Goal: Task Accomplishment & Management: Manage account settings

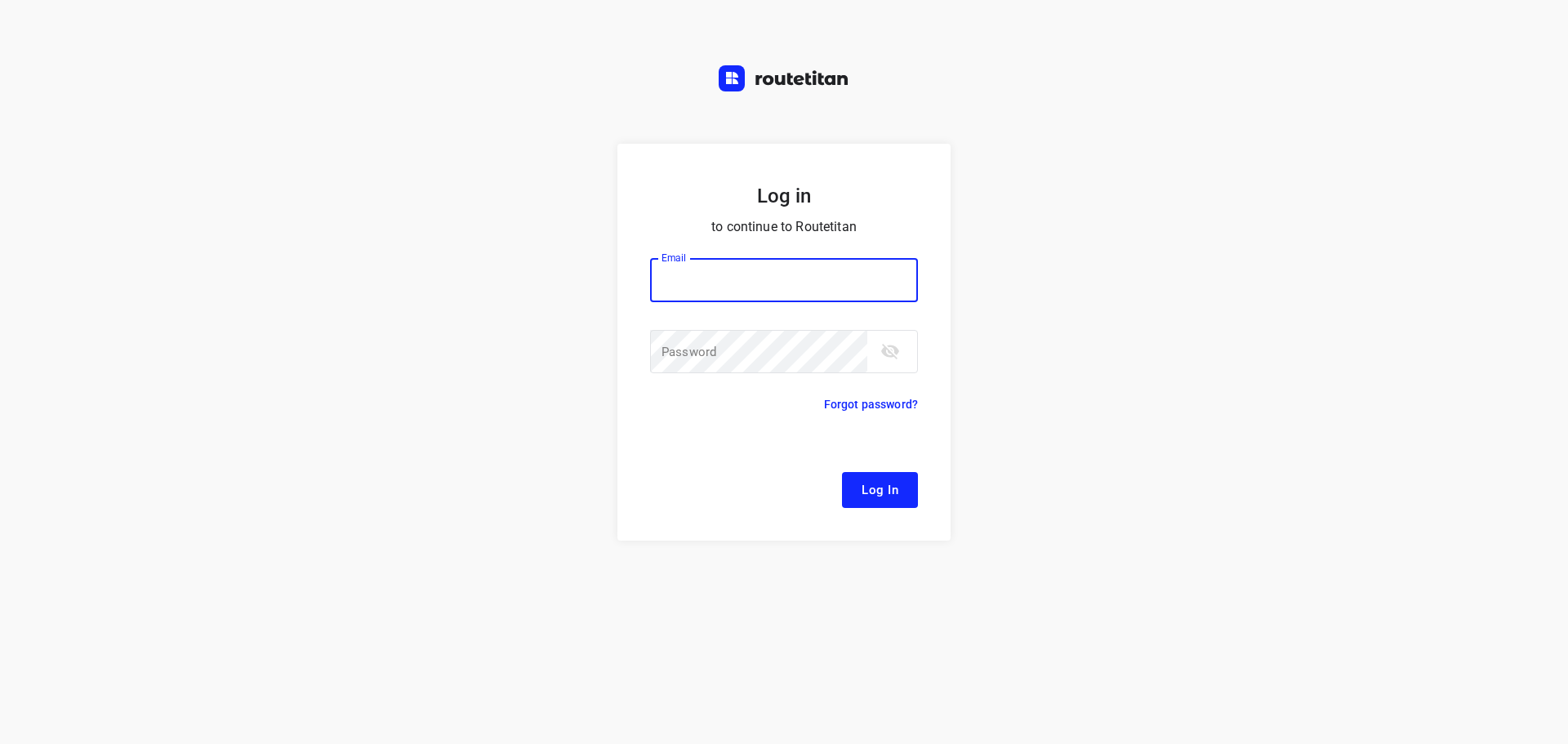
click at [705, 257] on div "Email Email ​ Password Password ​" at bounding box center [784, 317] width 268 height 157
click at [713, 263] on input "email" at bounding box center [784, 279] width 268 height 44
type input "remco@fruitopjewerk.nl"
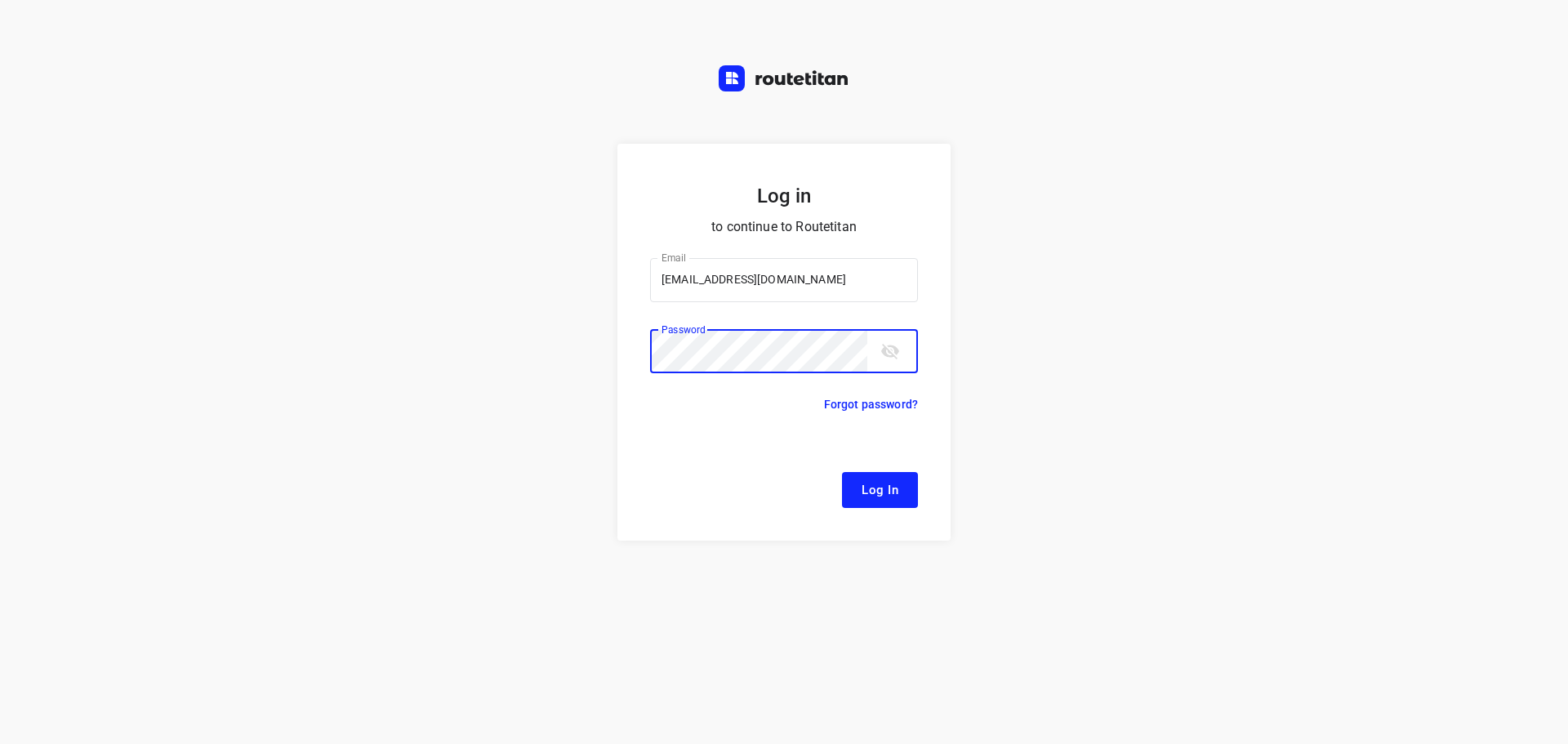
click at [842, 472] on button "Log In" at bounding box center [880, 490] width 76 height 36
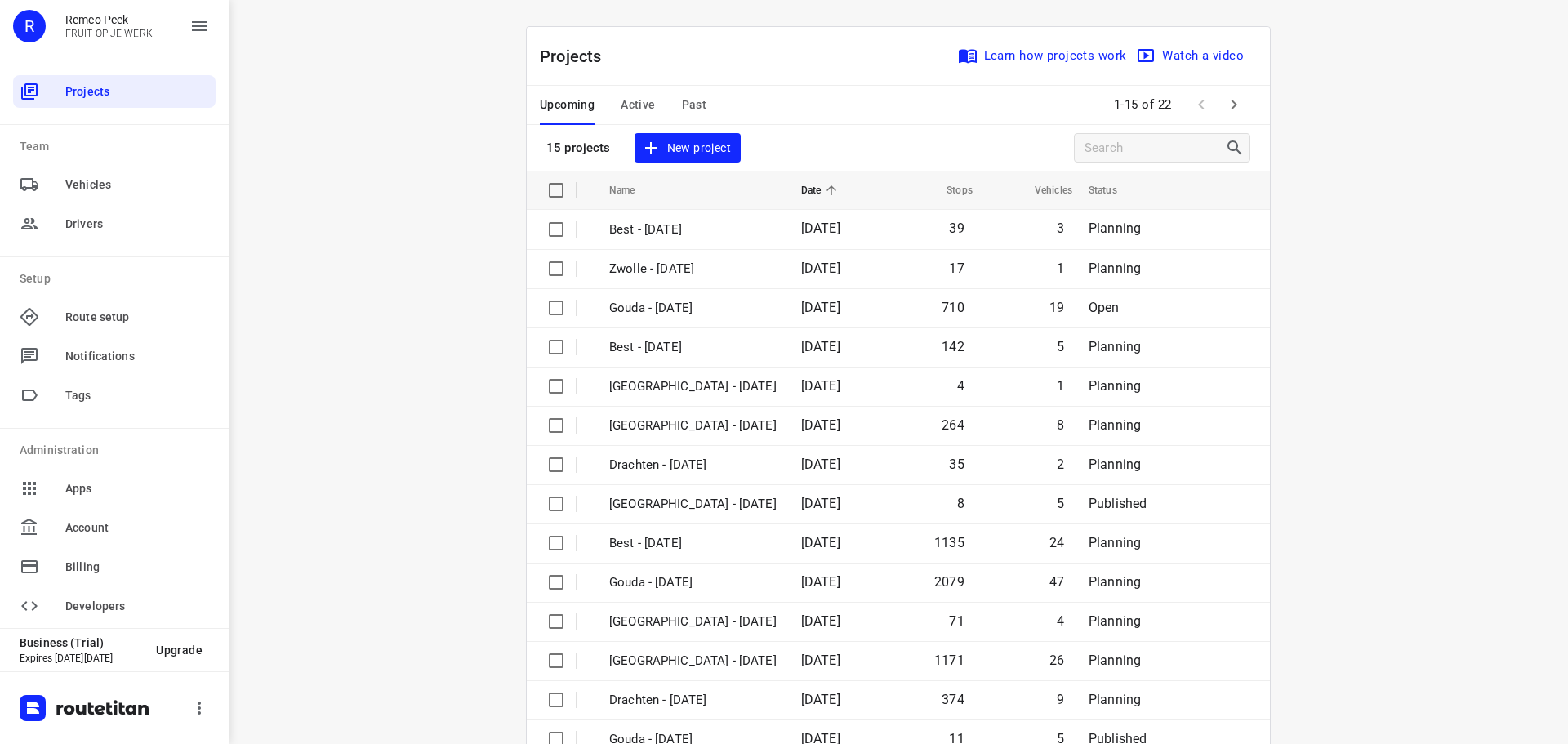
click at [625, 94] on button "Active" at bounding box center [638, 106] width 34 height 40
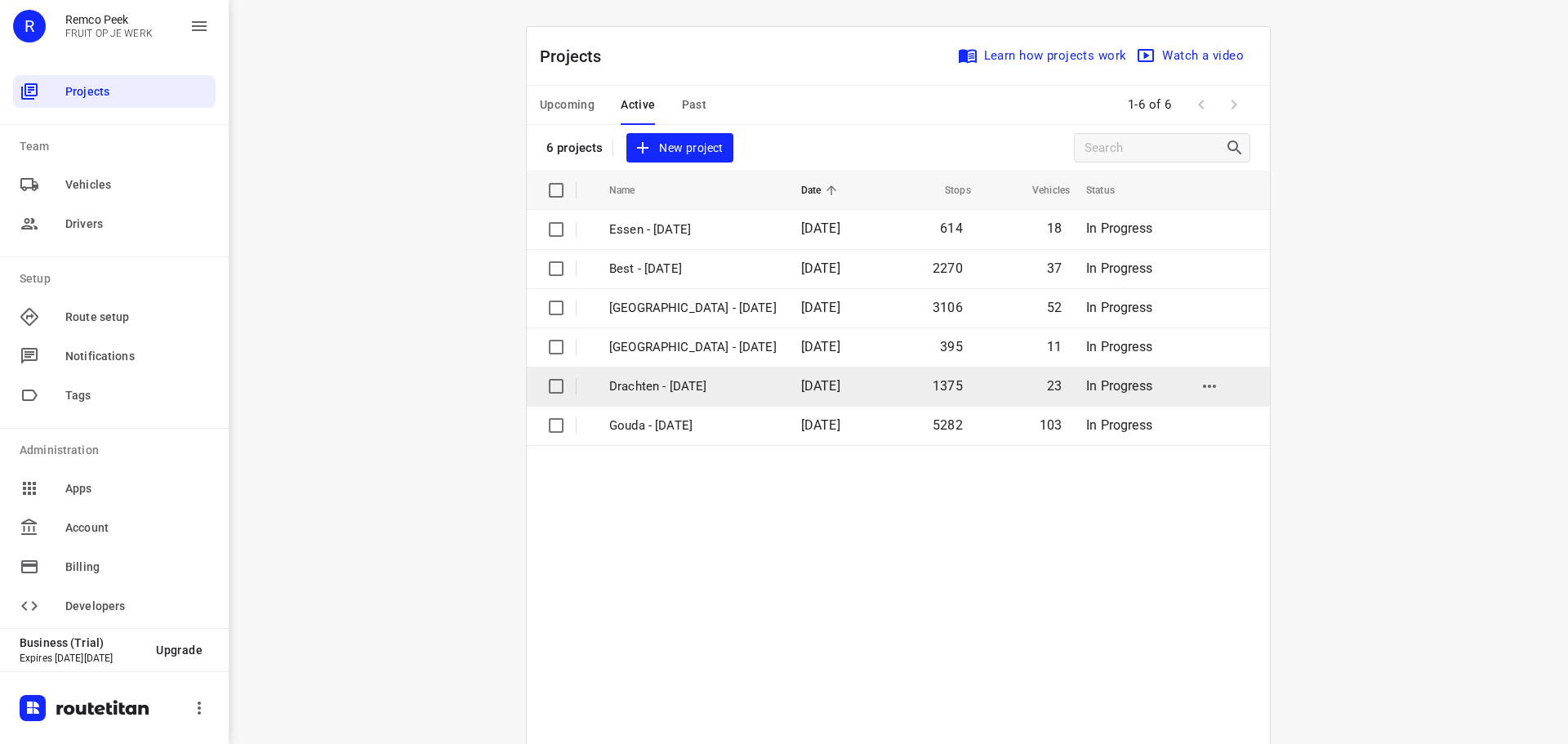
click at [654, 383] on p "Drachten - Monday" at bounding box center [692, 387] width 168 height 19
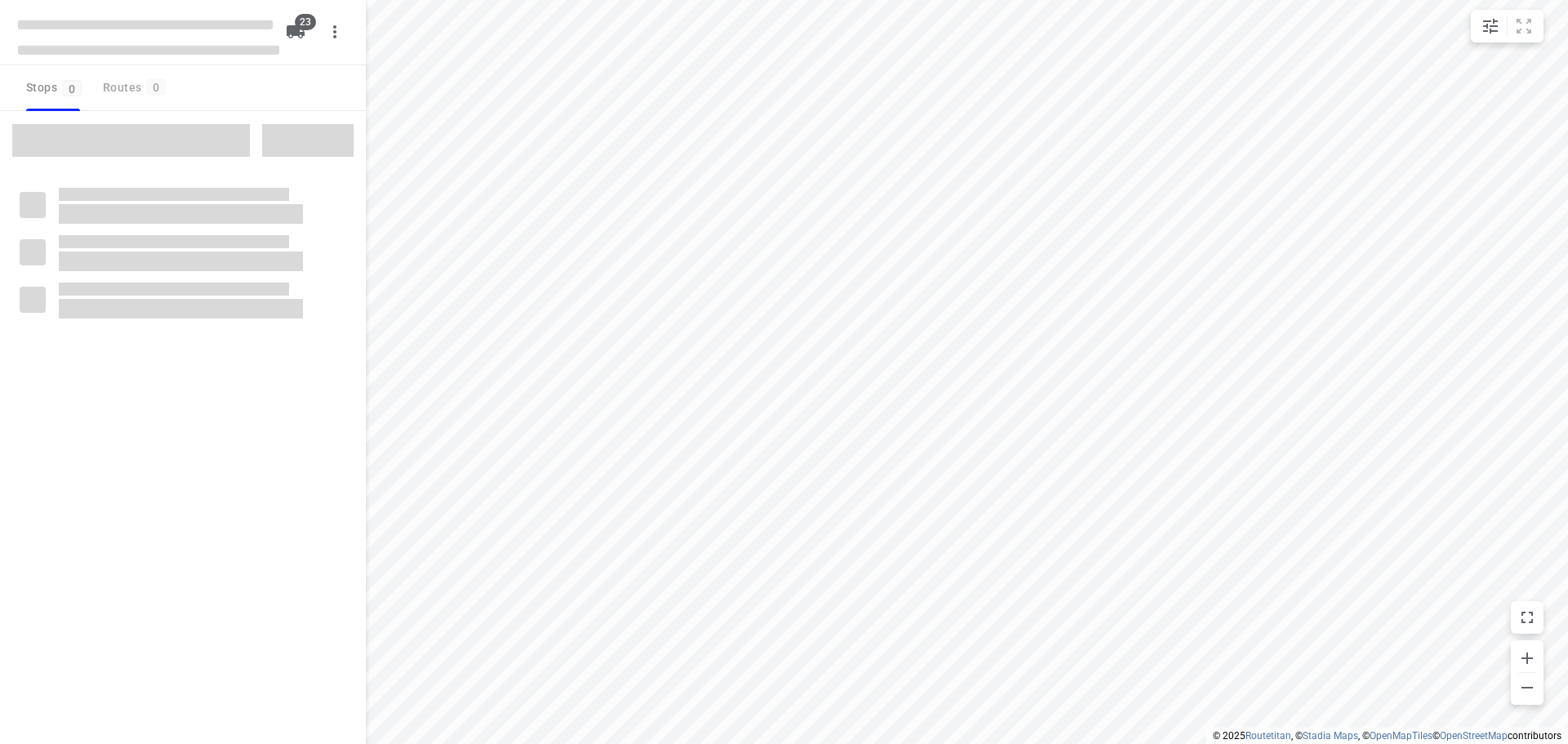
checkbox input "true"
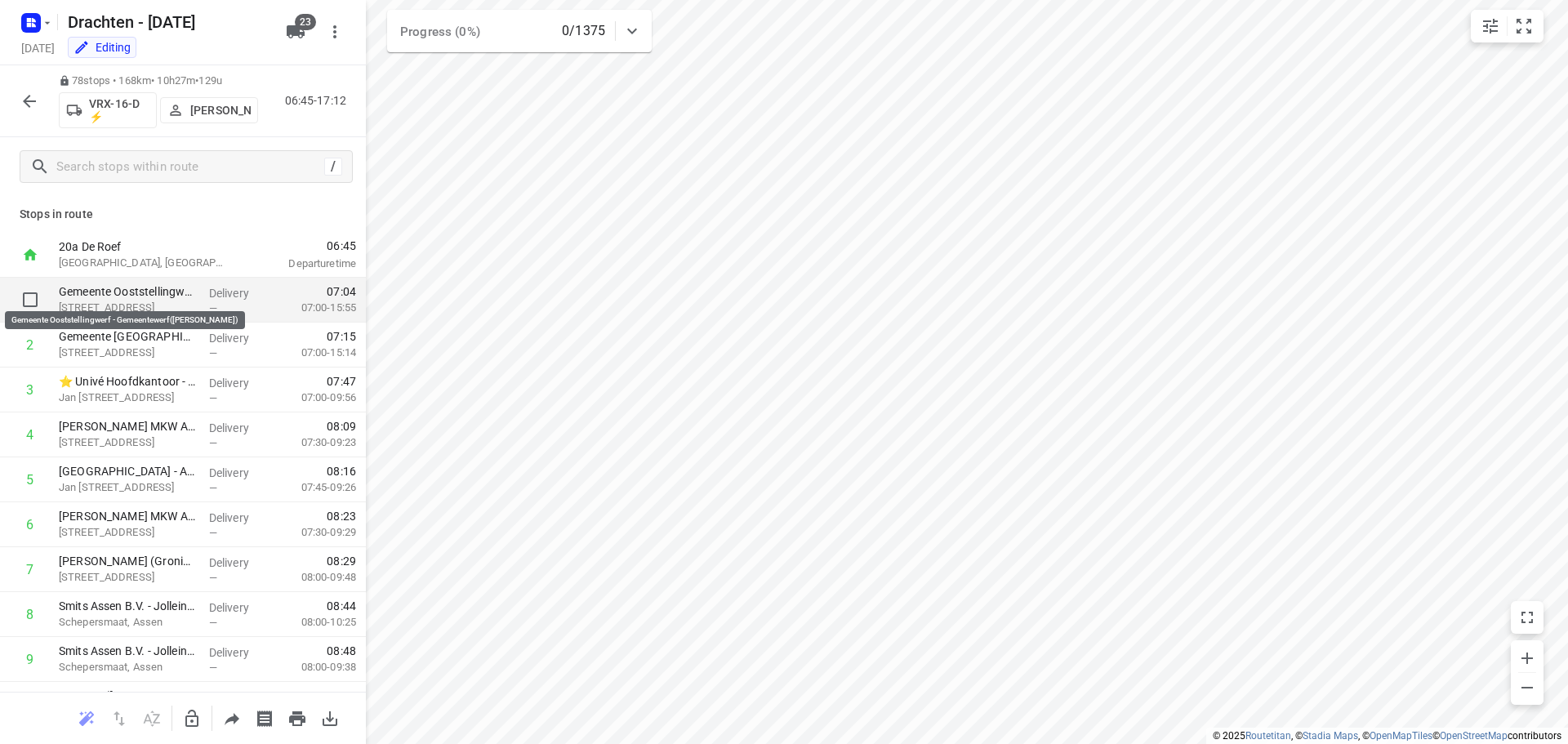
click at [142, 297] on p "Gemeente Ooststellingwerf - Gemeentewerf(Gerben Boonstra)" at bounding box center [127, 291] width 137 height 16
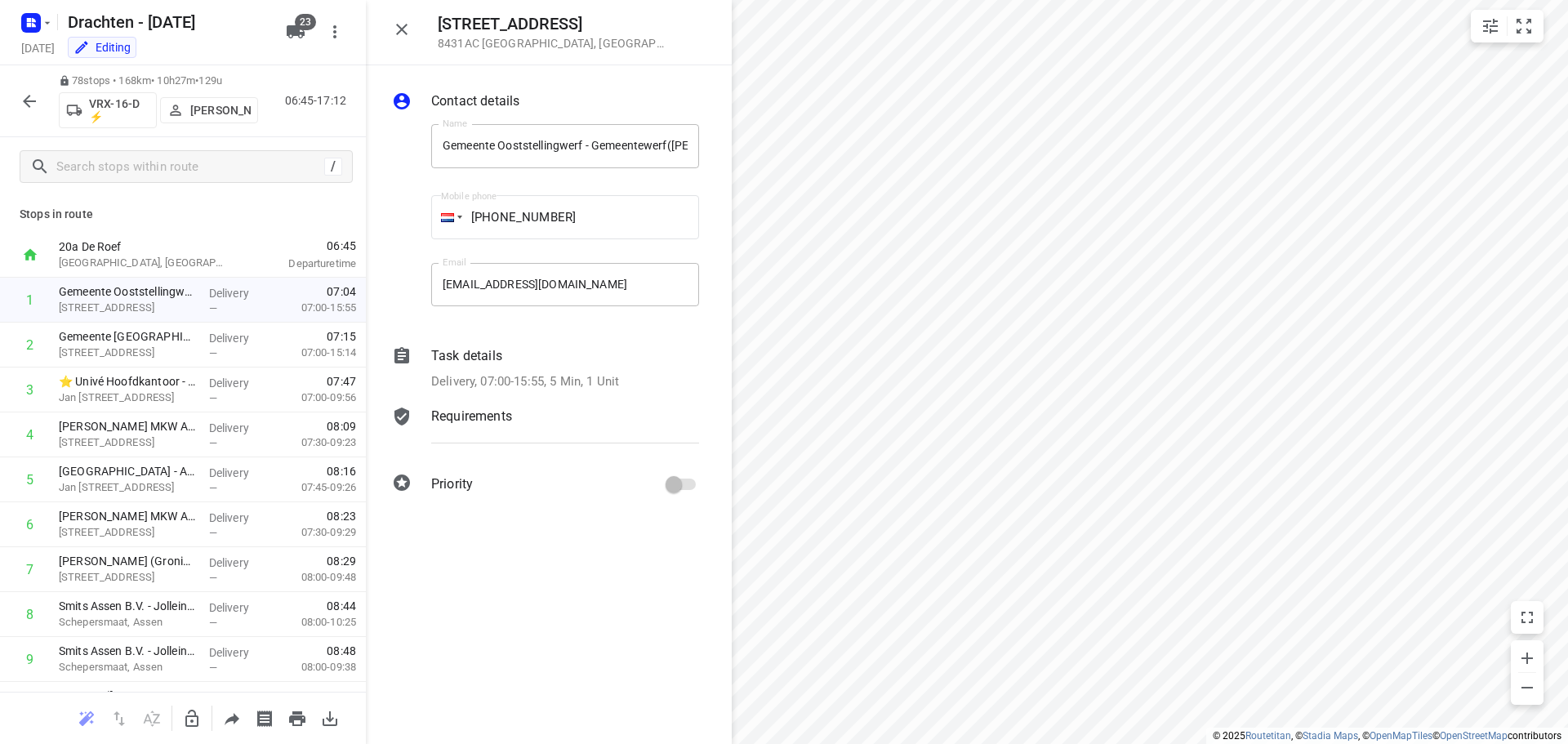
click at [506, 361] on div "Task details" at bounding box center [565, 356] width 268 height 20
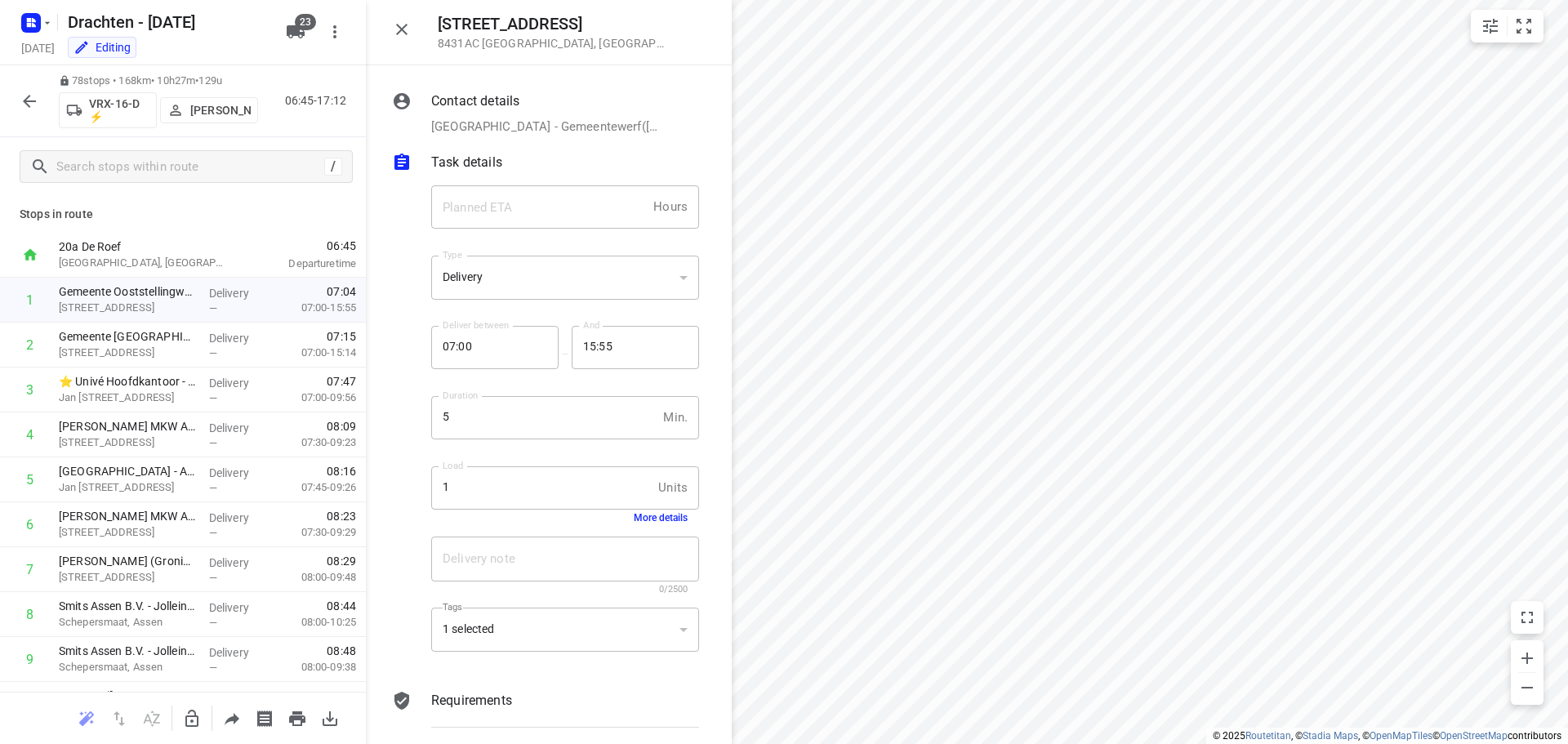
click at [649, 517] on button "More details" at bounding box center [661, 517] width 54 height 11
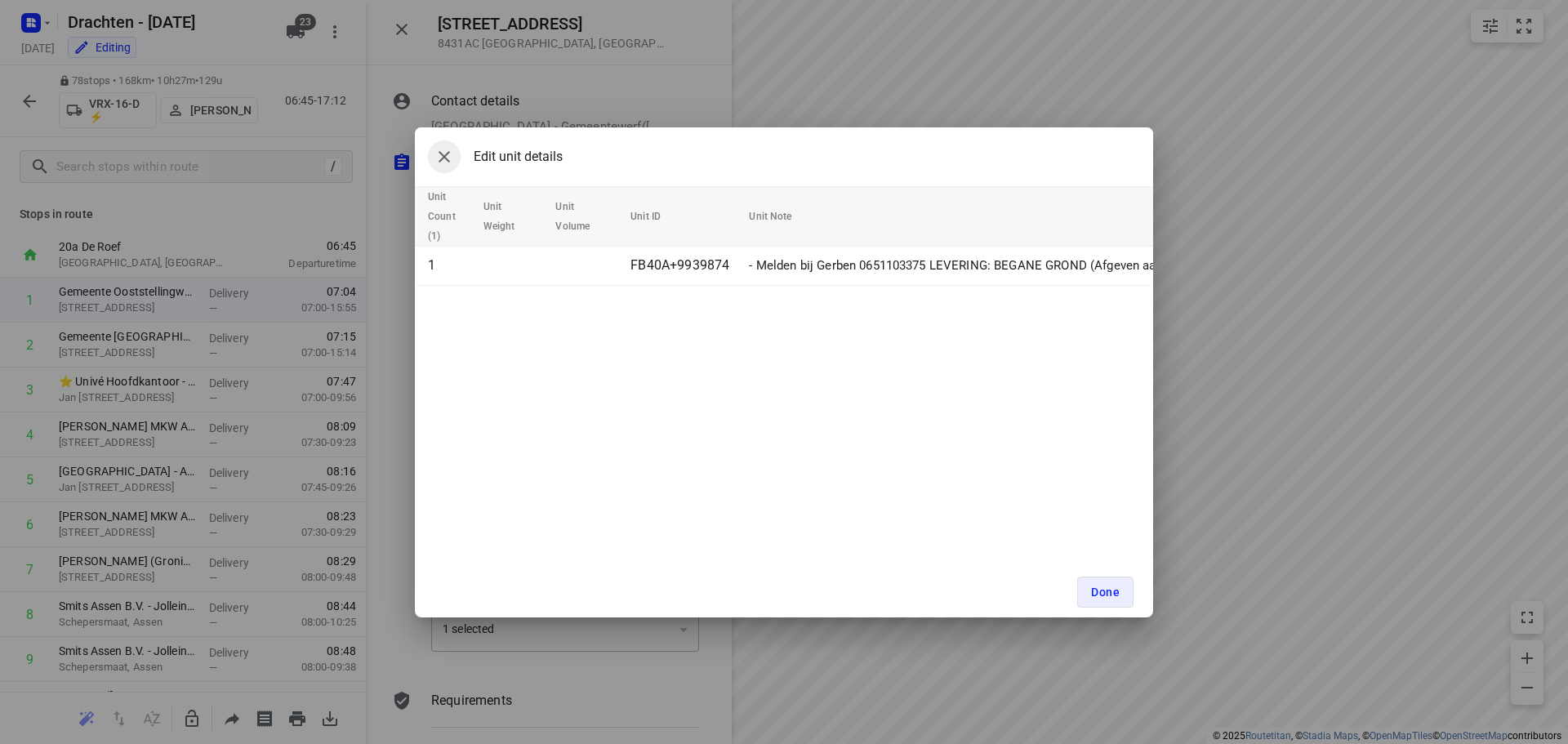
click at [433, 154] on button "button" at bounding box center [444, 156] width 33 height 33
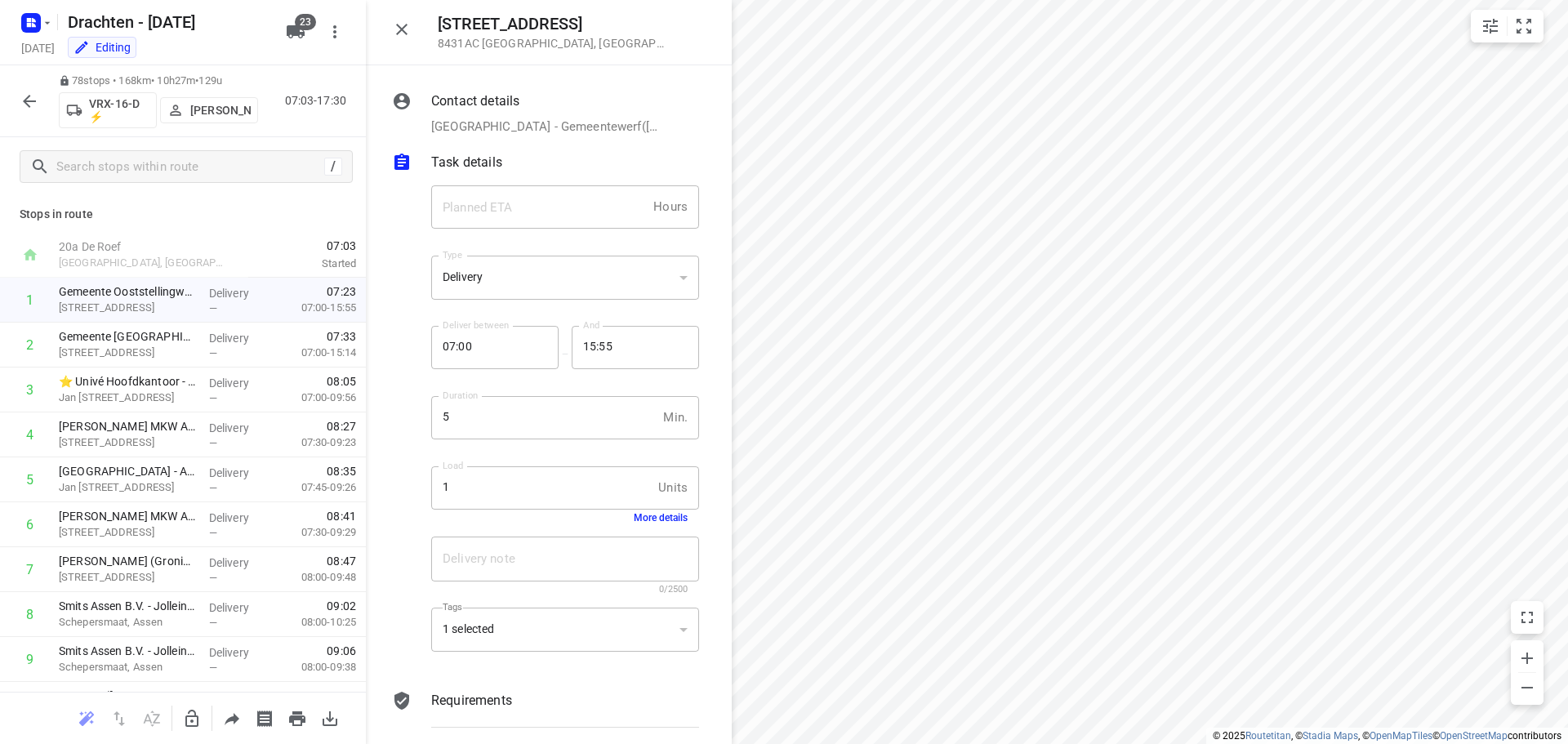
click at [39, 98] on icon "button" at bounding box center [29, 101] width 20 height 20
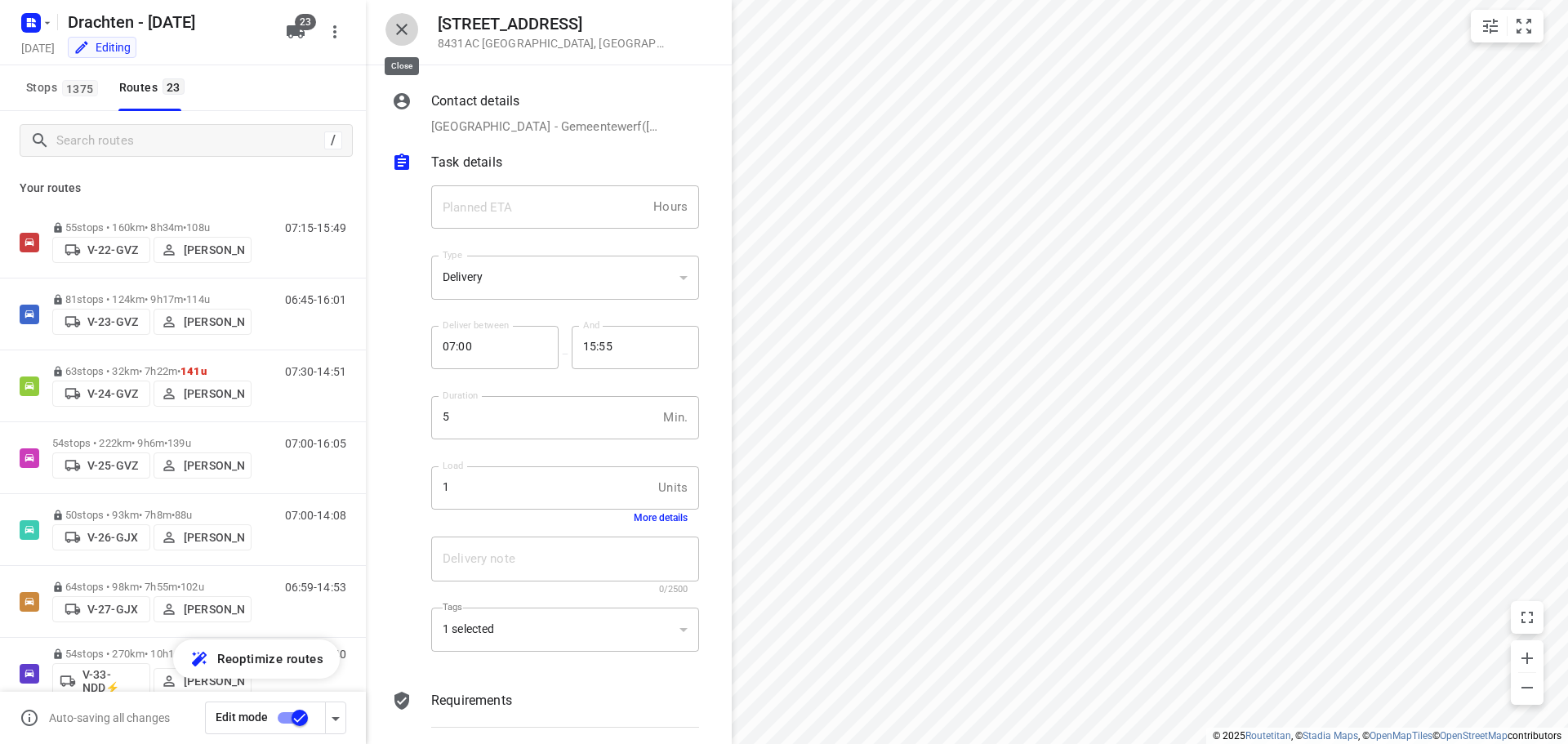
click at [405, 28] on icon "button" at bounding box center [401, 29] width 20 height 20
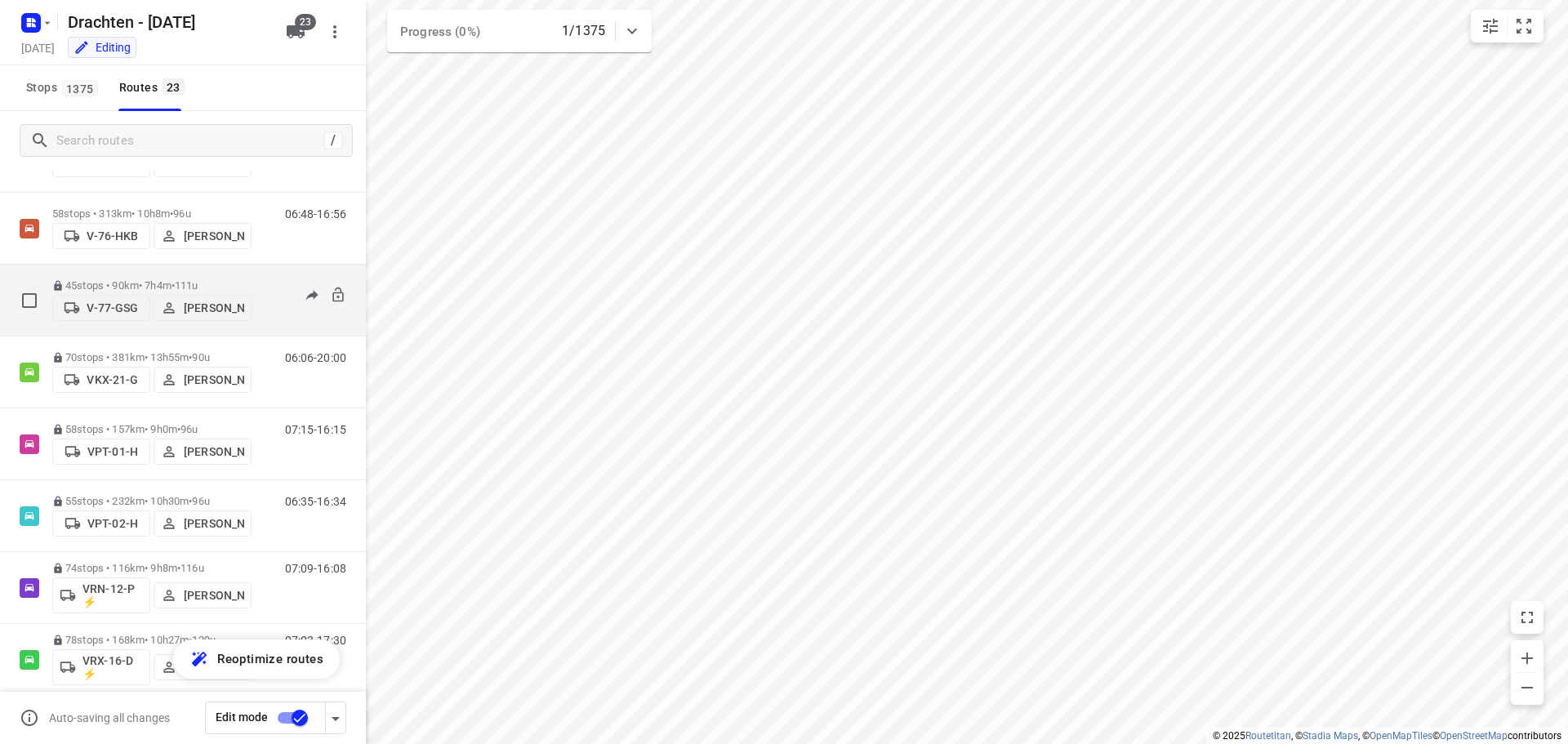
scroll to position [899, 0]
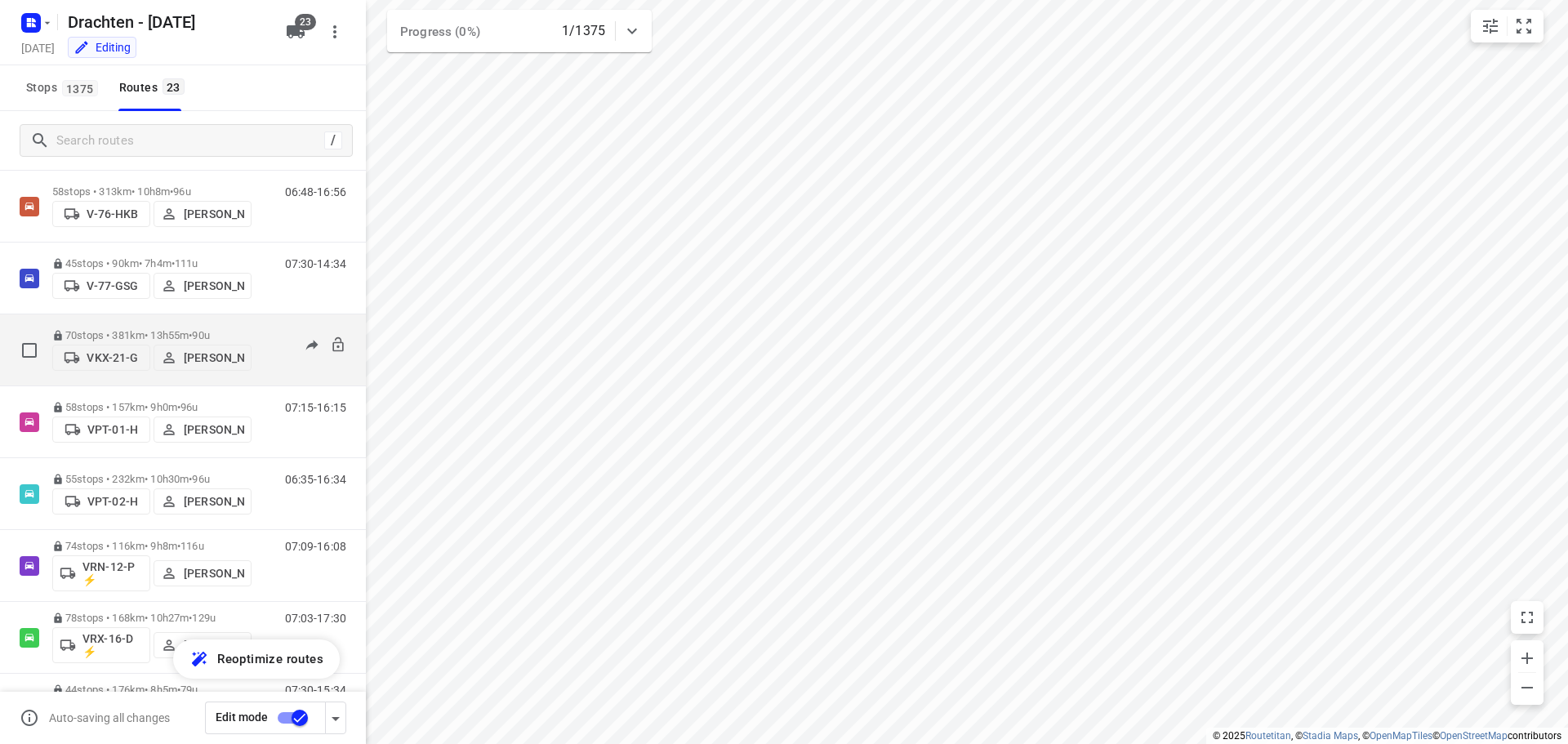
click at [194, 321] on div "70 stops • 381km • 13h55m • 90u VKX-21-G Paul de Jong" at bounding box center [152, 350] width 199 height 58
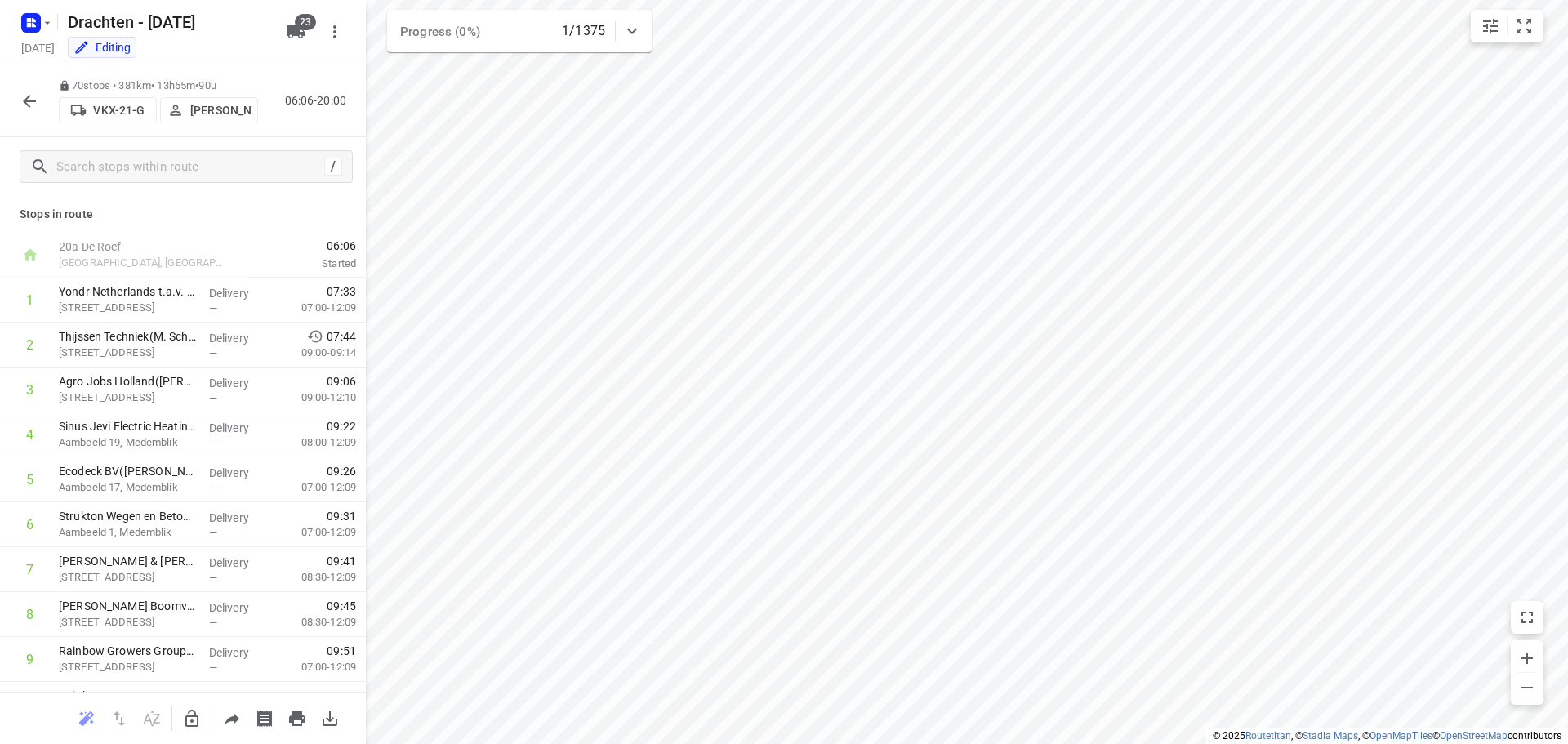
click at [24, 96] on icon "button" at bounding box center [29, 101] width 20 height 20
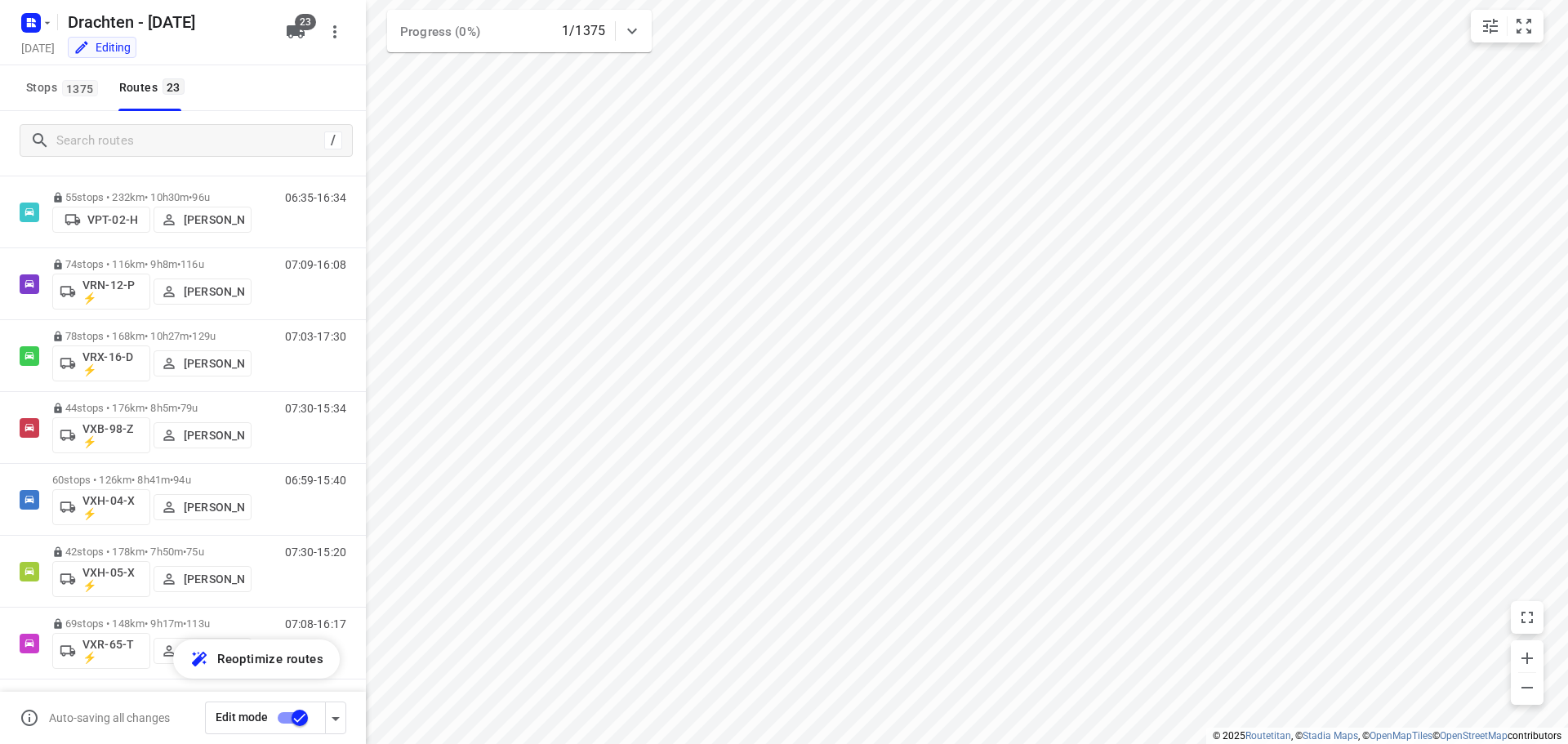
scroll to position [1184, 0]
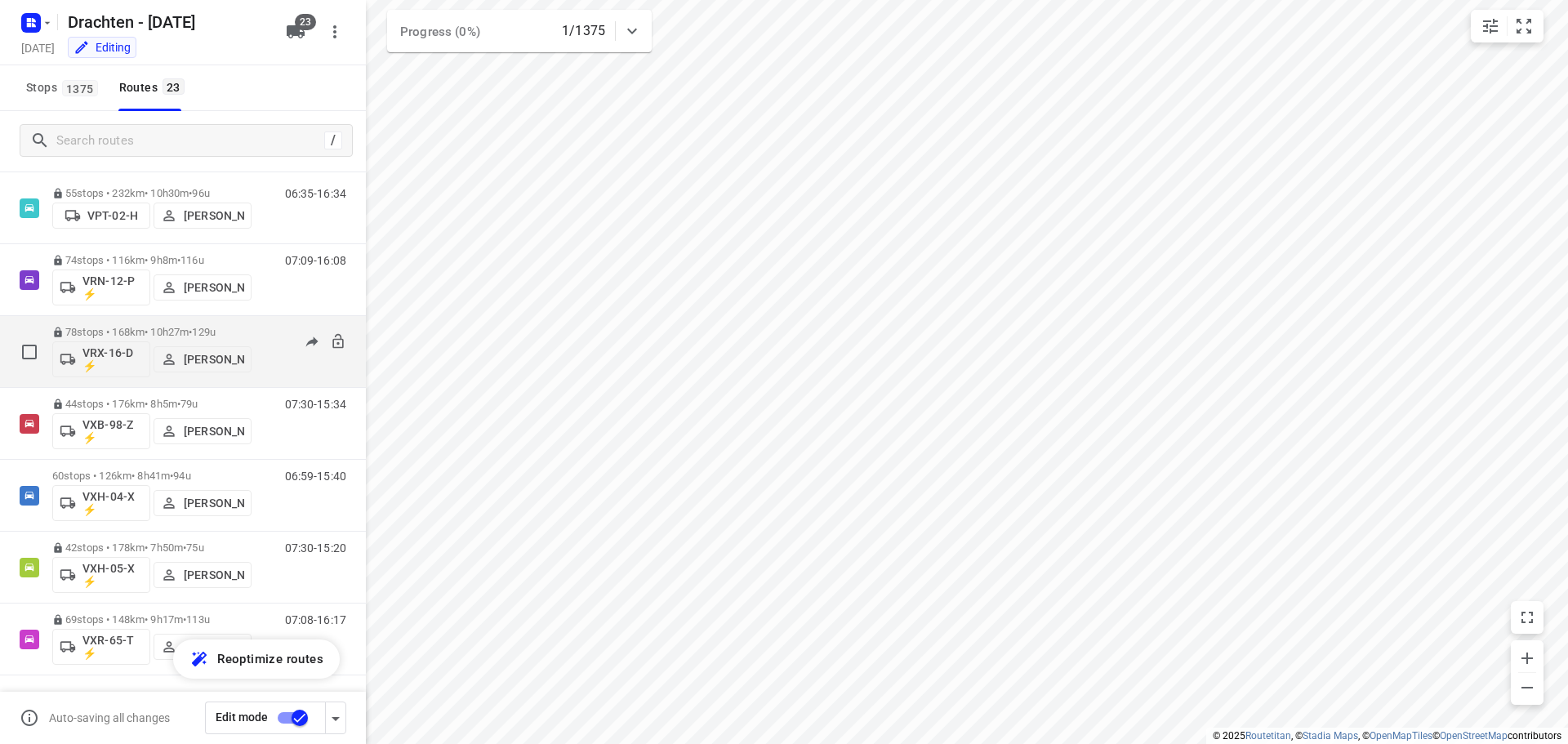
click at [103, 329] on p "78 stops • 168km • 10h27m • 129u" at bounding box center [152, 332] width 199 height 12
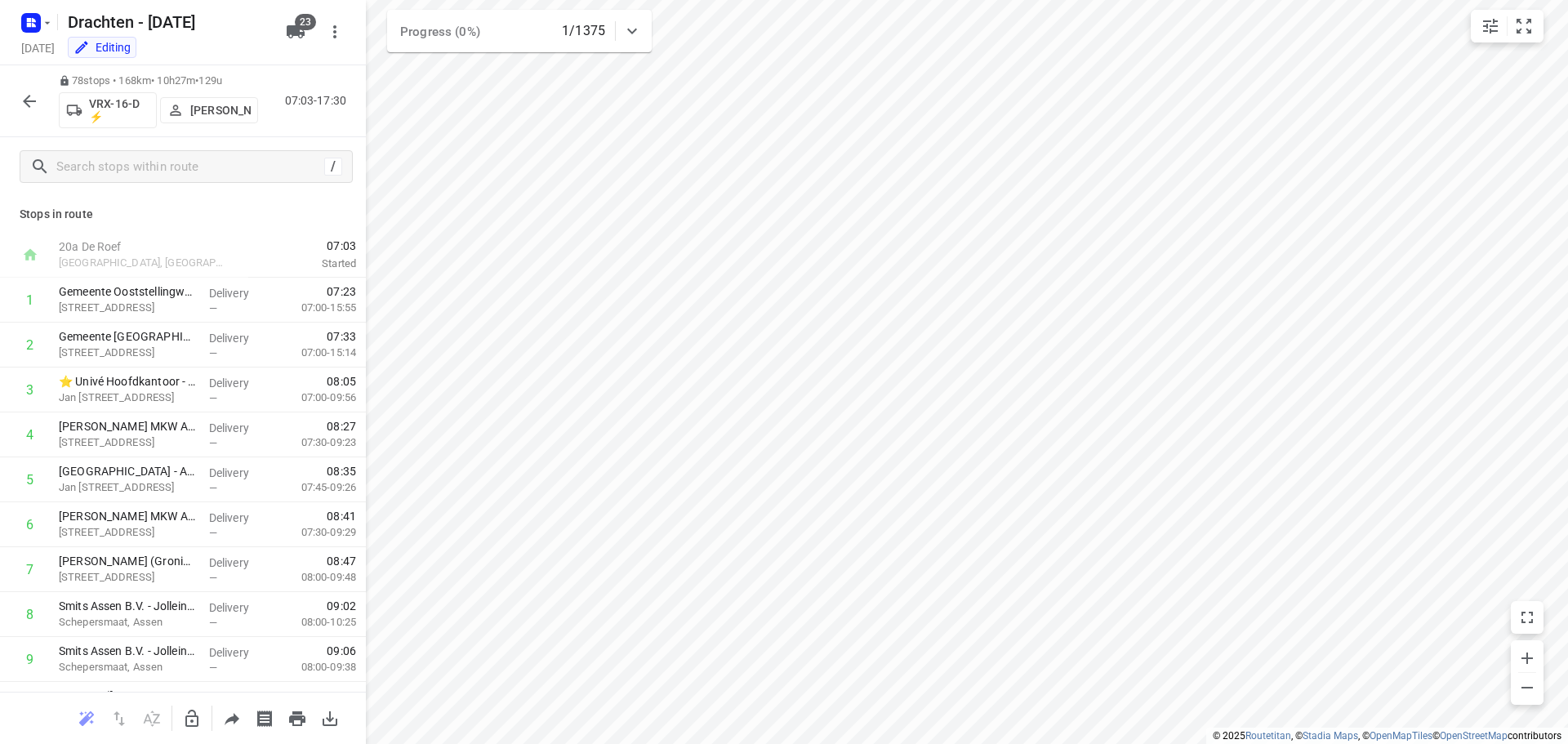
click at [37, 104] on icon "button" at bounding box center [29, 101] width 20 height 20
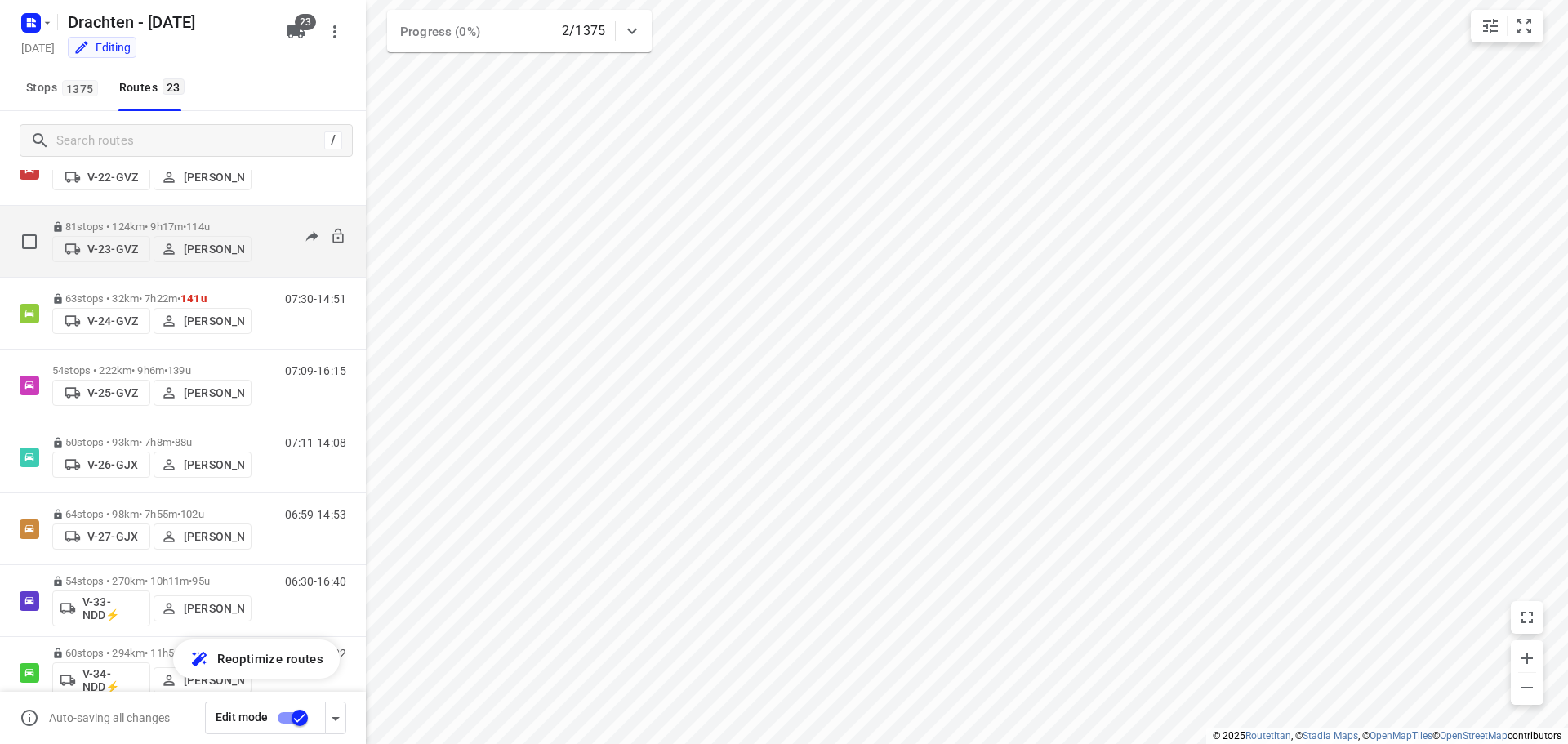
scroll to position [163, 0]
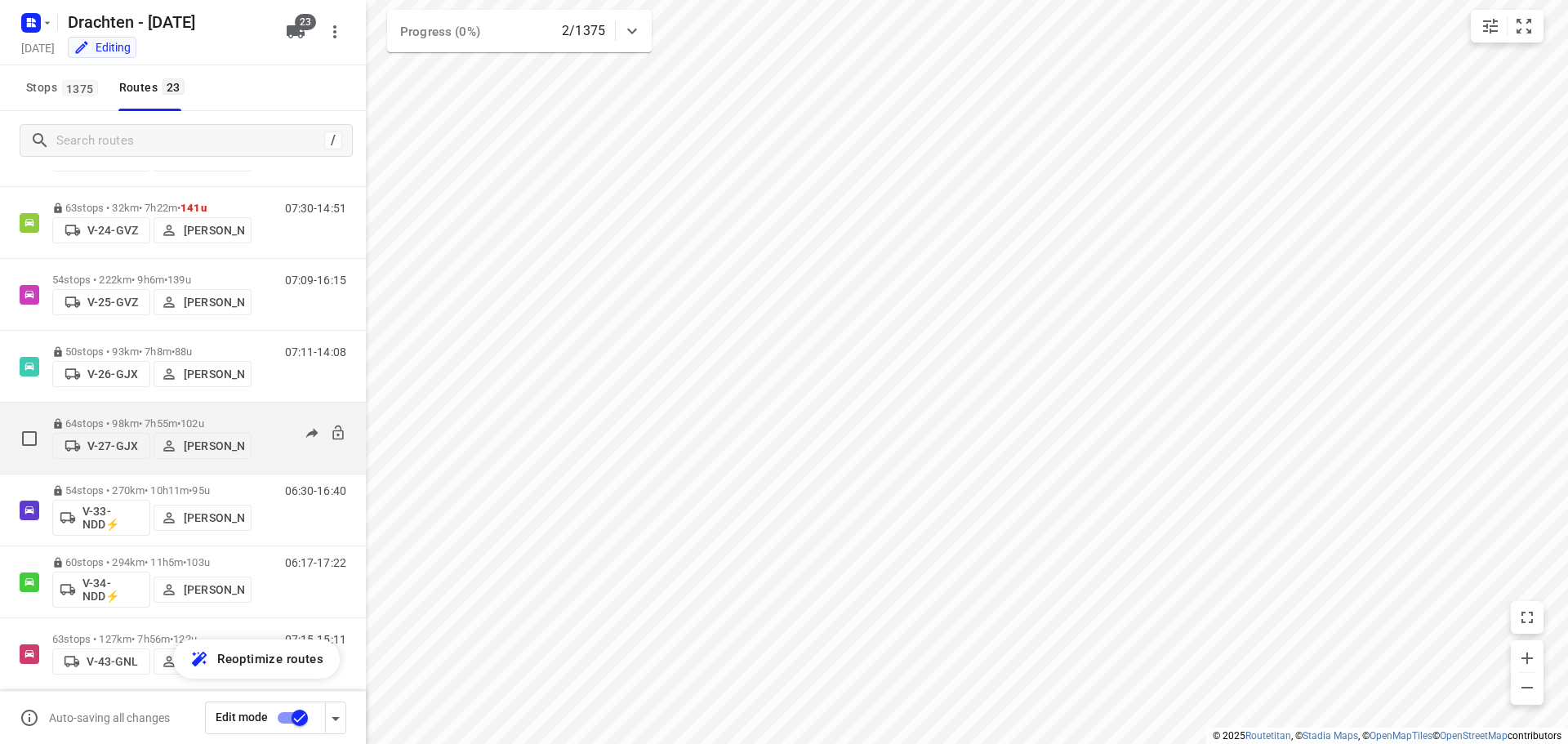
click at [180, 409] on div "64 stops • 98km • 7h55m • 102u V-27-GJX Wilco Huisman" at bounding box center [152, 437] width 199 height 58
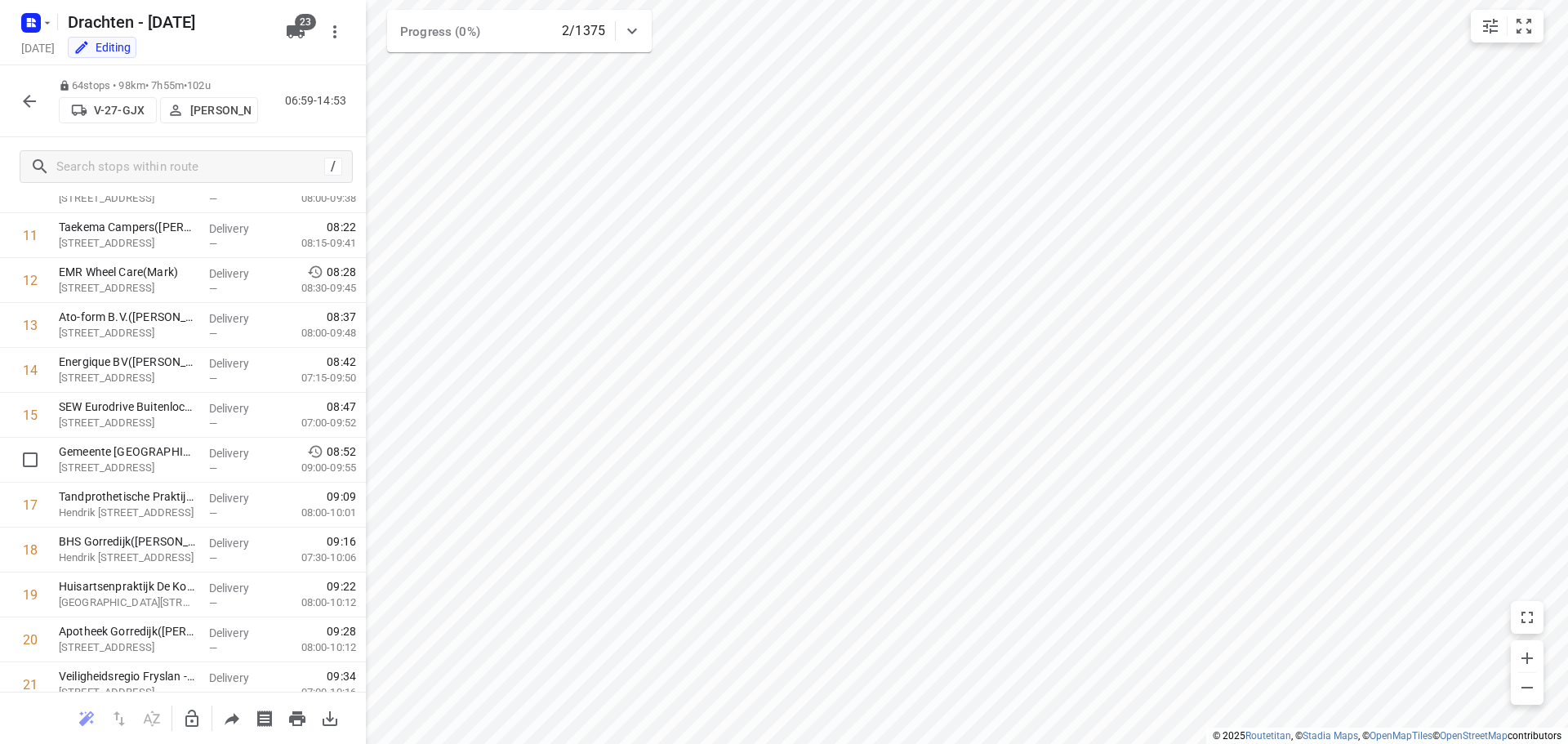
scroll to position [490, 0]
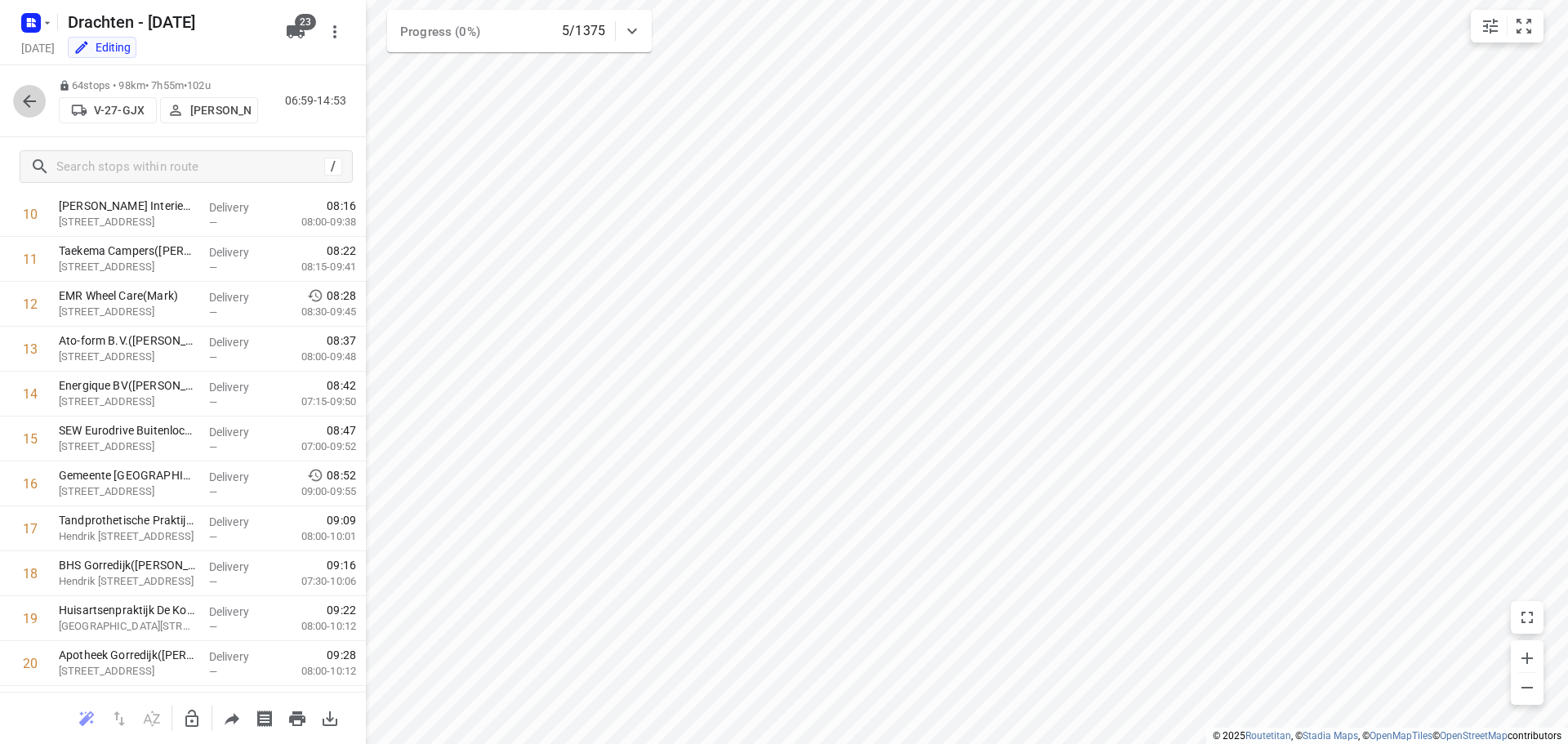
click at [32, 109] on icon "button" at bounding box center [29, 101] width 20 height 20
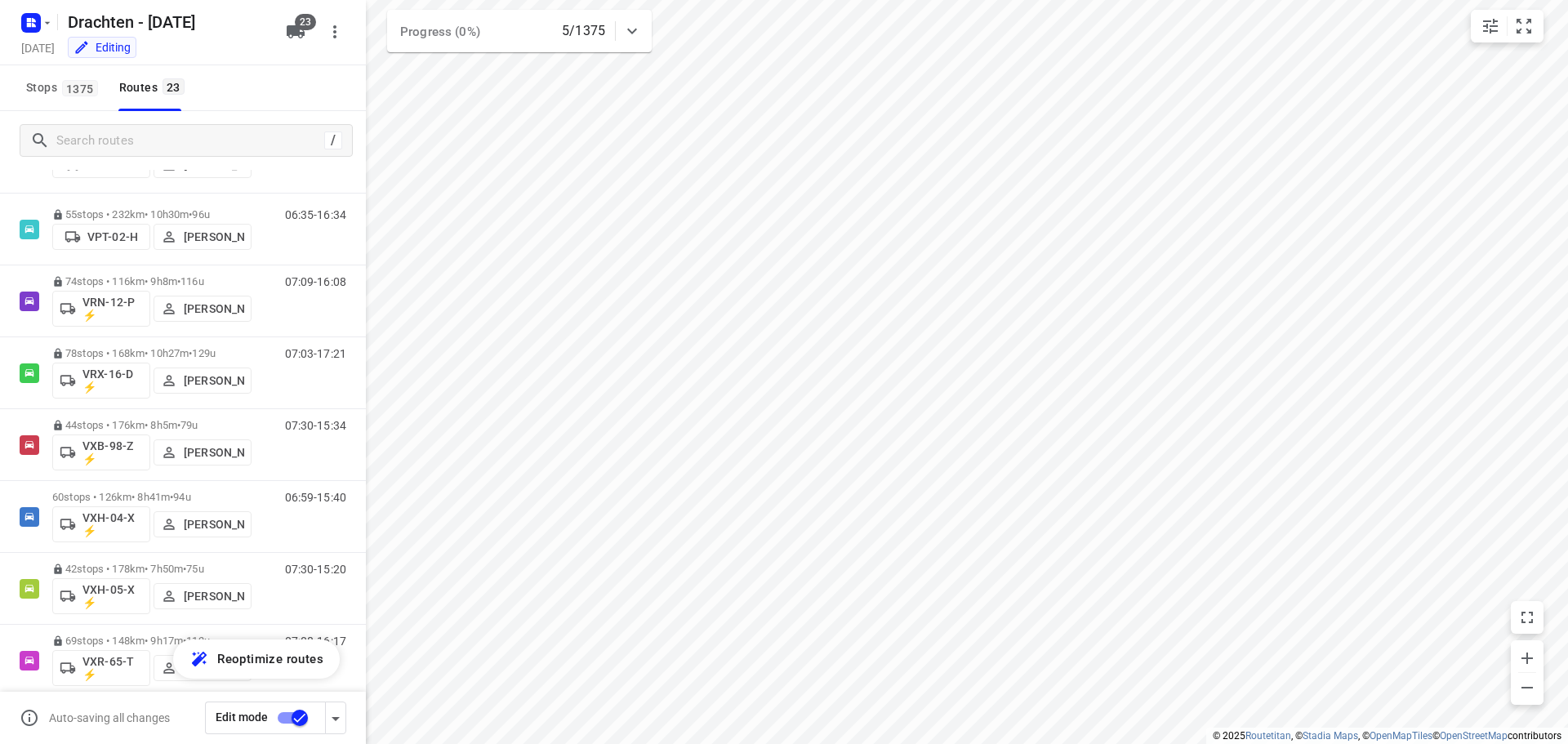
scroll to position [1184, 0]
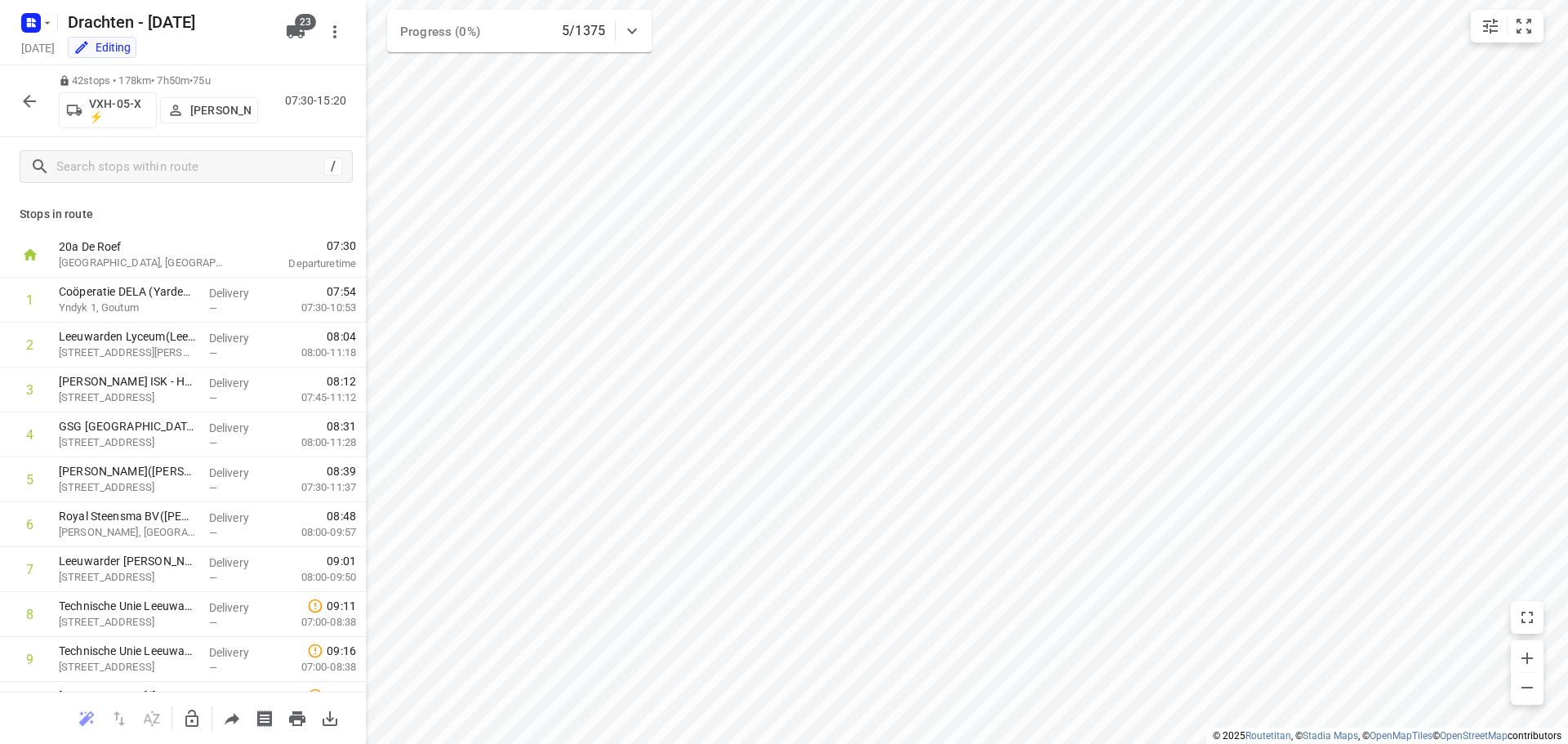
click at [30, 107] on icon "button" at bounding box center [29, 101] width 20 height 20
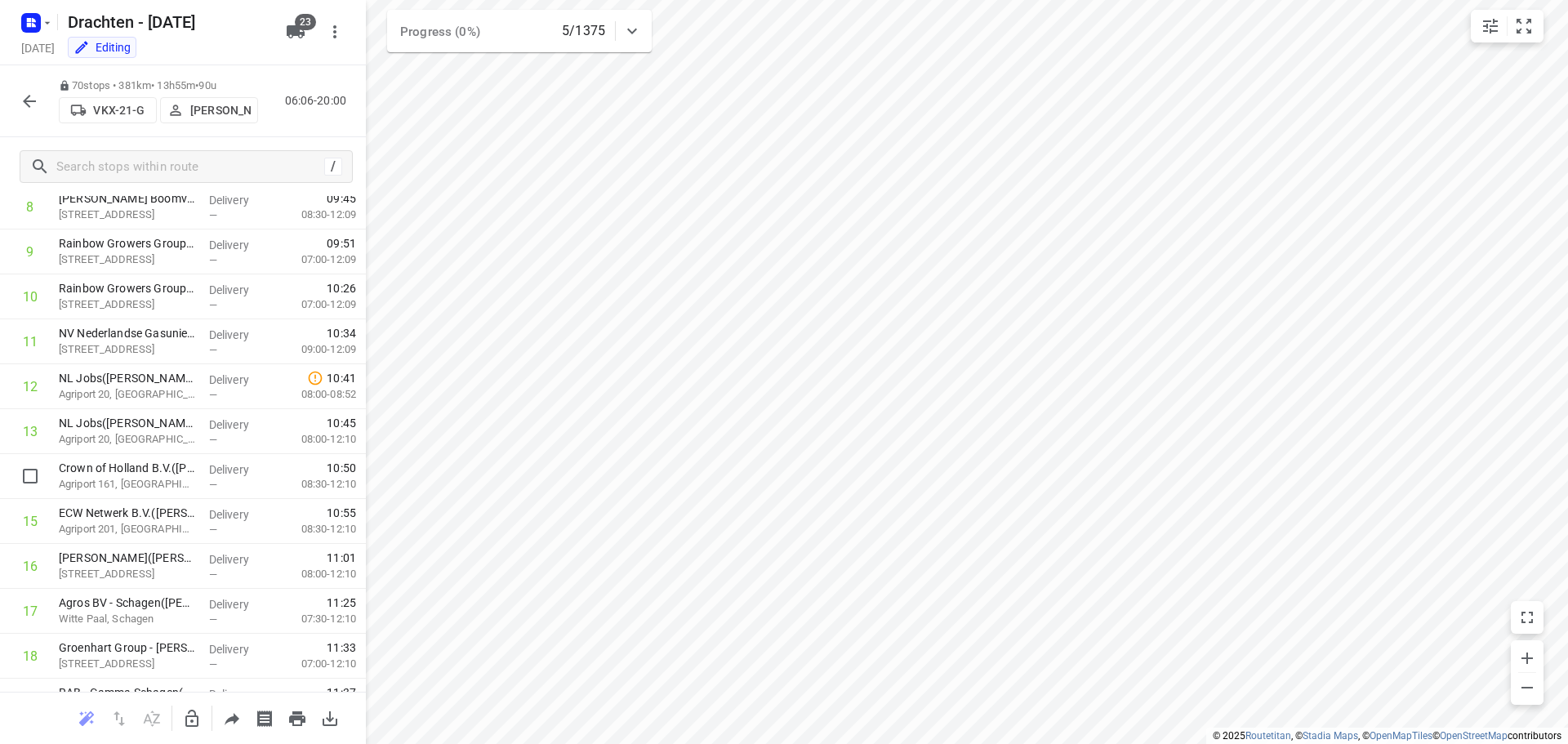
scroll to position [0, 0]
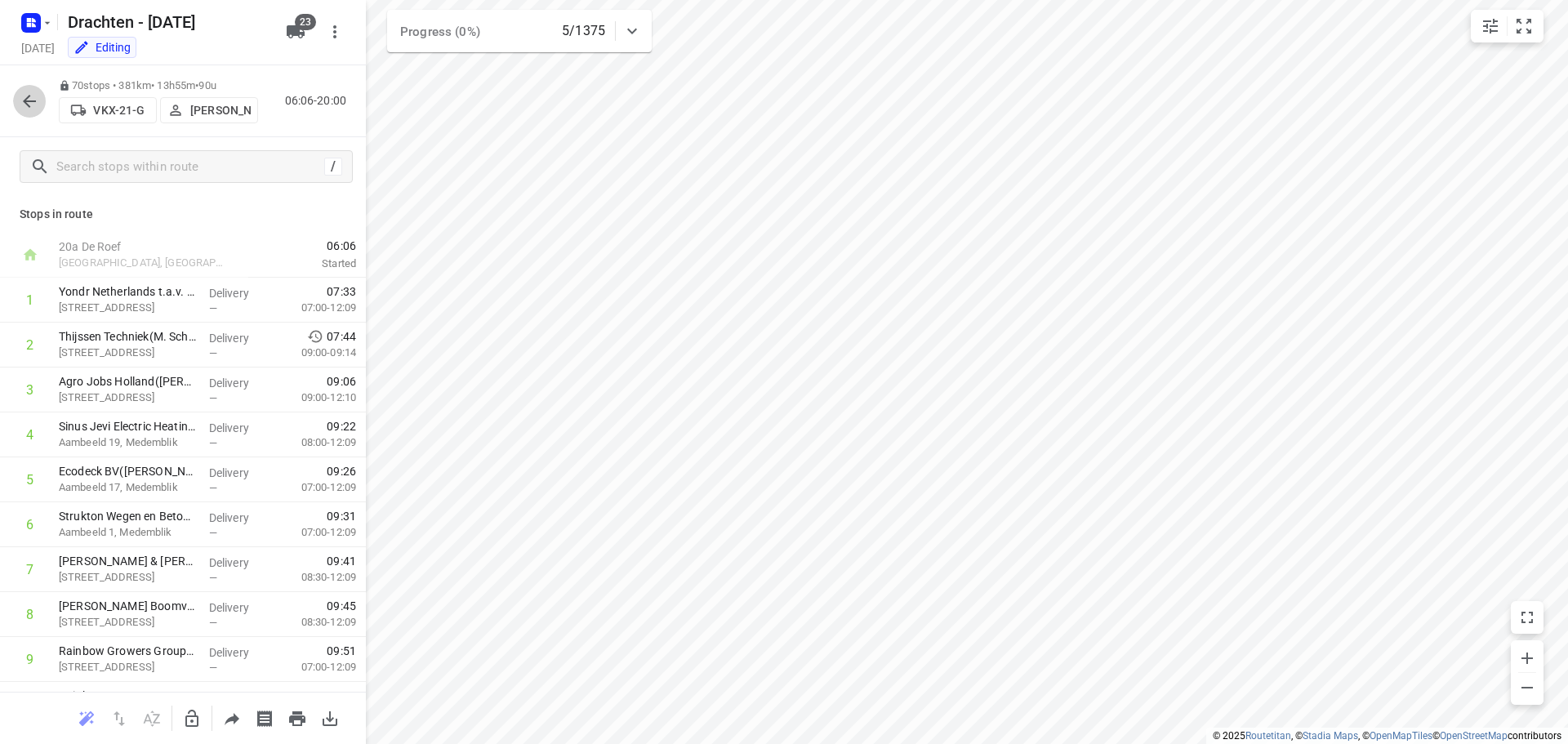
click at [19, 106] on button "button" at bounding box center [29, 101] width 33 height 33
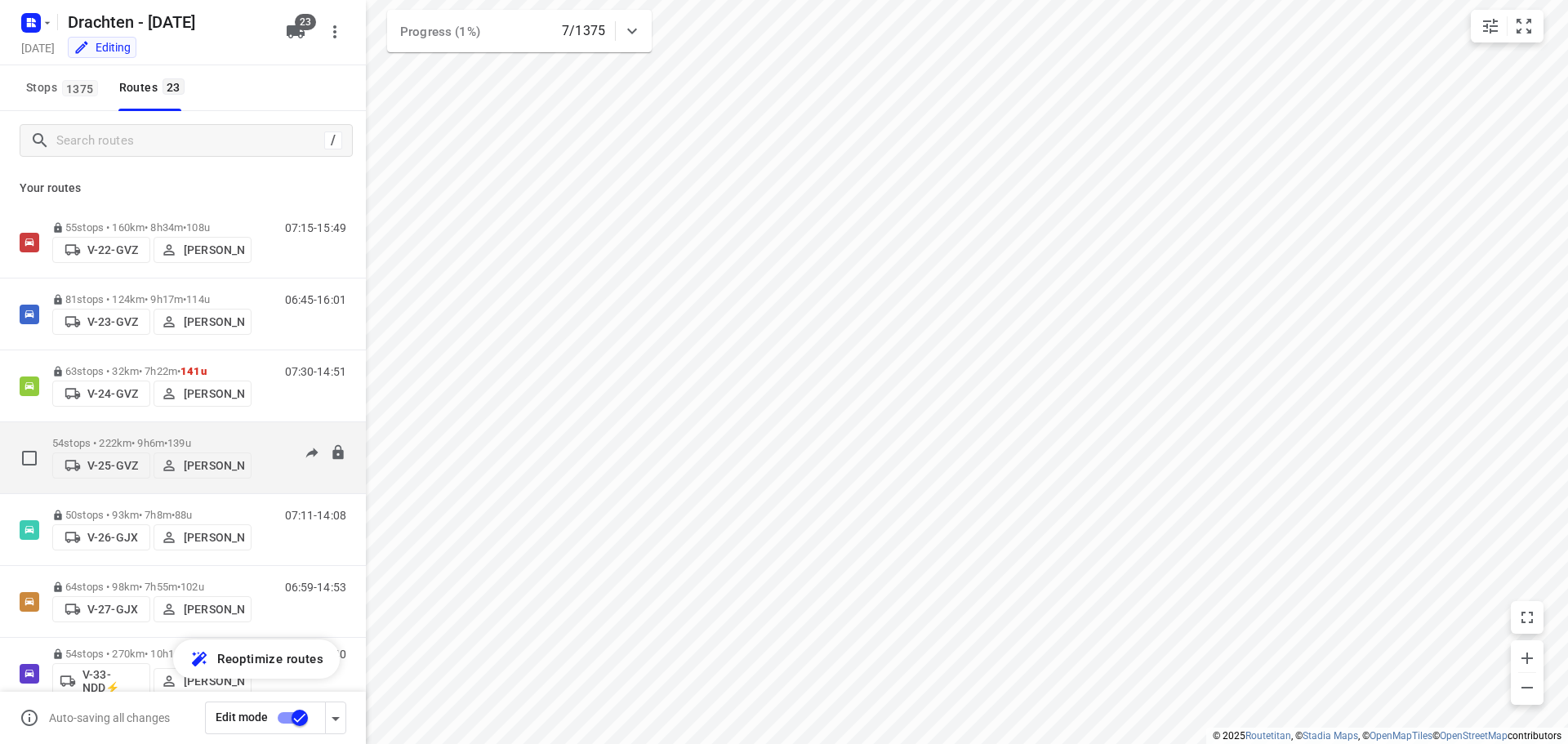
click at [153, 438] on p "54 stops • 222km • 9h6m • 139u" at bounding box center [152, 442] width 199 height 12
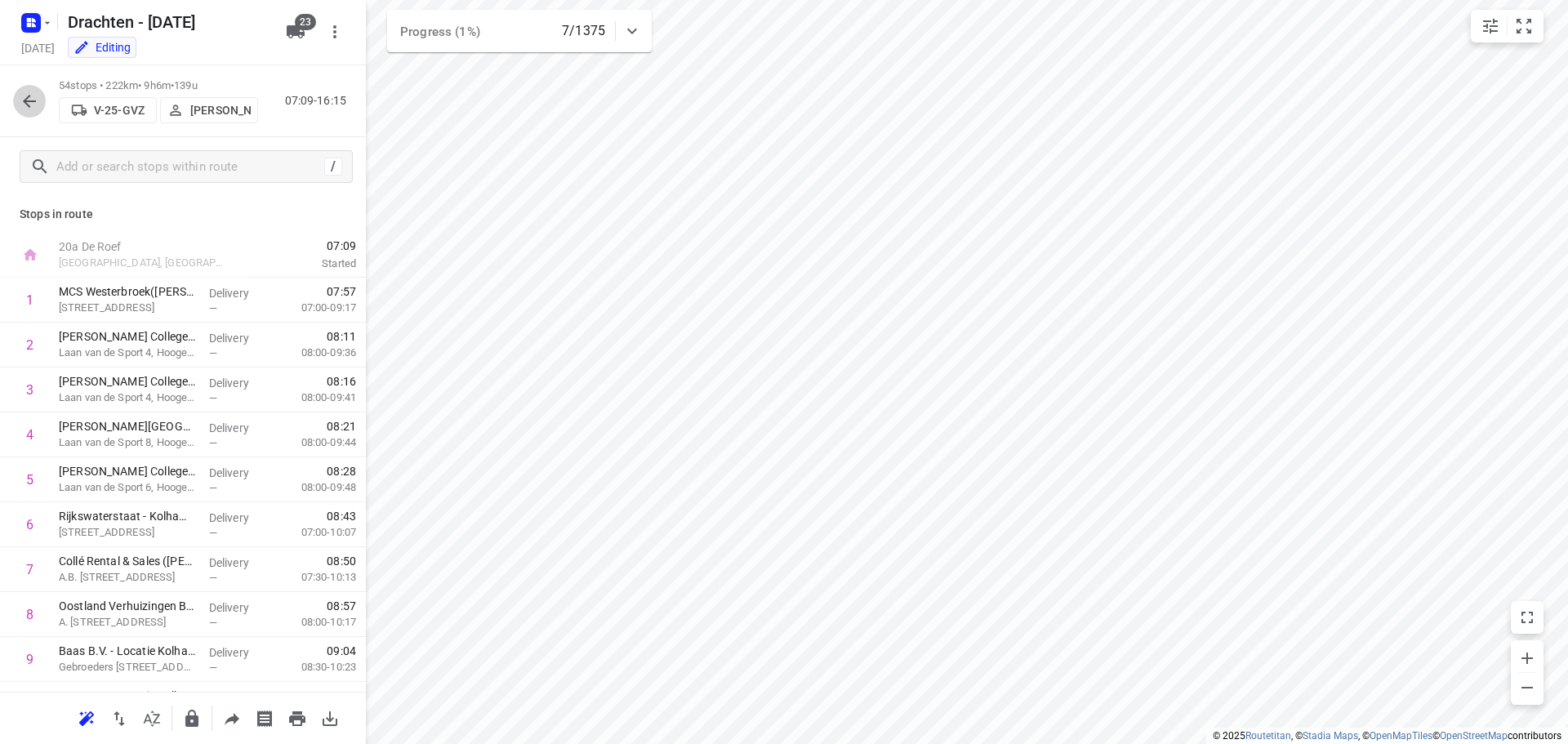
click at [32, 107] on icon "button" at bounding box center [29, 101] width 20 height 20
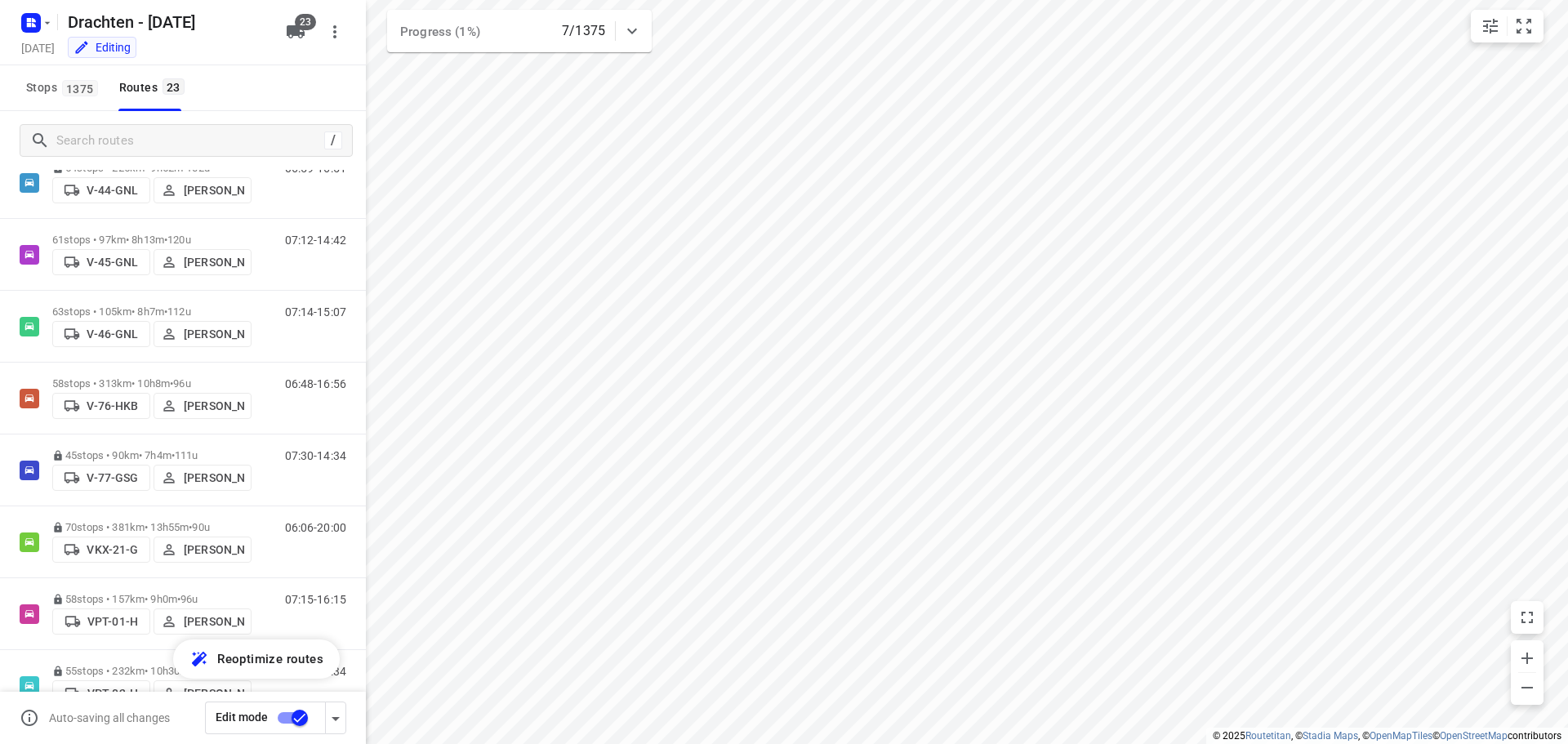
scroll to position [735, 0]
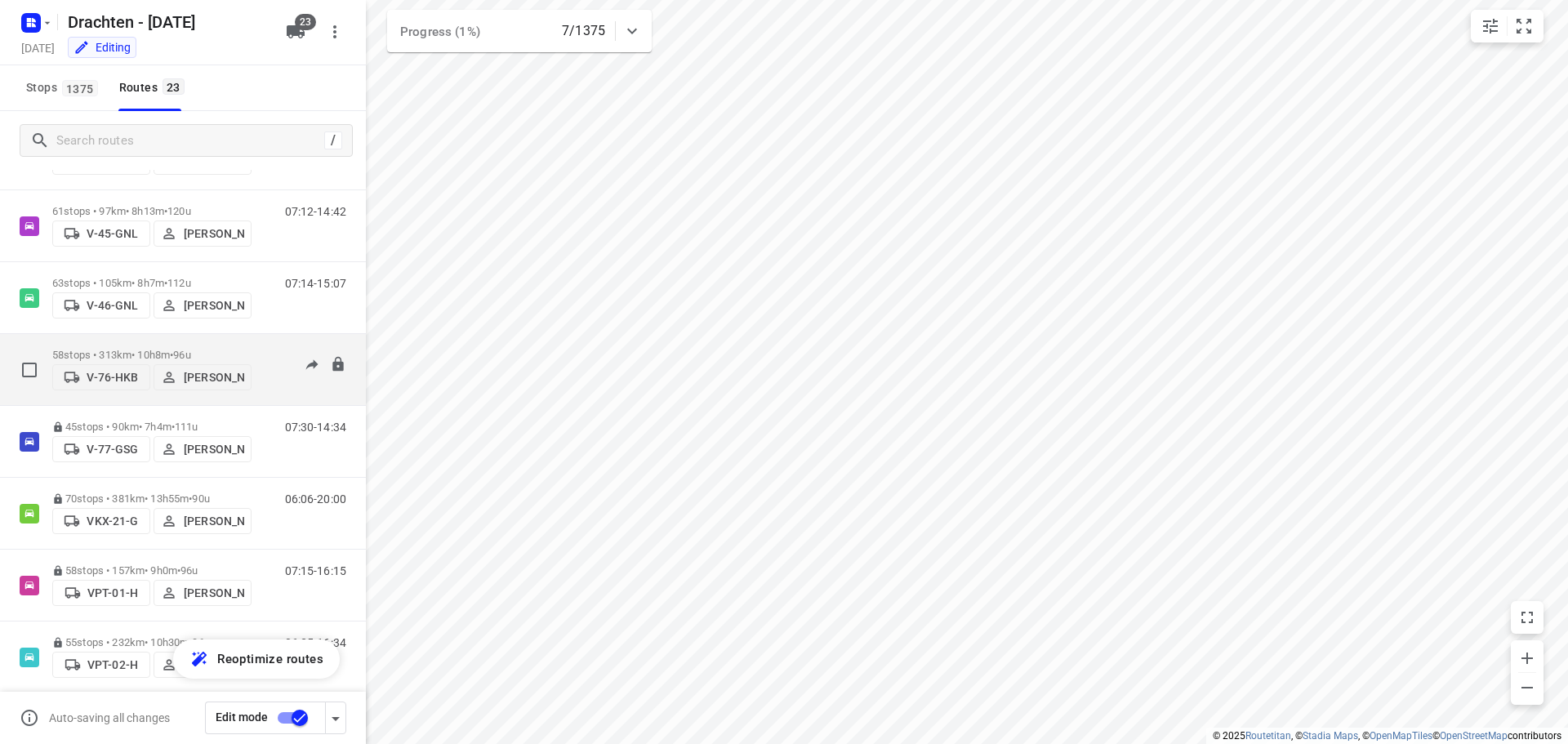
click at [213, 340] on div "58 stops • 313km • 10h8m • 96u V-76-HKB Steijn Groothof" at bounding box center [152, 369] width 199 height 58
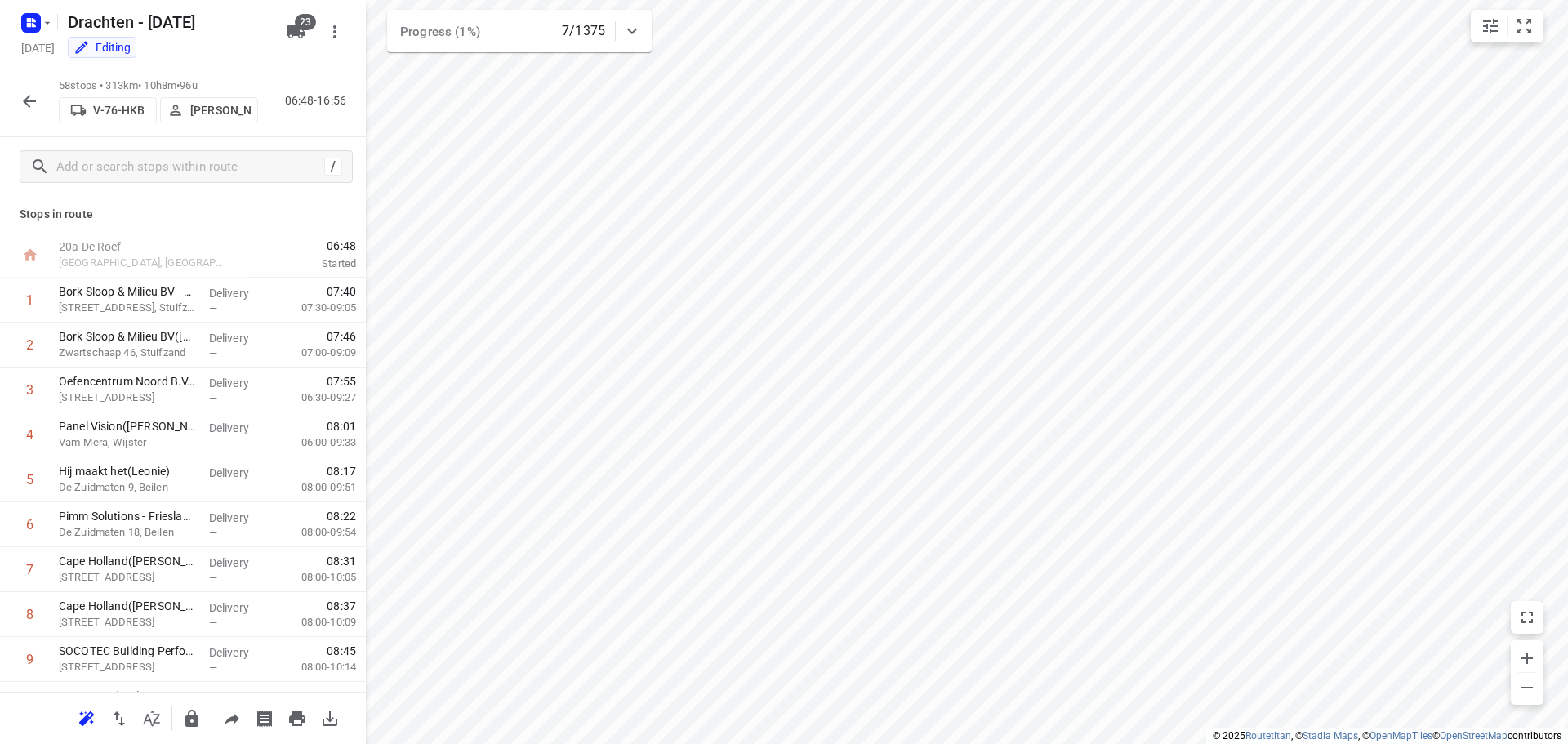
click at [26, 114] on button "button" at bounding box center [29, 101] width 33 height 33
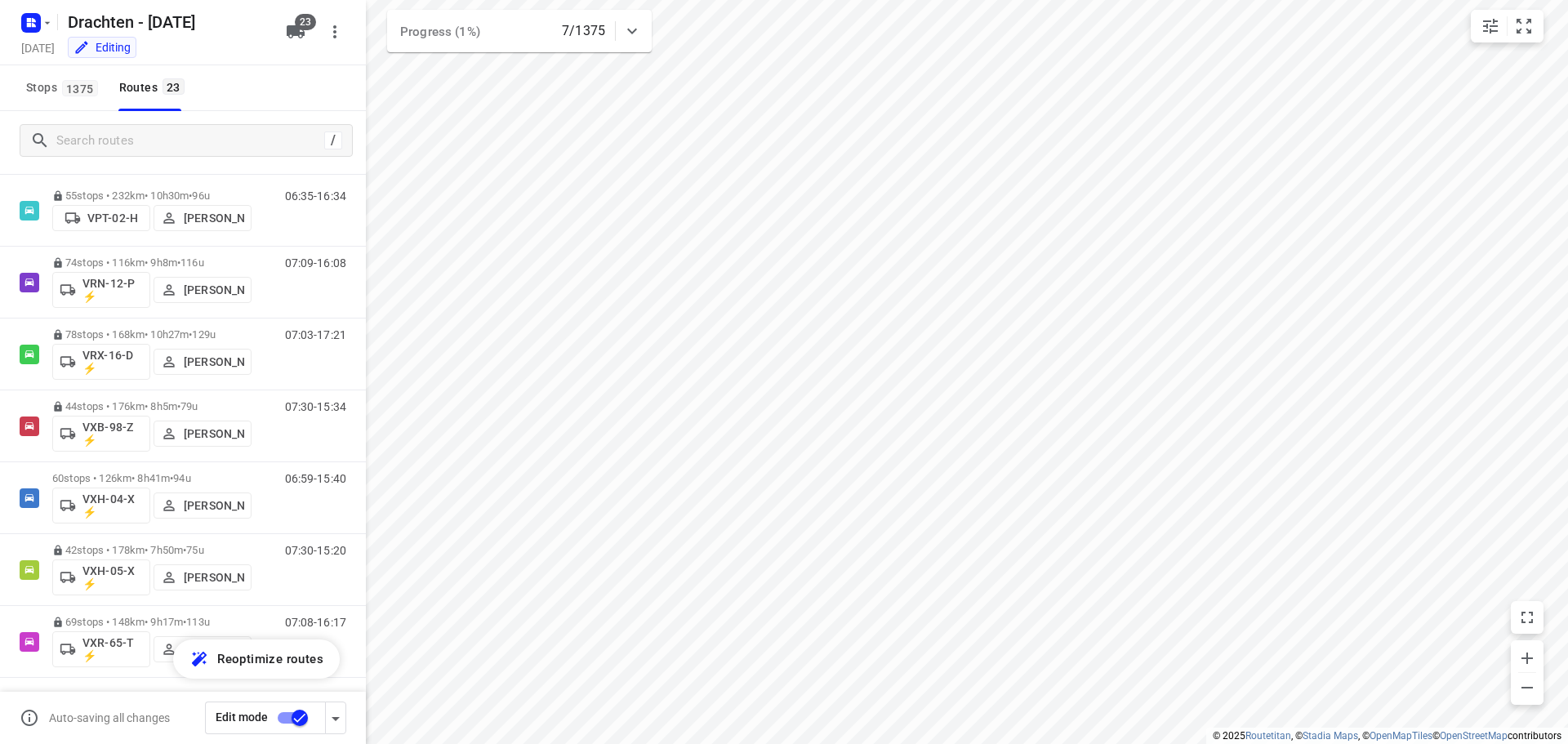
scroll to position [1184, 0]
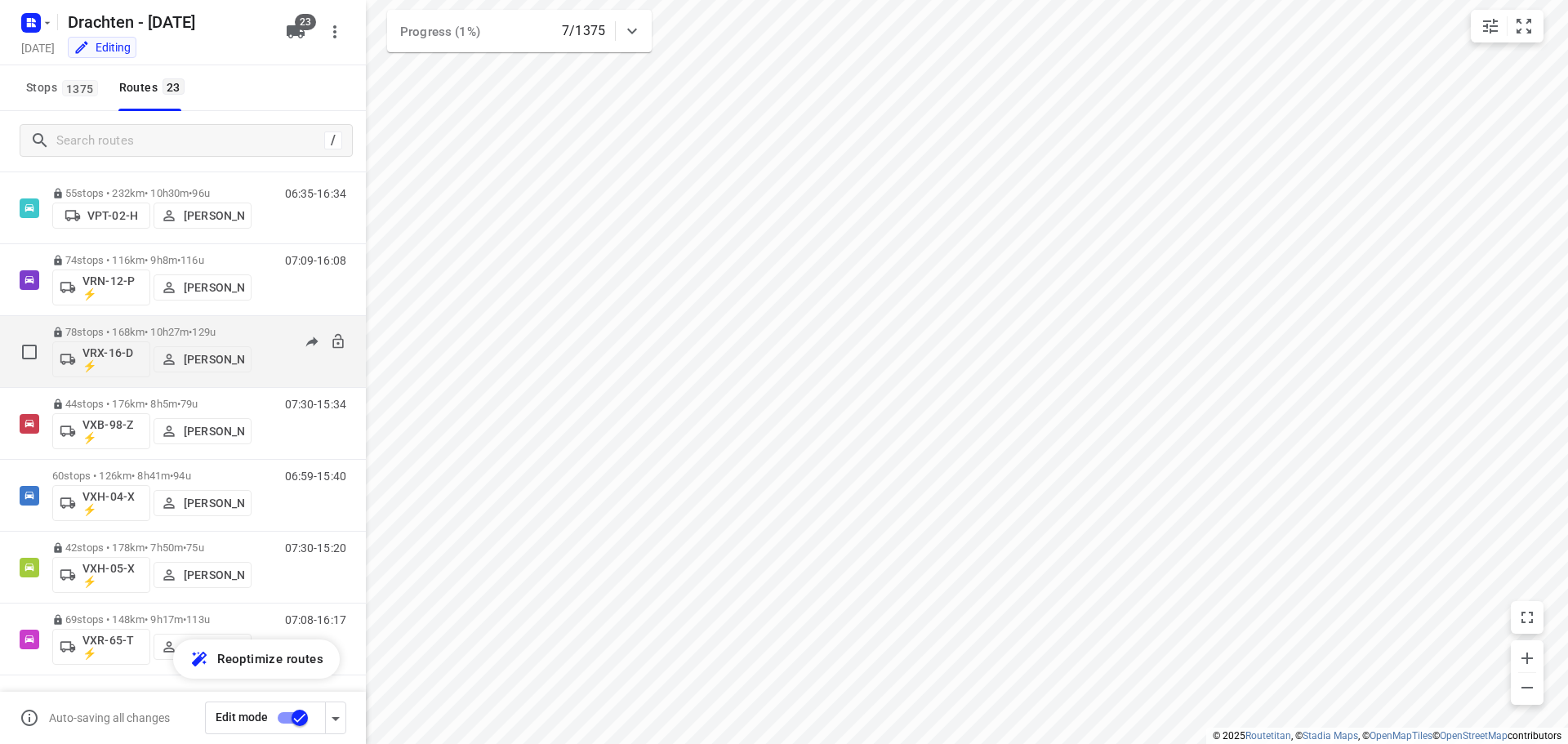
click at [146, 320] on div "78 stops • 168km • 10h27m • 129u VRX-16-D ⚡ Kevin Dijkstra" at bounding box center [152, 351] width 199 height 68
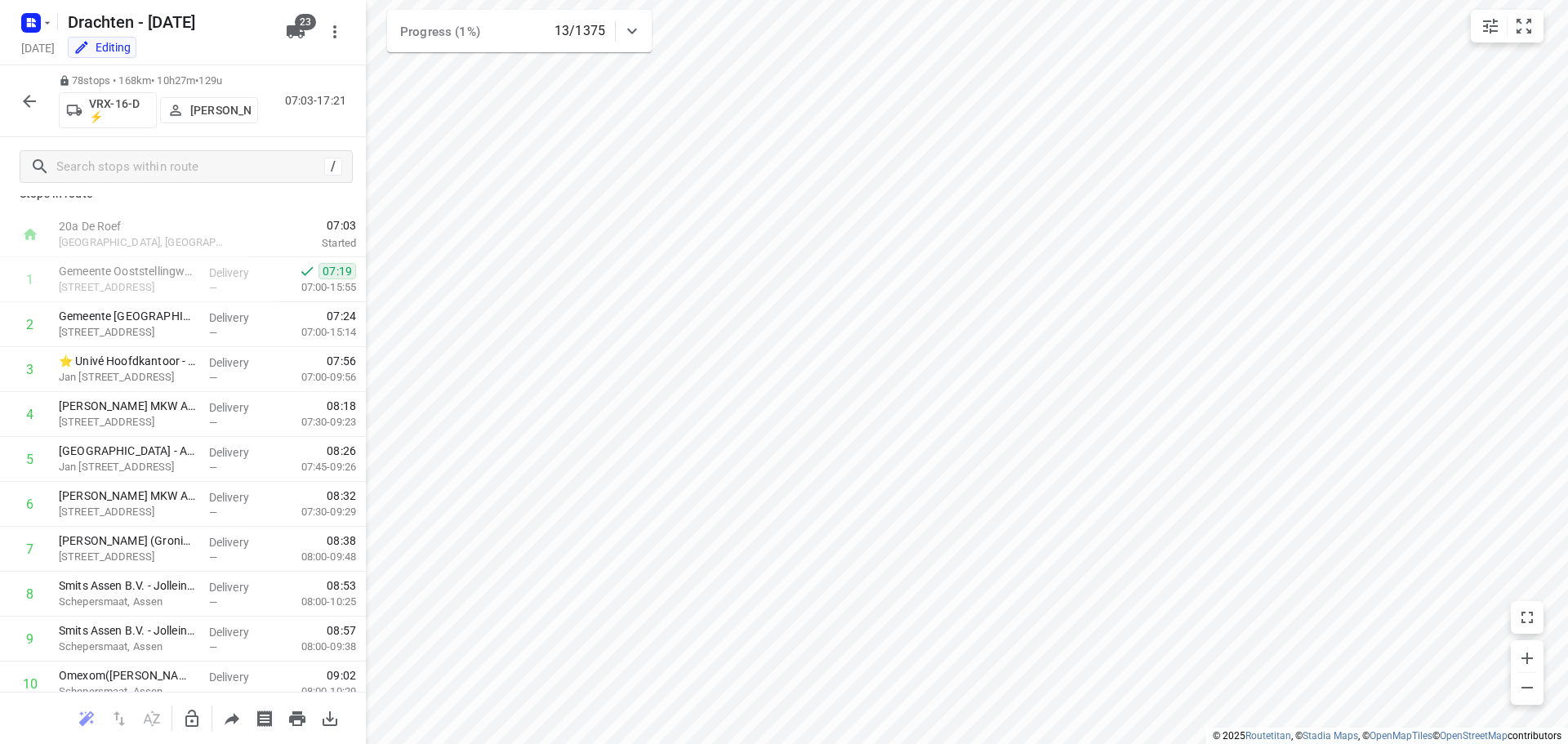
scroll to position [0, 0]
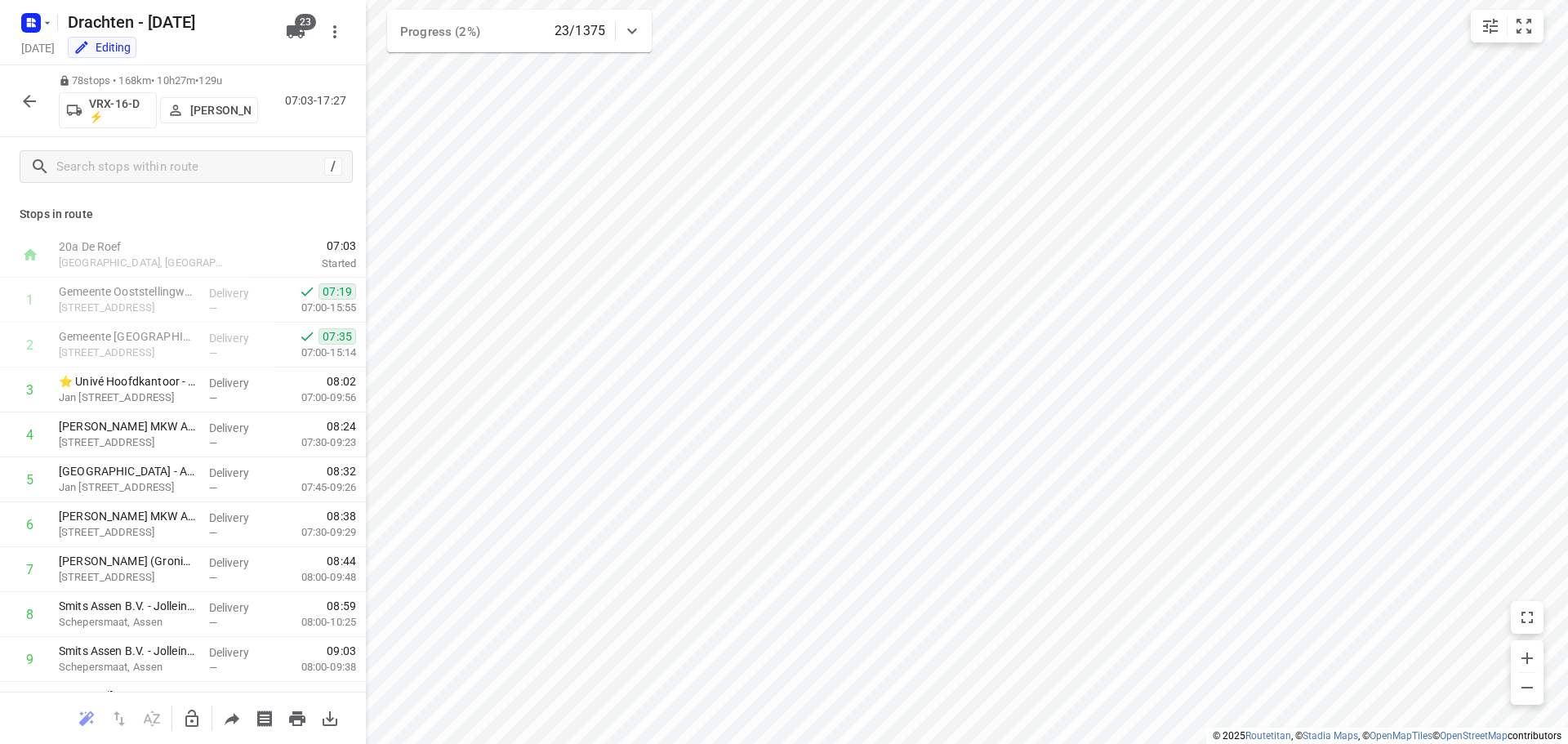
click at [39, 98] on icon "button" at bounding box center [29, 101] width 20 height 20
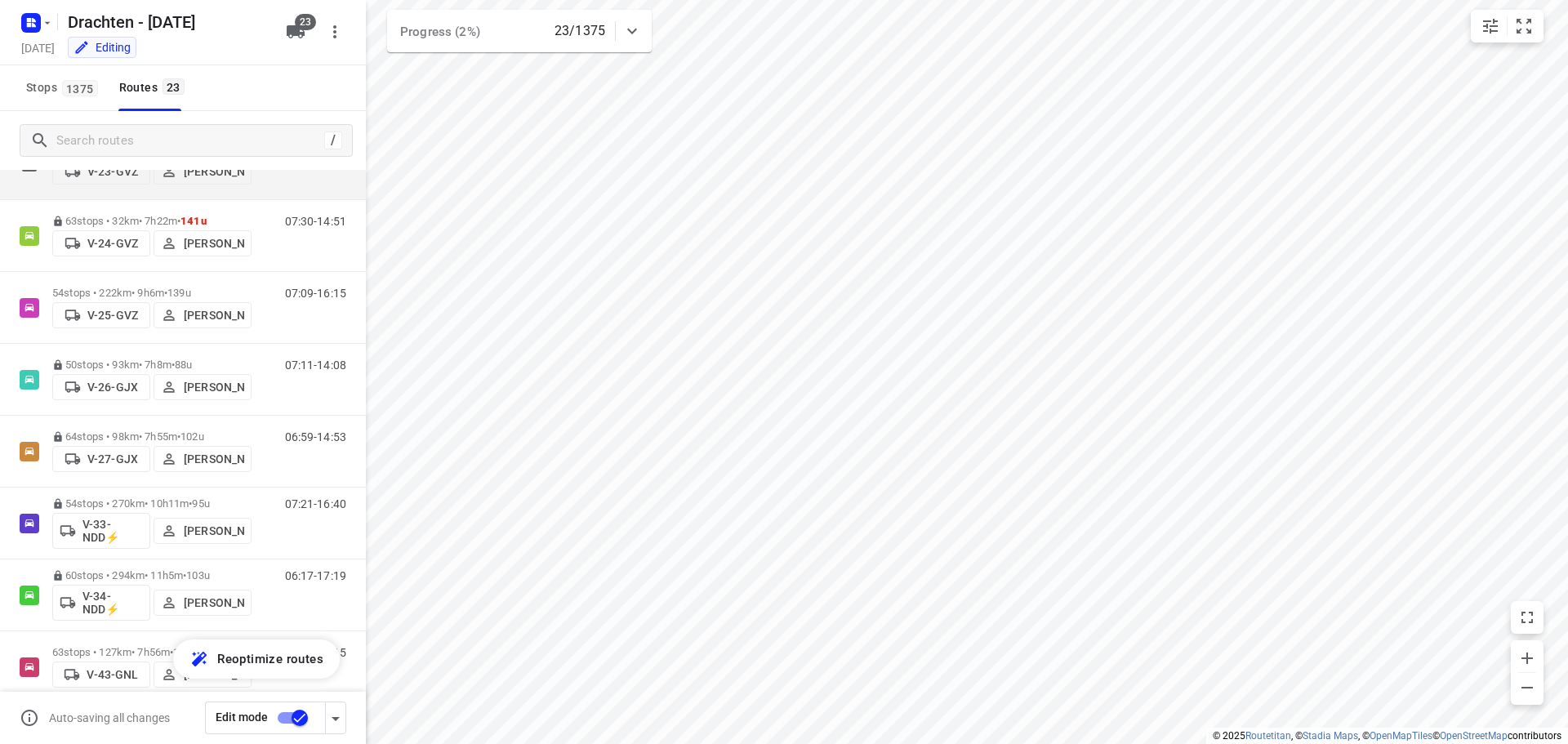
scroll to position [163, 0]
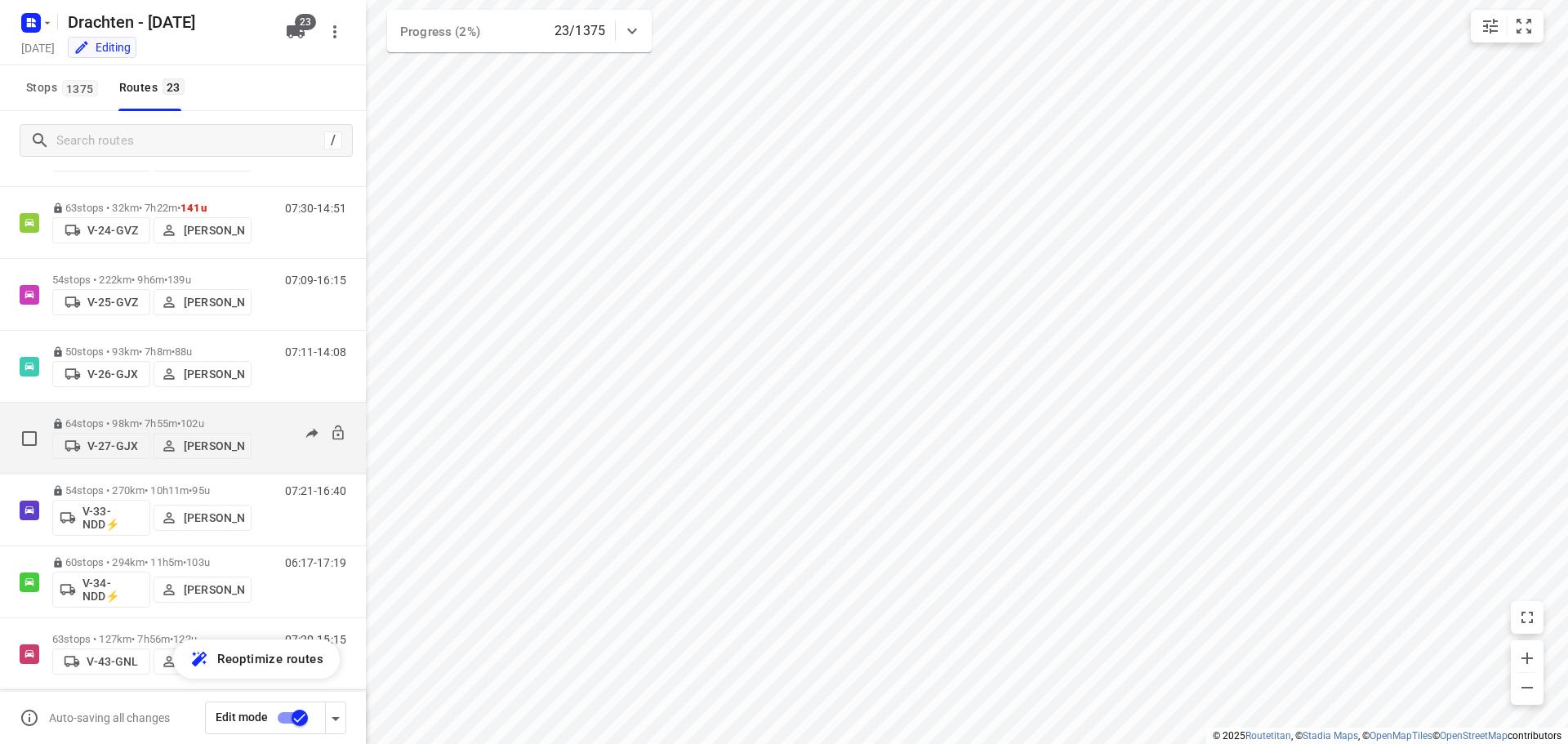
click at [179, 409] on div "64 stops • 98km • 7h55m • 102u V-27-GJX Wilco Huisman" at bounding box center [152, 437] width 199 height 58
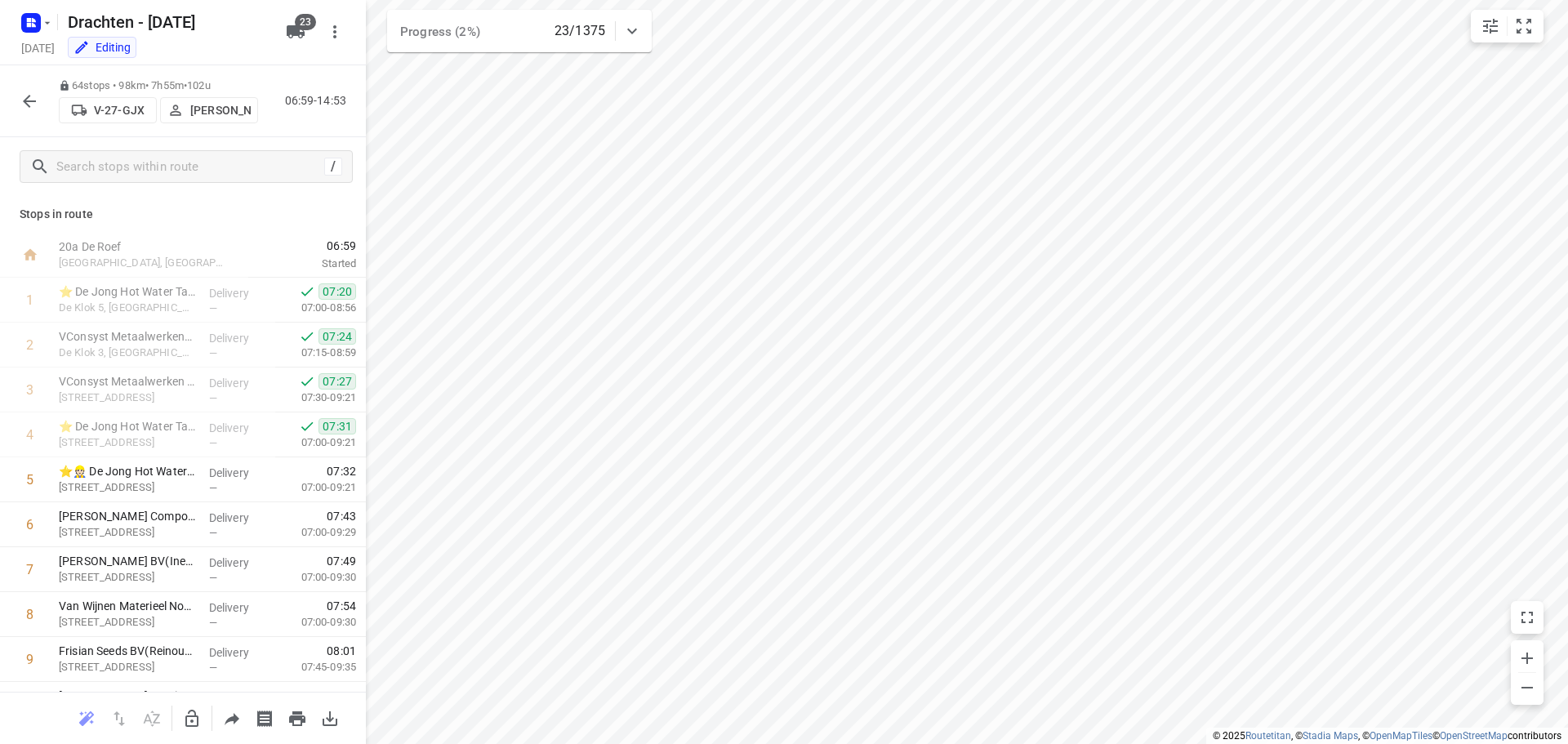
click at [34, 117] on button "button" at bounding box center [29, 101] width 33 height 33
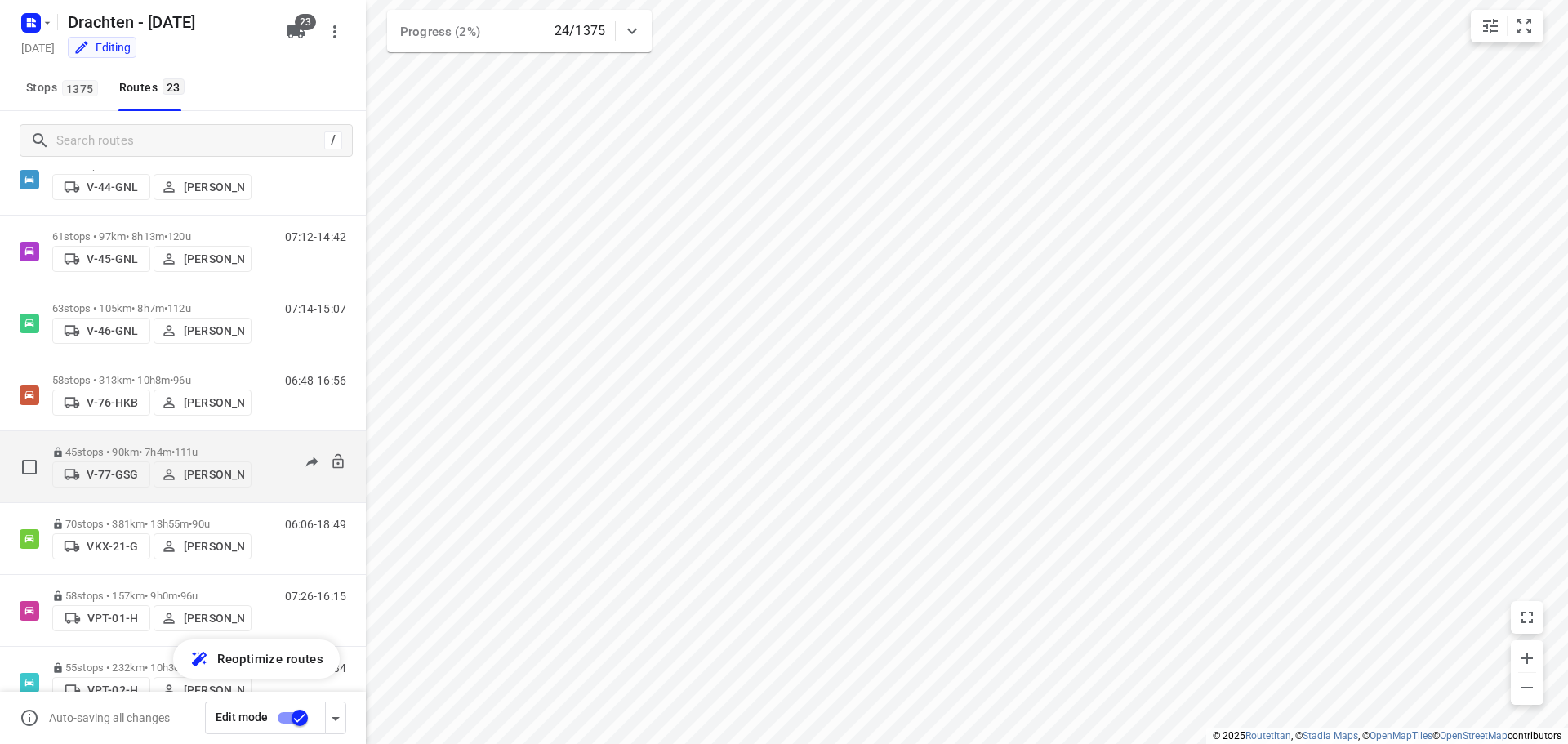
scroll to position [735, 0]
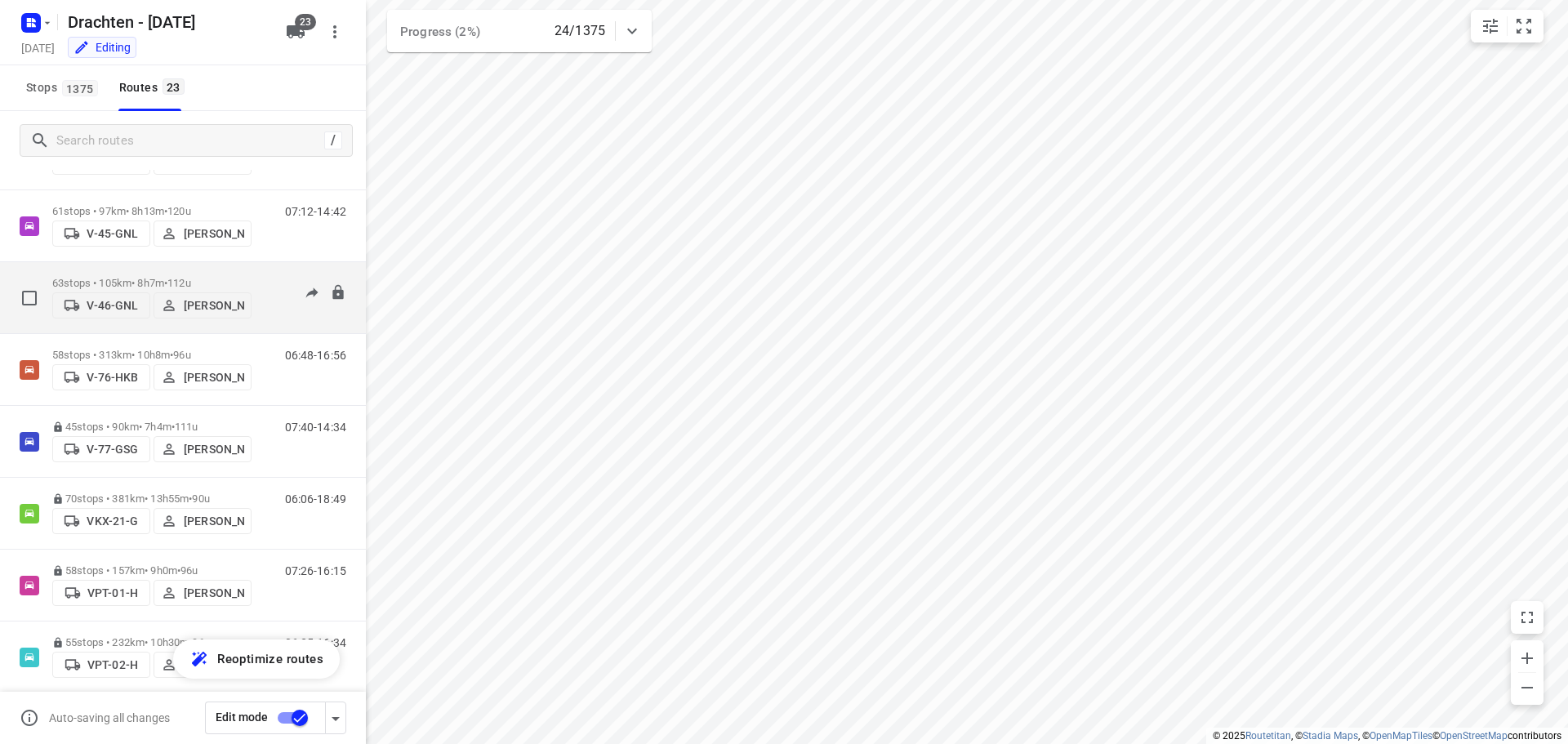
click at [191, 278] on span "112u" at bounding box center [180, 283] width 24 height 12
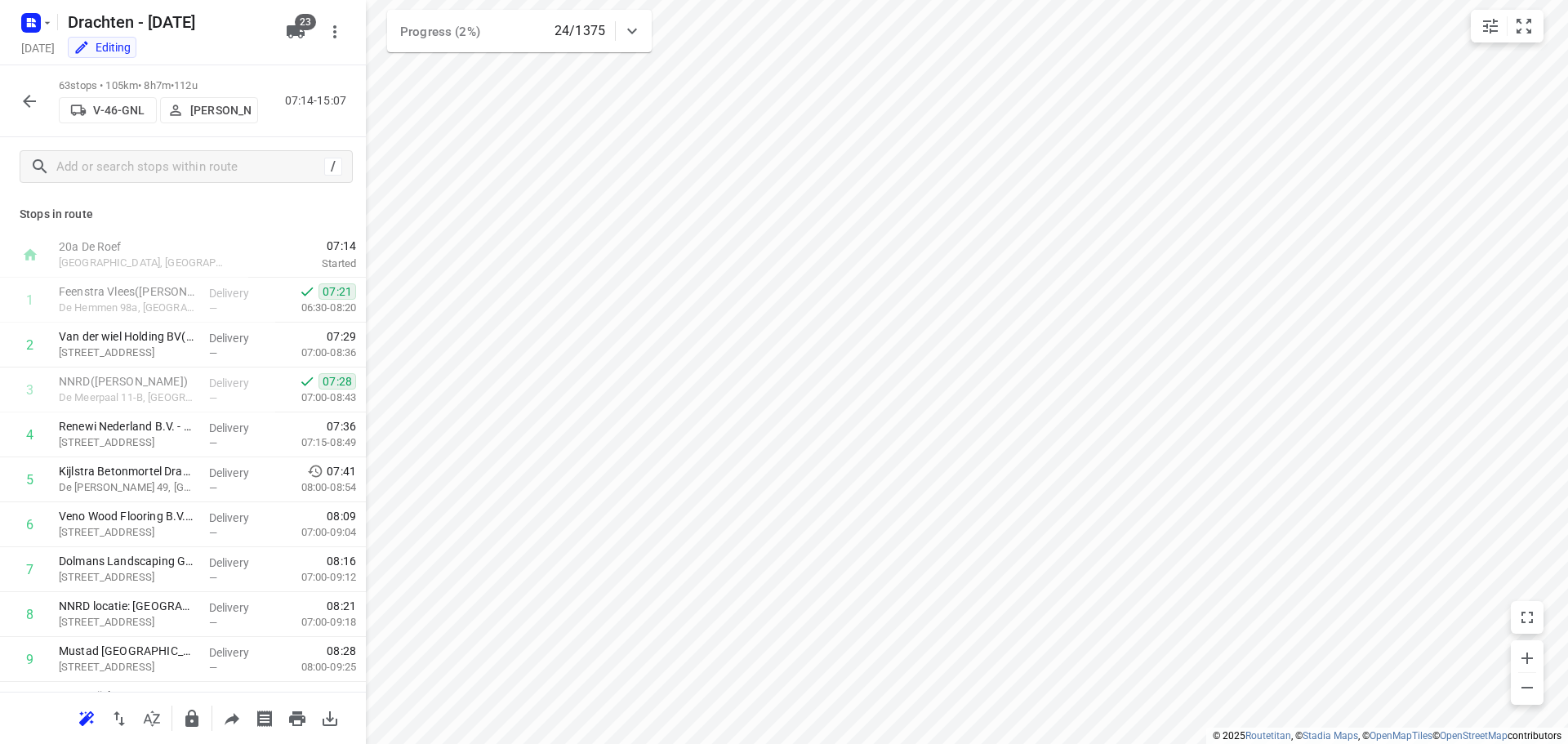
click at [37, 109] on icon "button" at bounding box center [29, 101] width 20 height 20
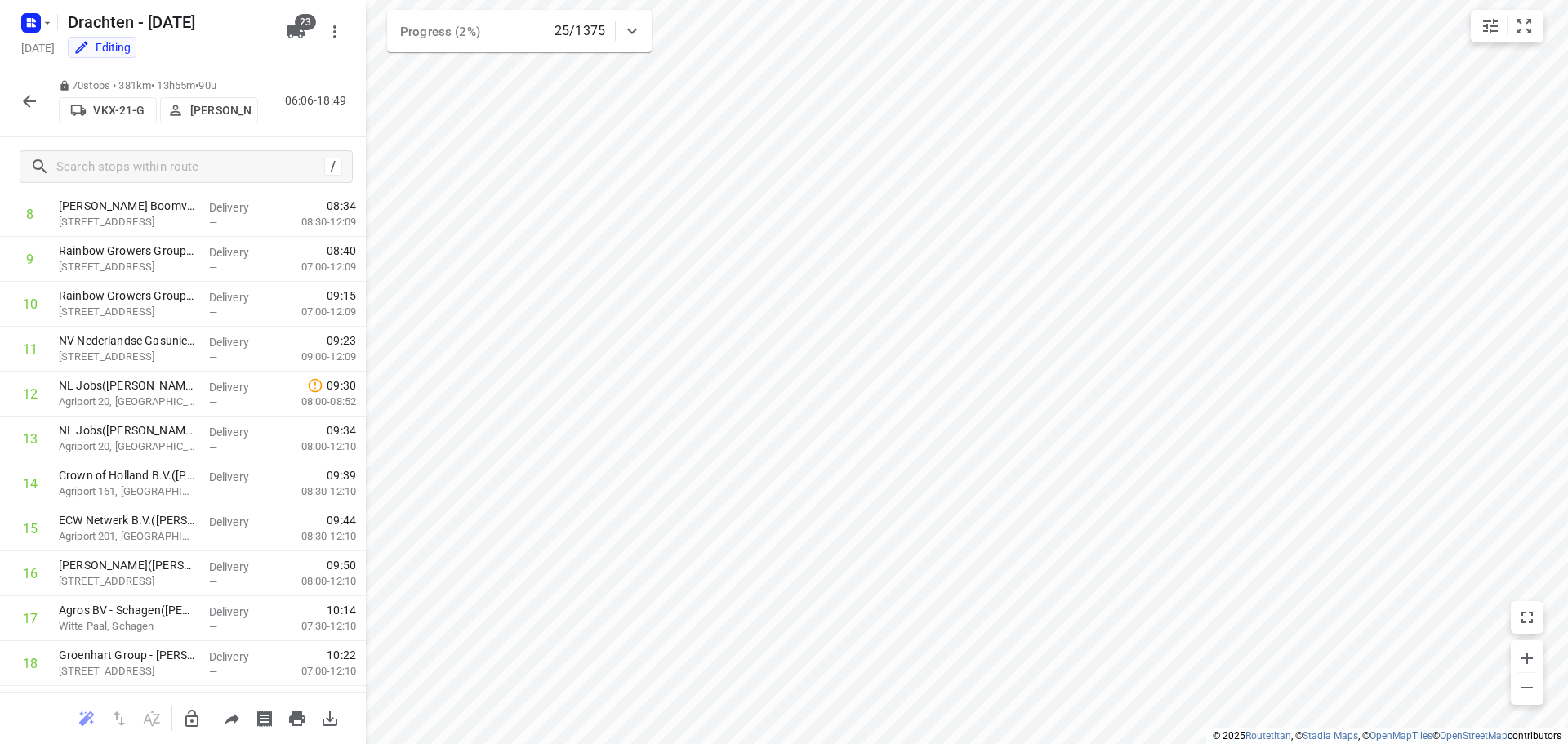
scroll to position [408, 0]
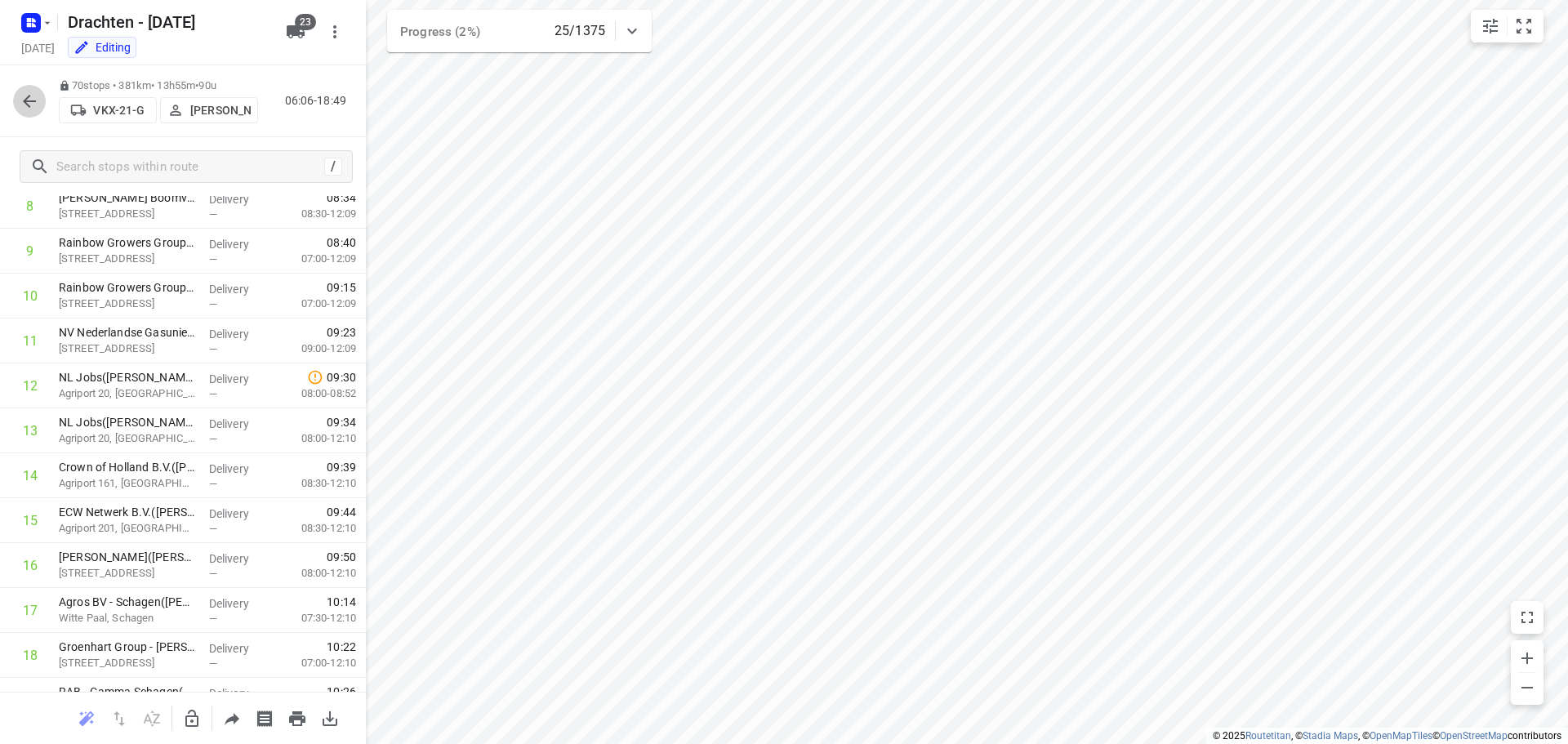
click at [36, 106] on icon "button" at bounding box center [29, 101] width 20 height 20
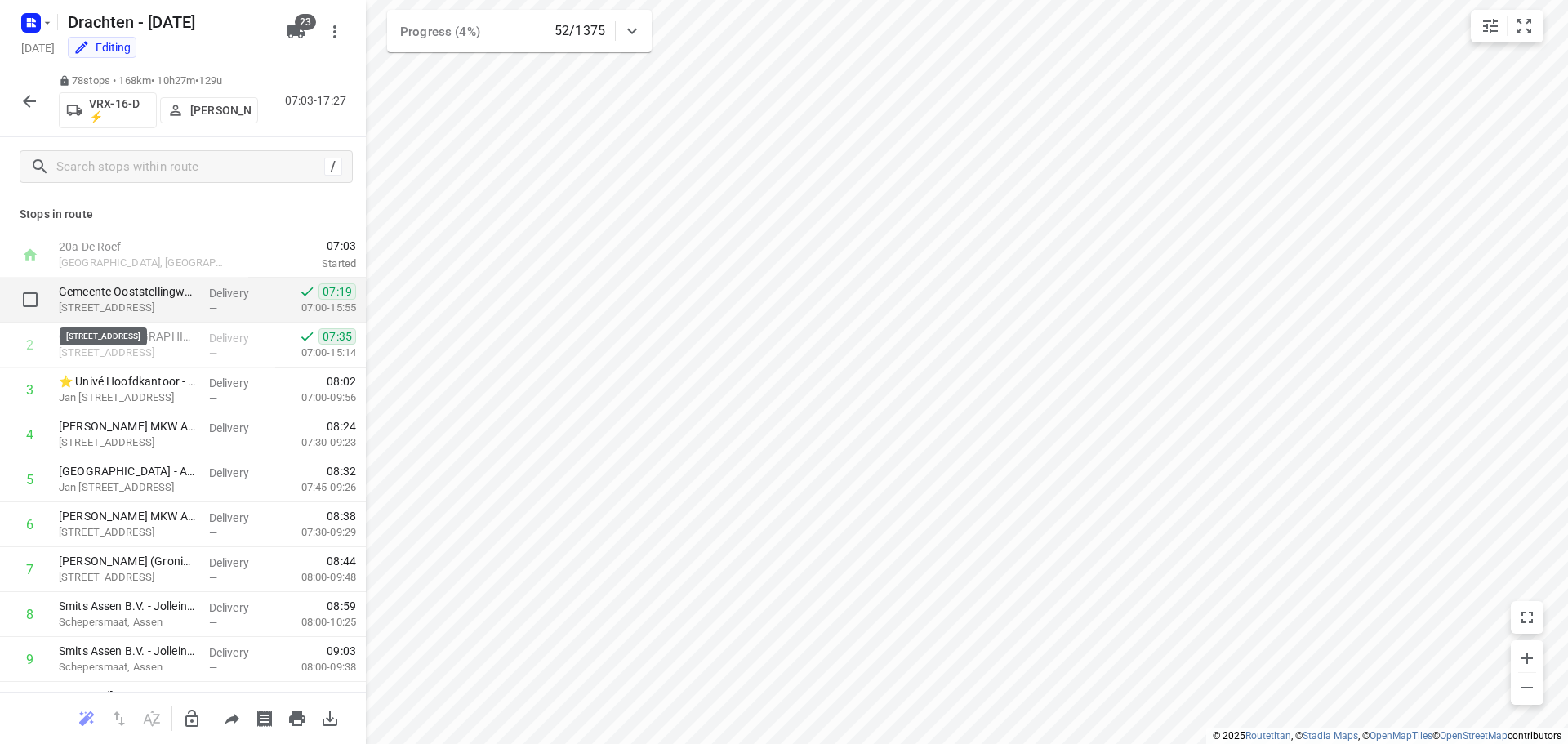
click at [129, 307] on p "Nanningaweg 47C, Oosterwolde" at bounding box center [127, 308] width 137 height 16
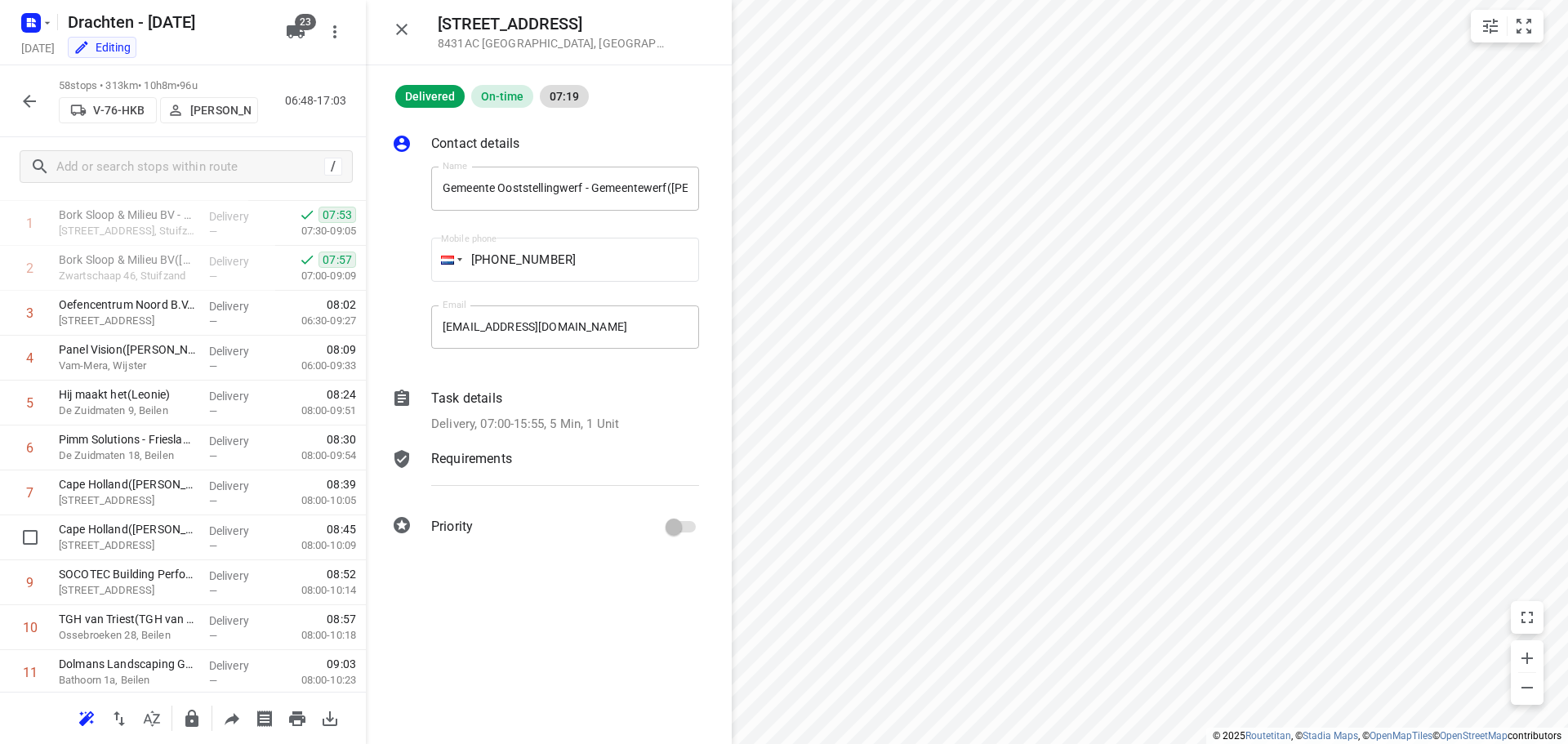
scroll to position [0, 0]
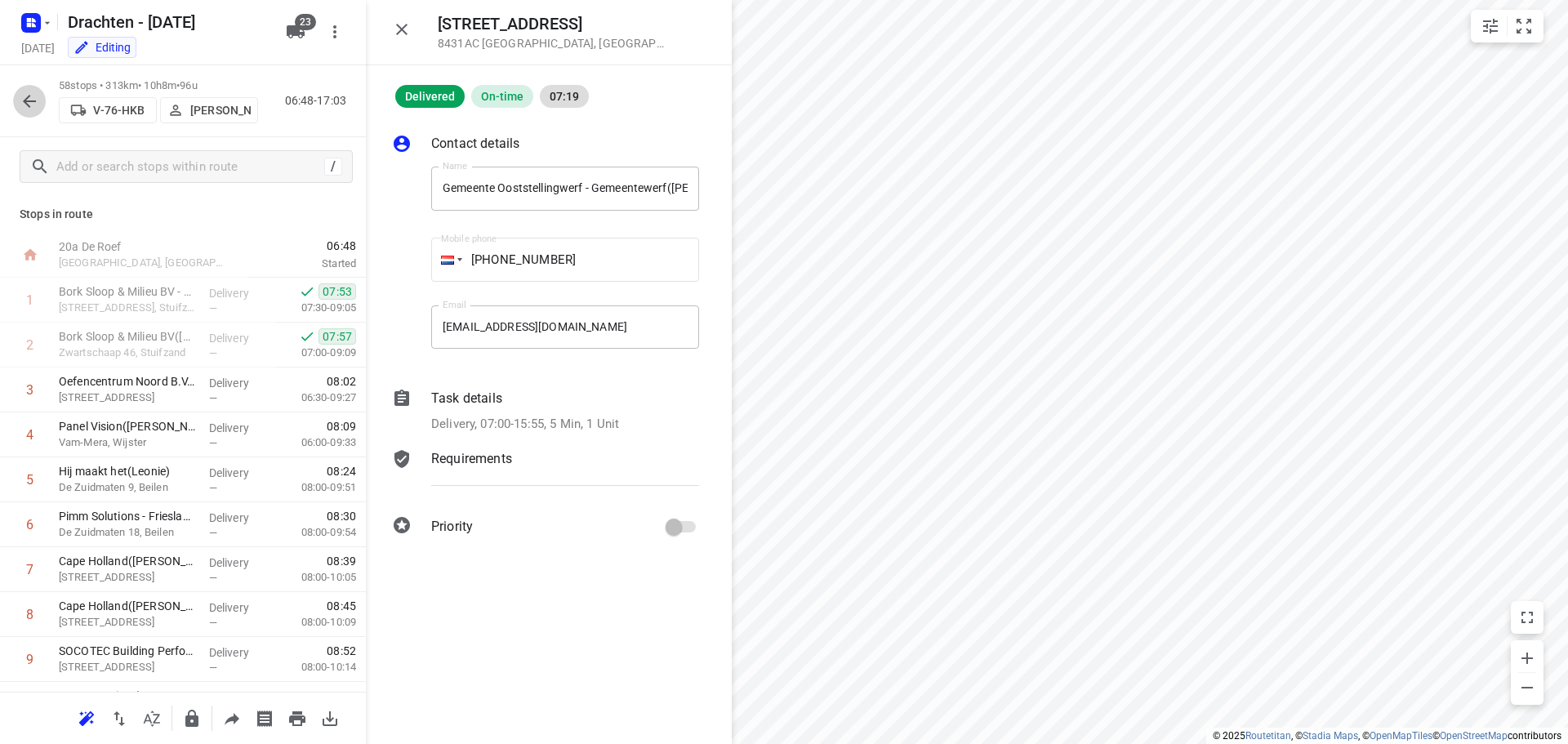
click at [39, 113] on button "button" at bounding box center [29, 101] width 33 height 33
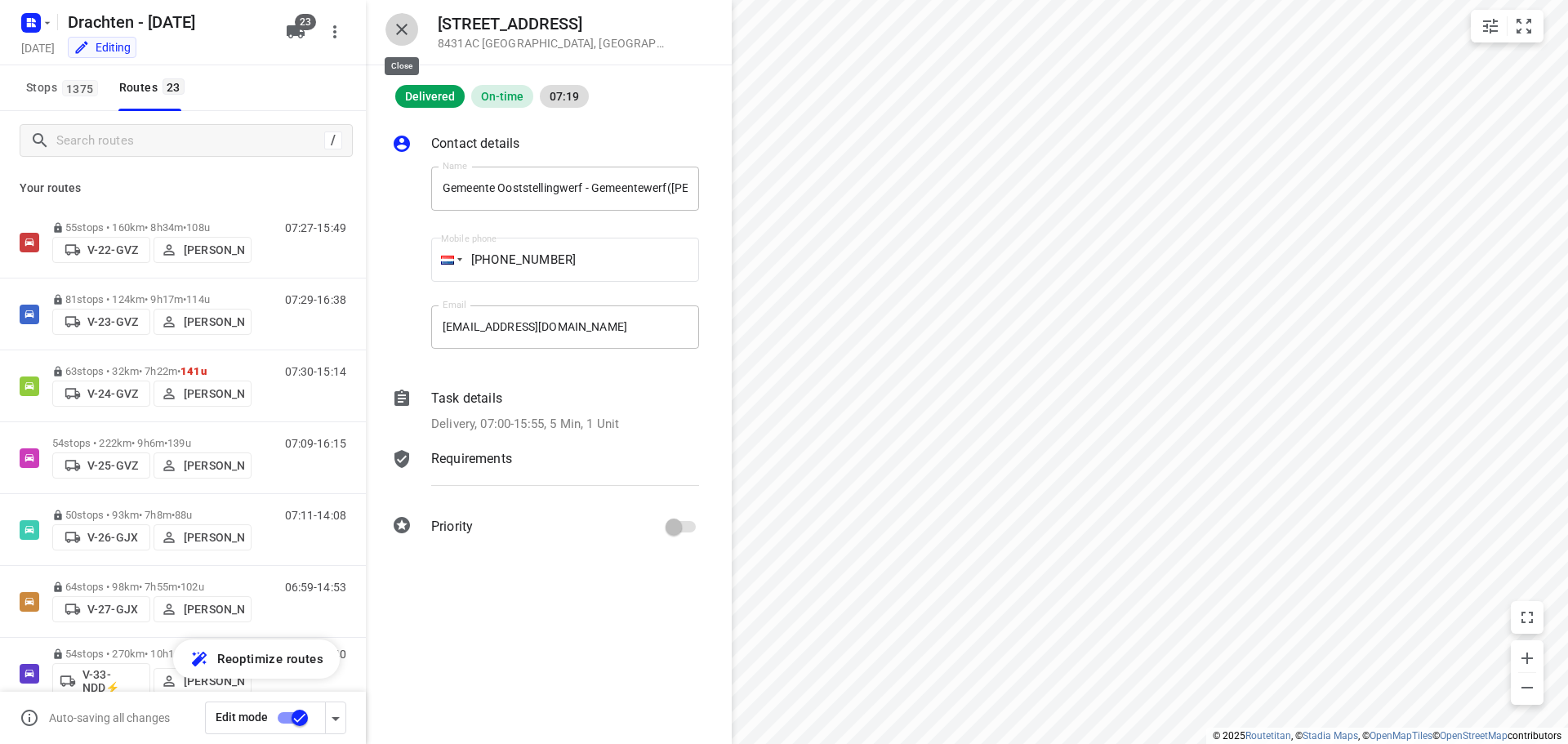
click at [412, 25] on button "button" at bounding box center [402, 29] width 33 height 33
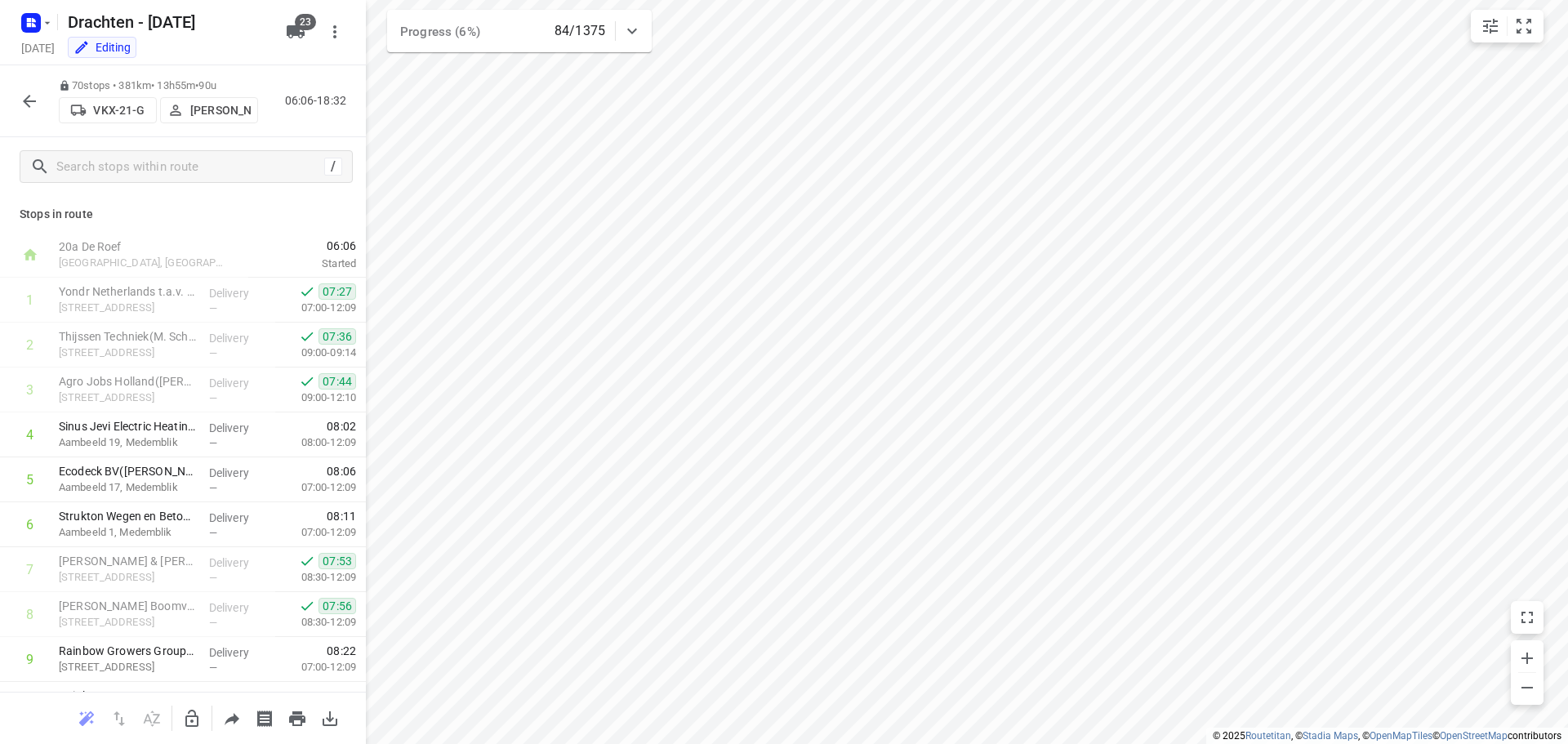
click at [25, 111] on button "button" at bounding box center [29, 101] width 33 height 33
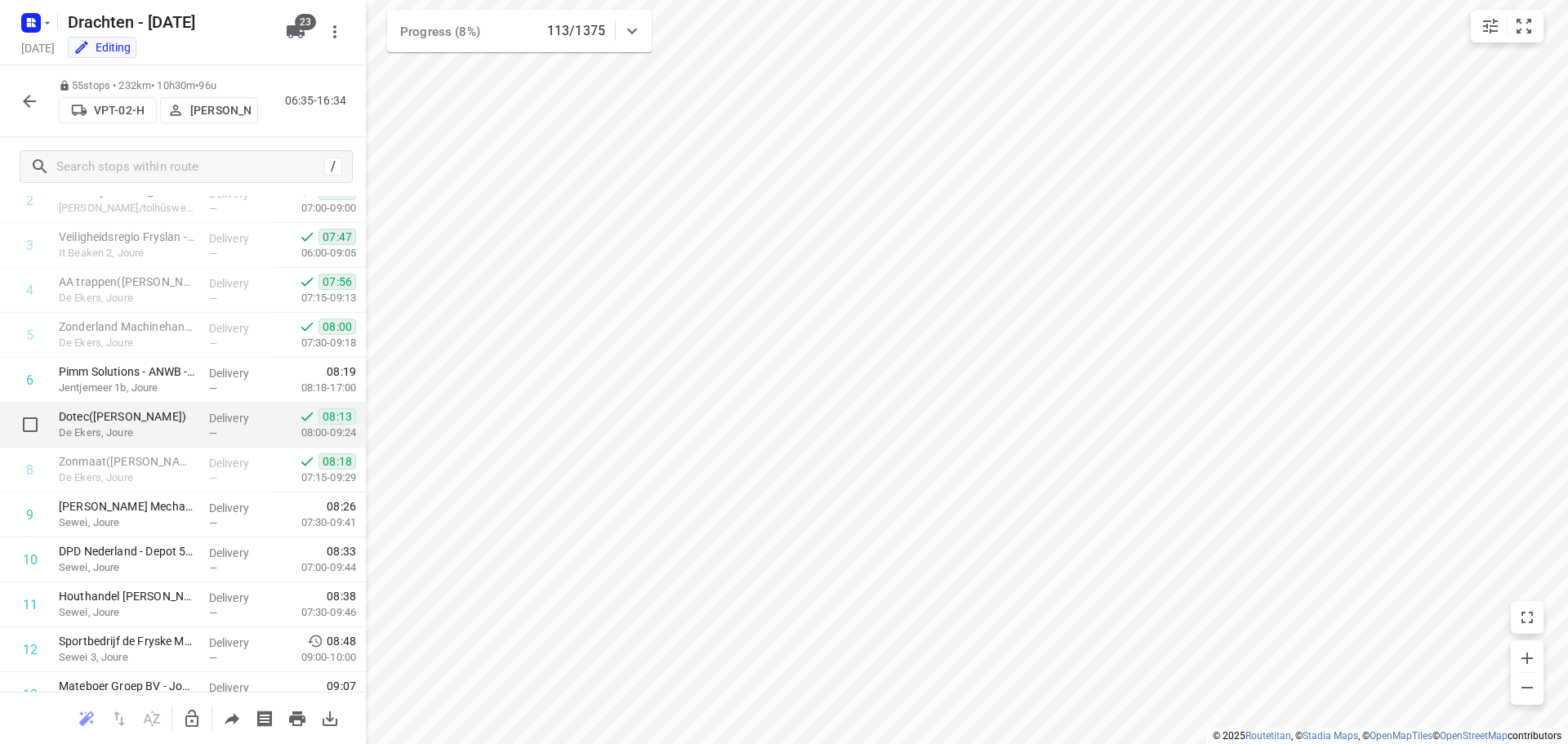
scroll to position [163, 0]
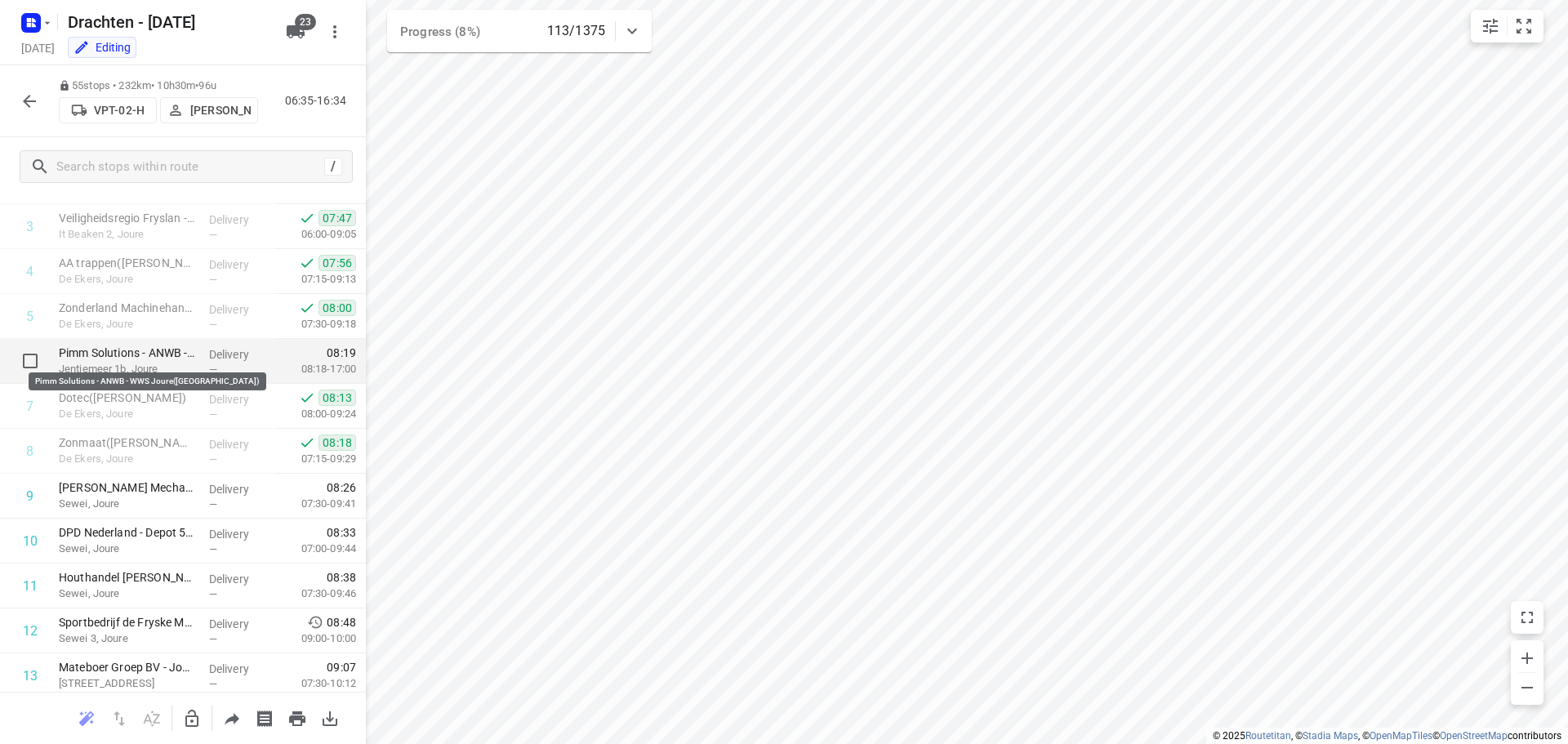
click at [140, 353] on p "Pimm Solutions - ANWB - WWS Joure(Cheyenne)" at bounding box center [127, 352] width 137 height 16
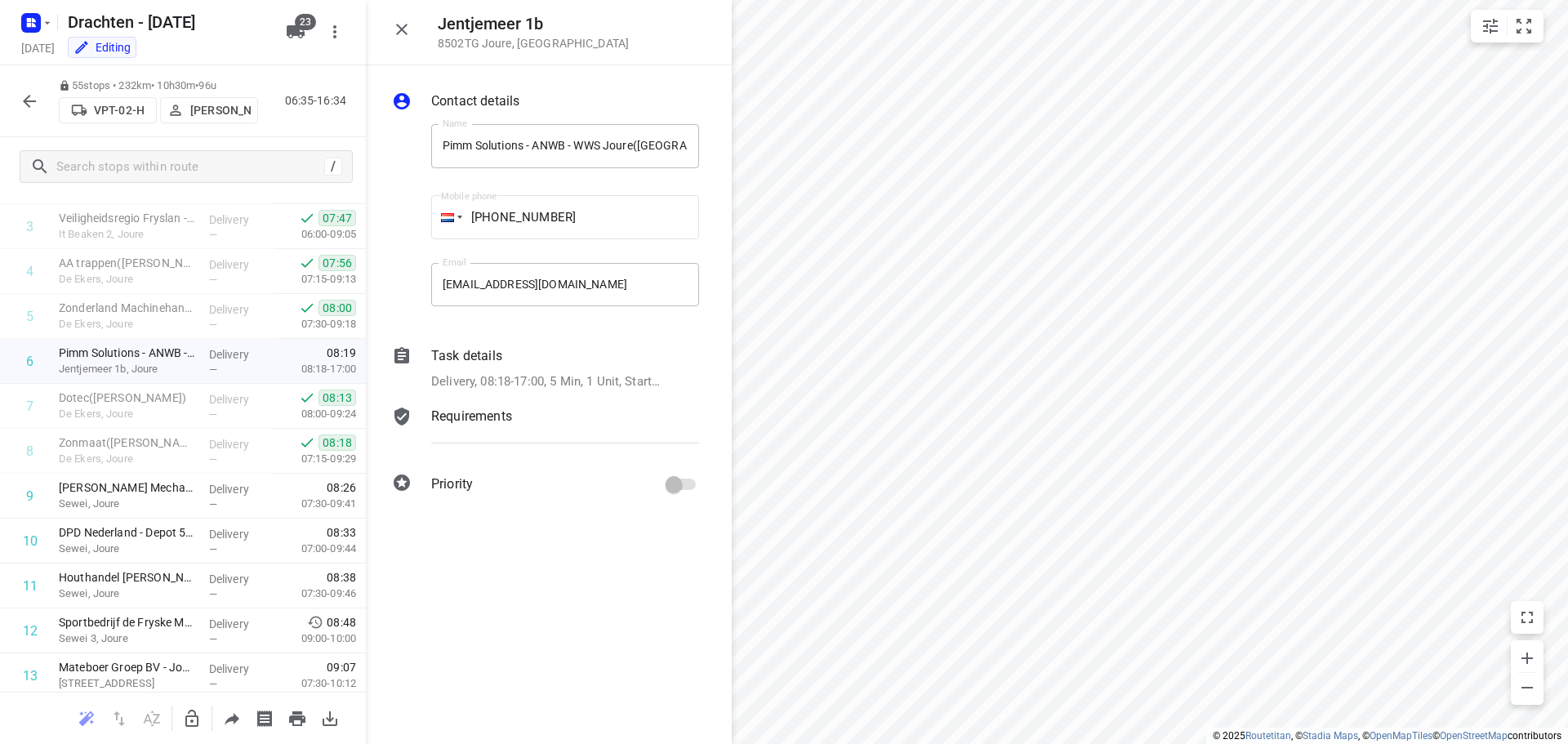
click at [473, 363] on p "Task details" at bounding box center [467, 356] width 71 height 20
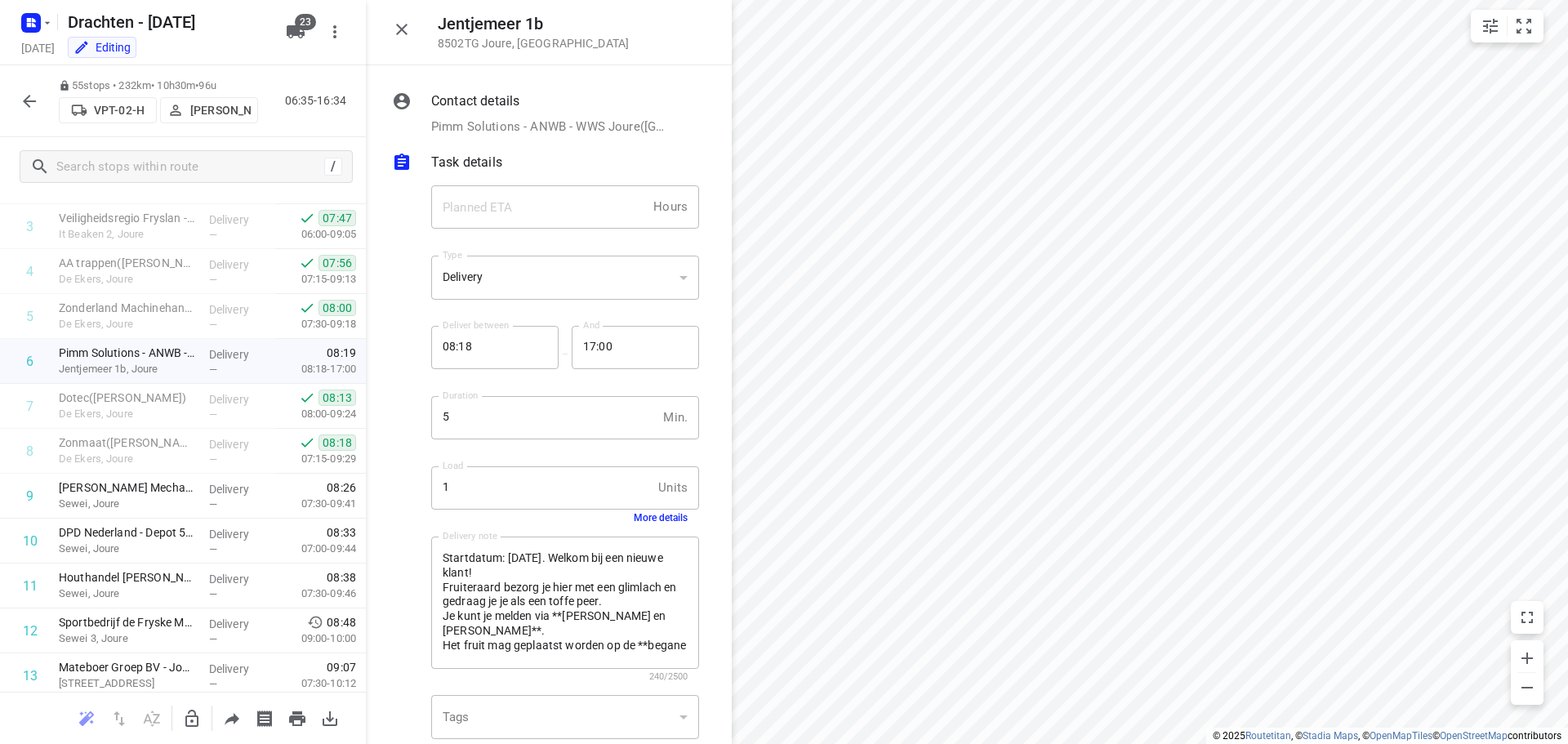
click at [395, 25] on icon "button" at bounding box center [401, 29] width 20 height 20
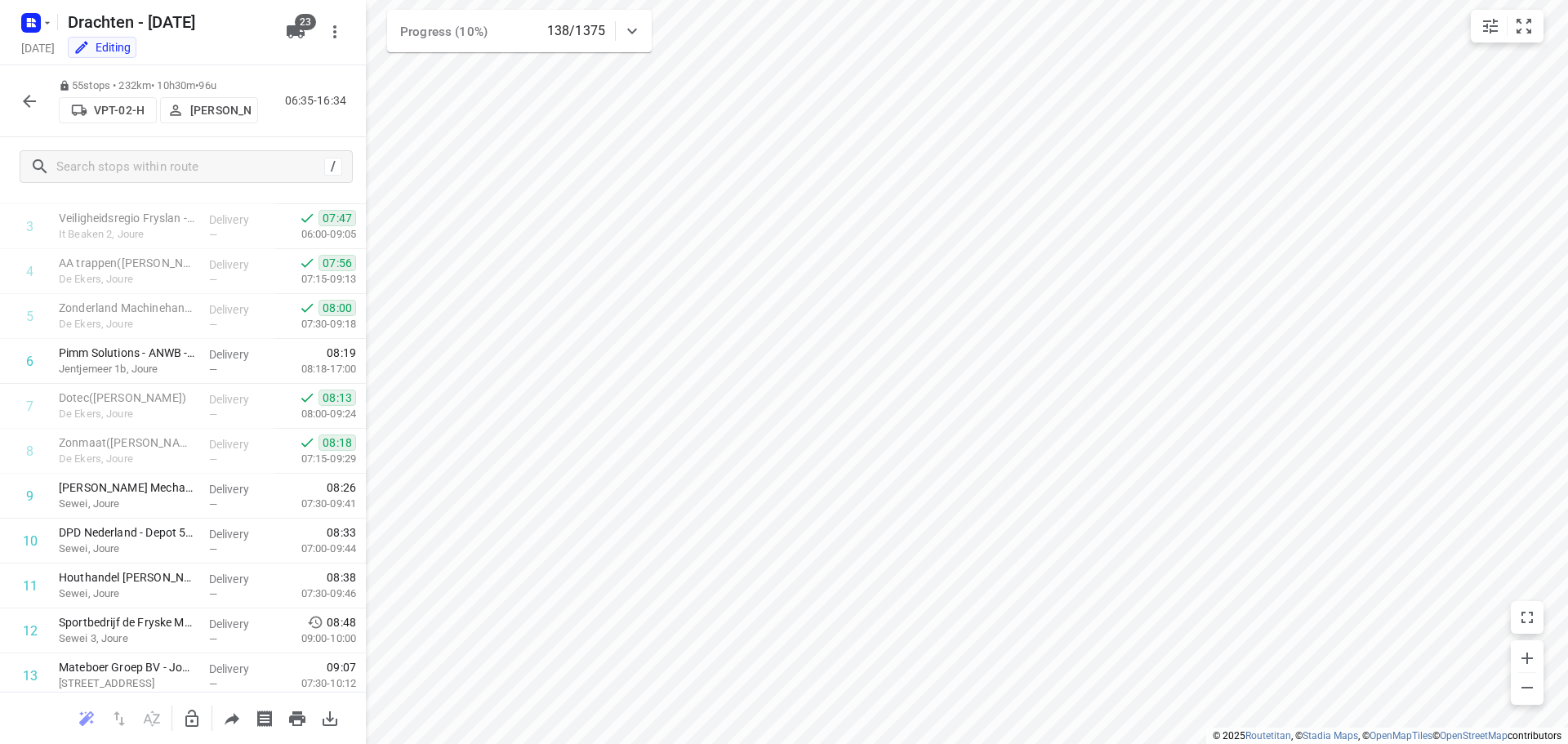
click at [22, 96] on icon "button" at bounding box center [29, 101] width 20 height 20
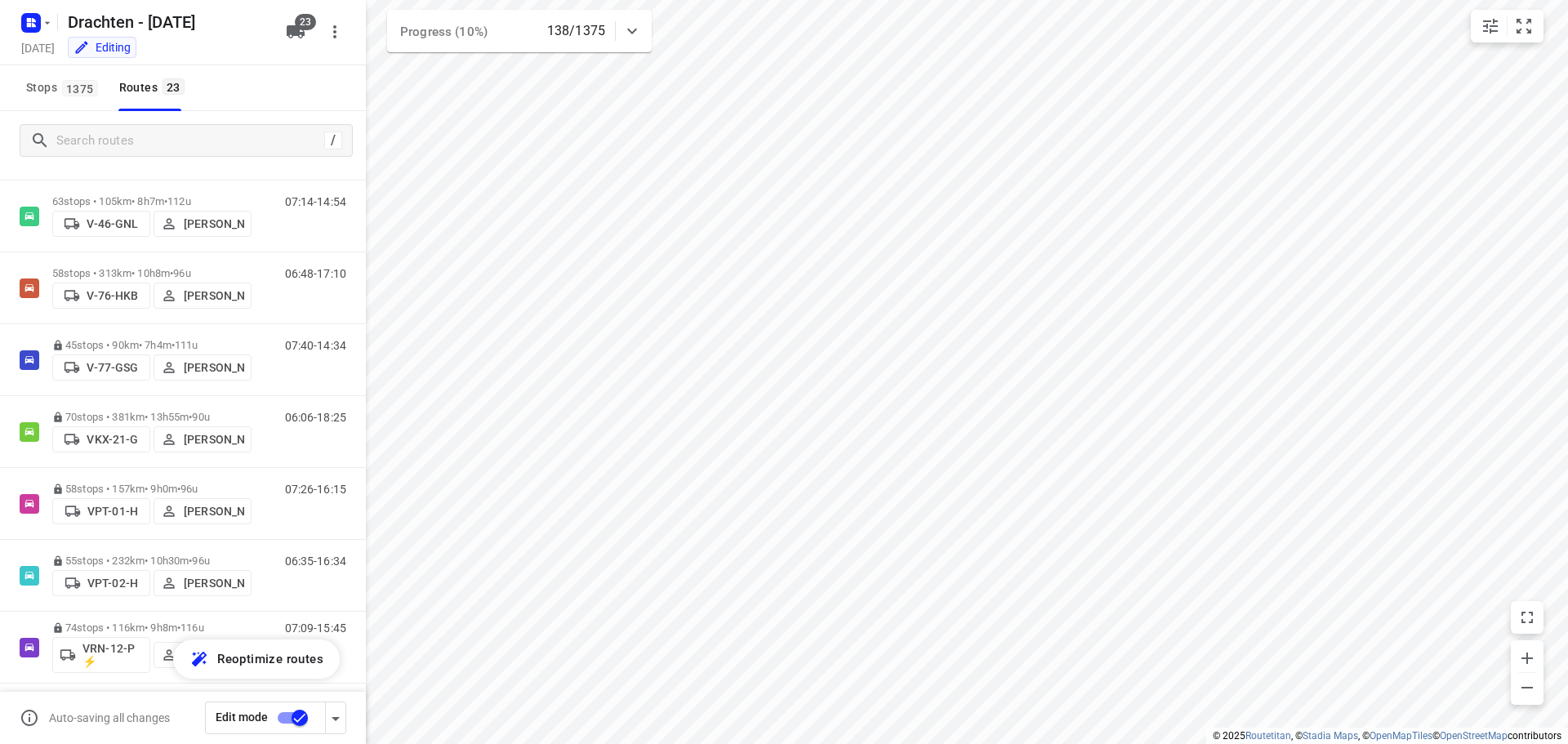
scroll to position [899, 0]
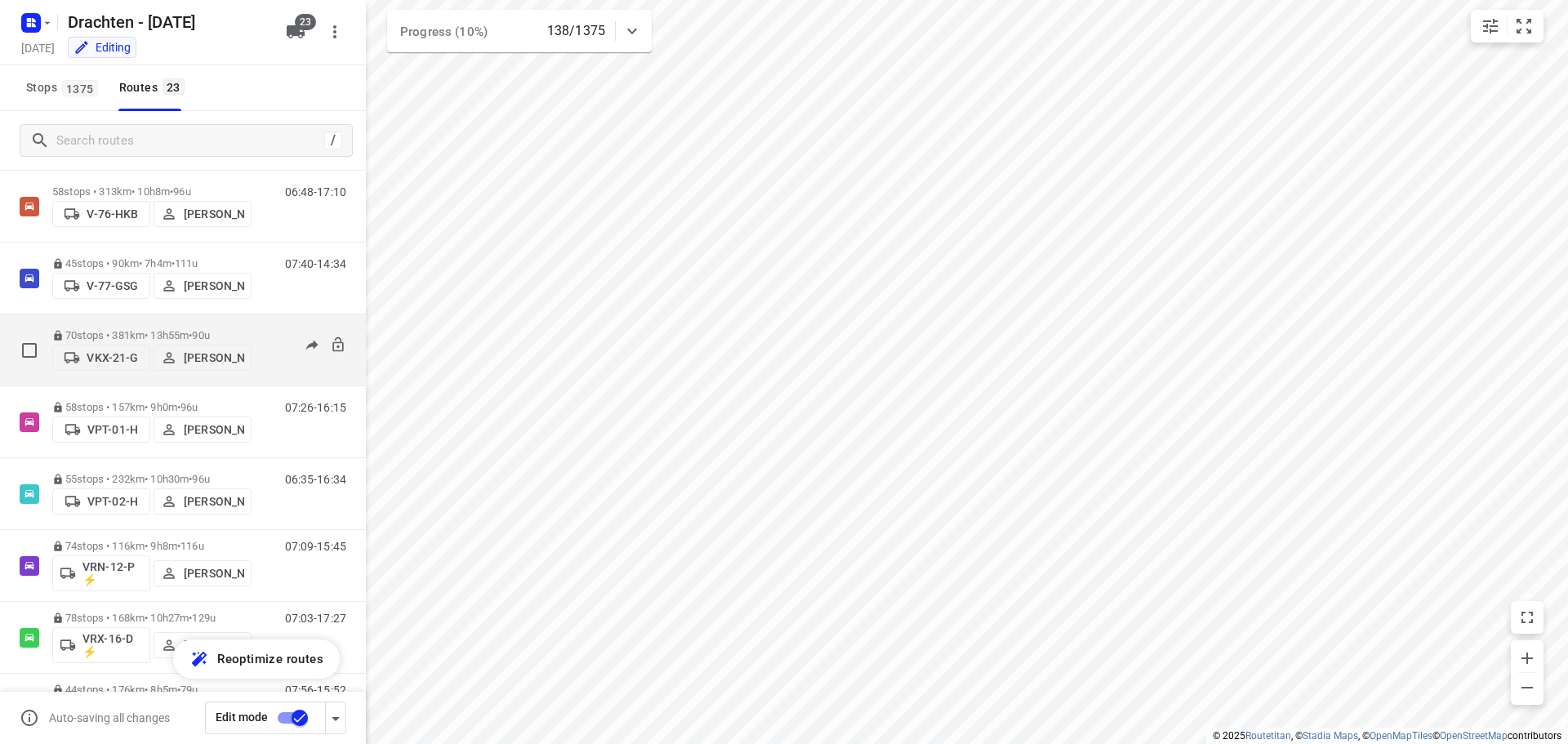
click at [149, 321] on div "70 stops • 381km • 13h55m • 90u VKX-21-G Paul de Jong" at bounding box center [152, 350] width 199 height 58
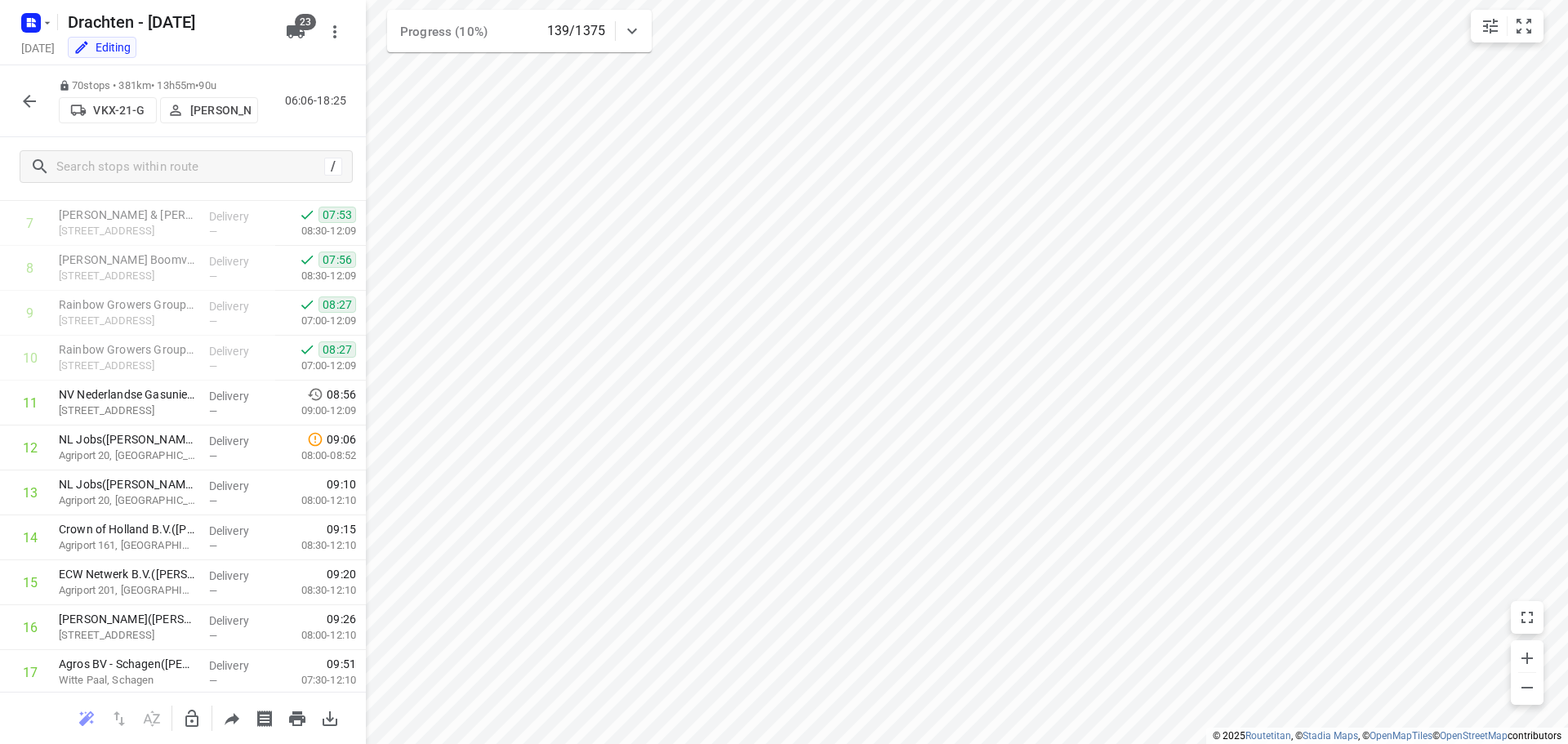
scroll to position [408, 0]
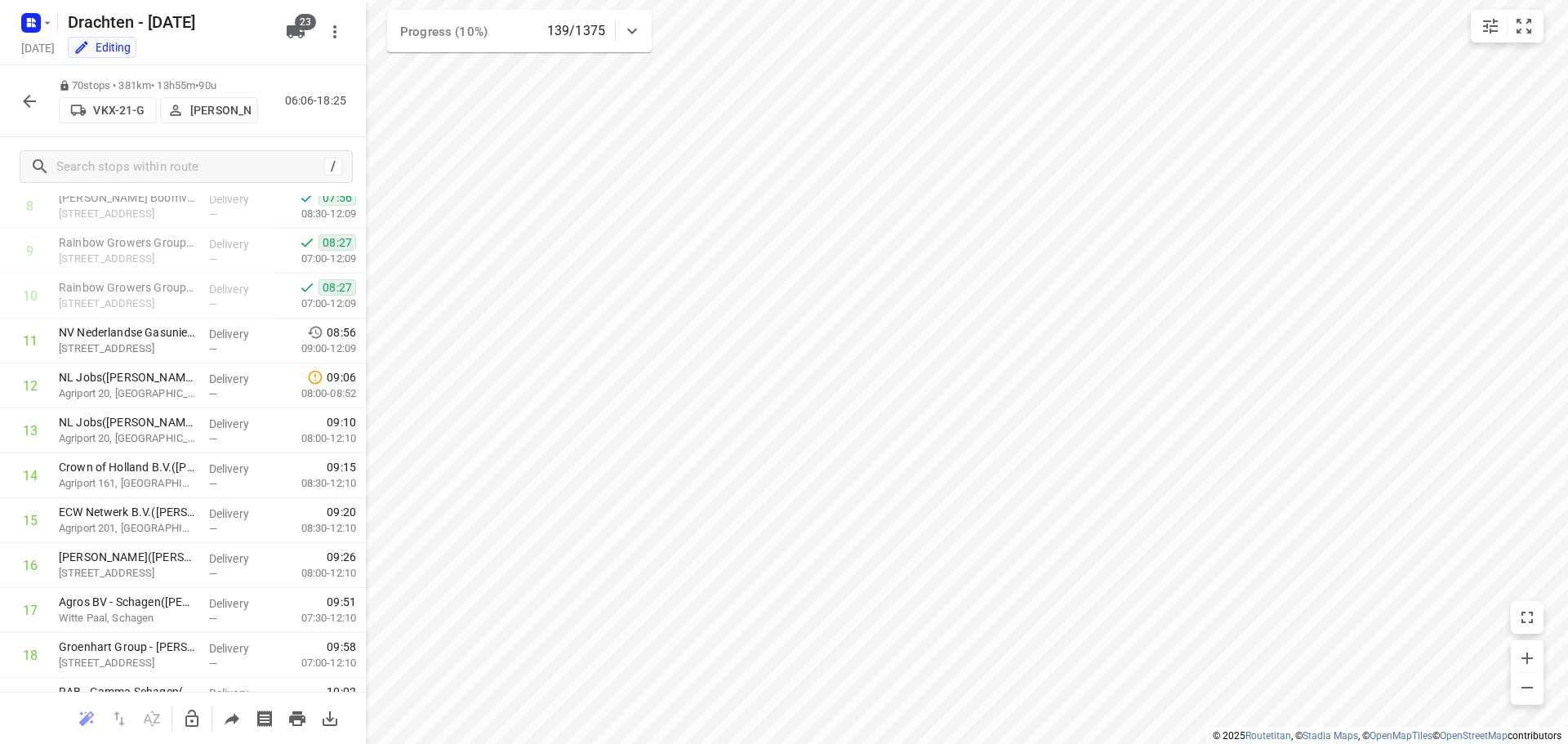
click at [36, 99] on icon "button" at bounding box center [29, 101] width 20 height 20
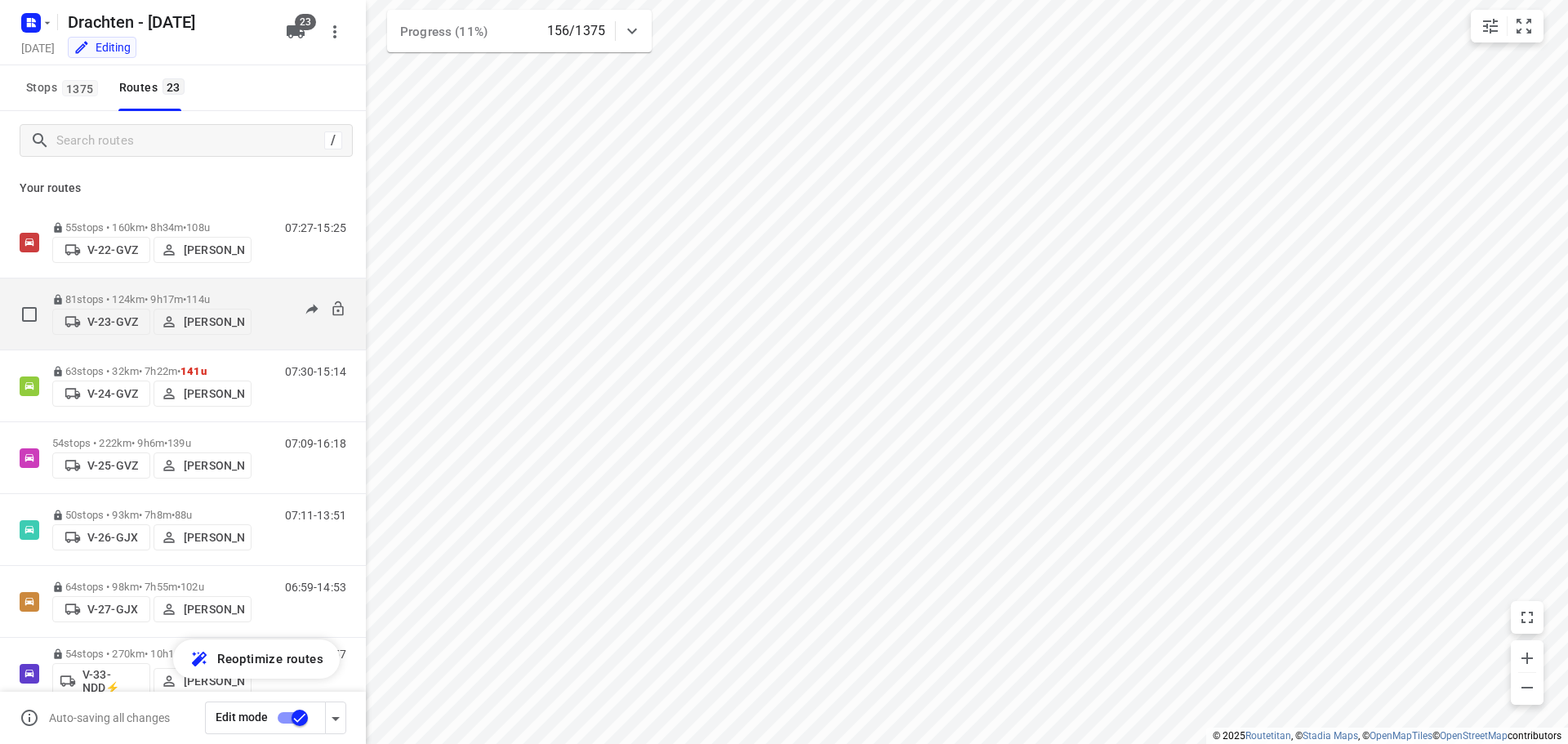
click at [210, 293] on span "114u" at bounding box center [198, 299] width 24 height 12
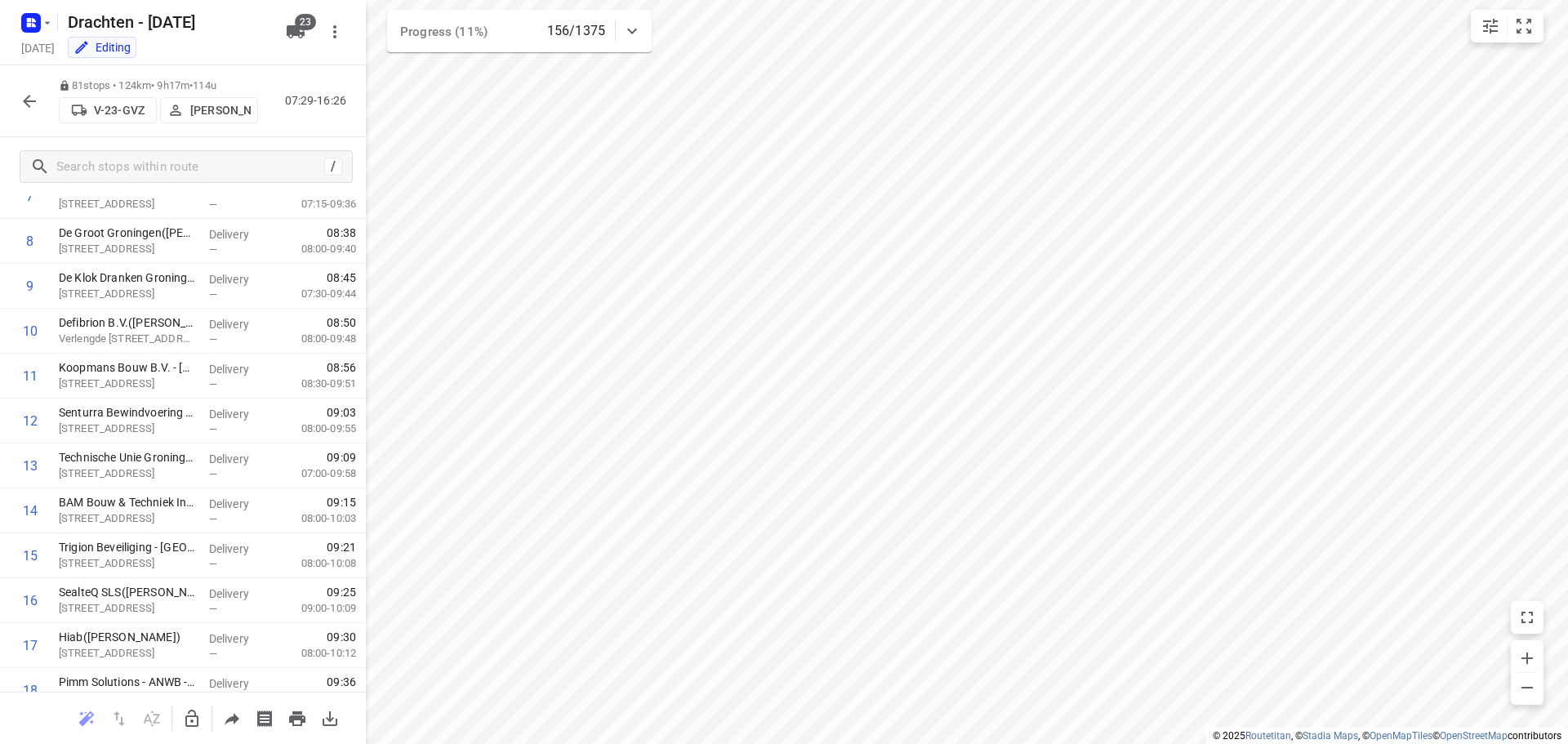
scroll to position [82, 0]
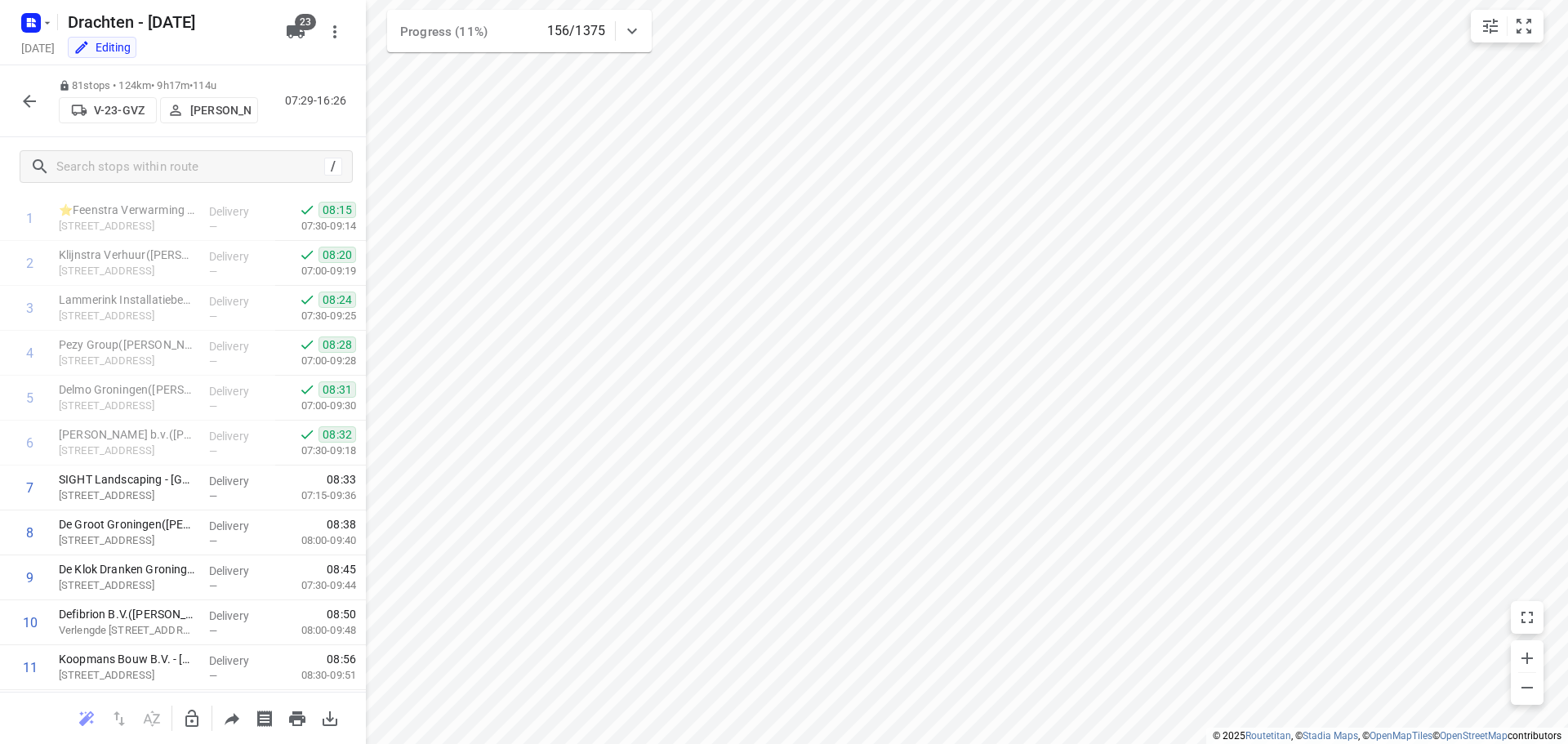
click at [29, 113] on button "button" at bounding box center [29, 101] width 33 height 33
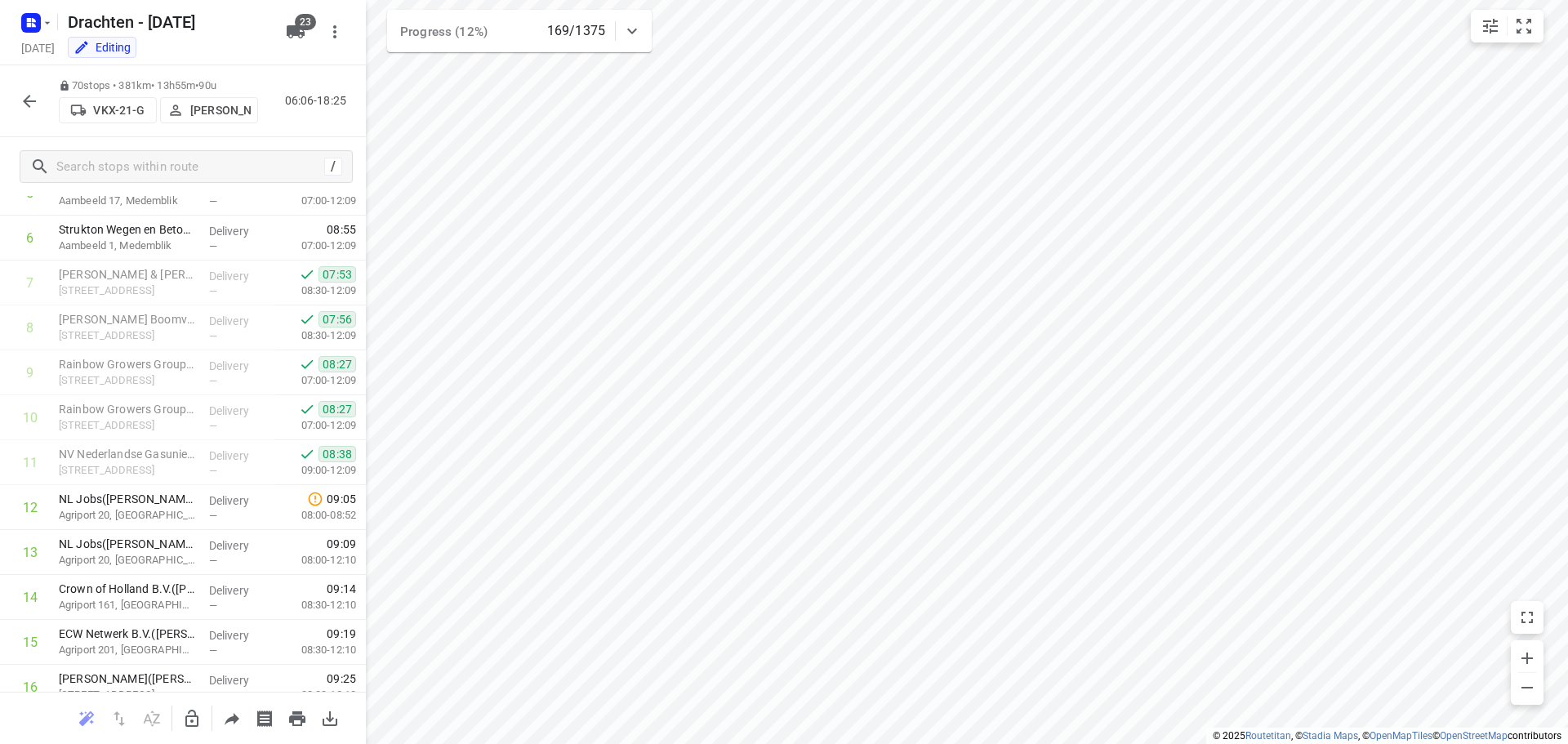
scroll to position [326, 0]
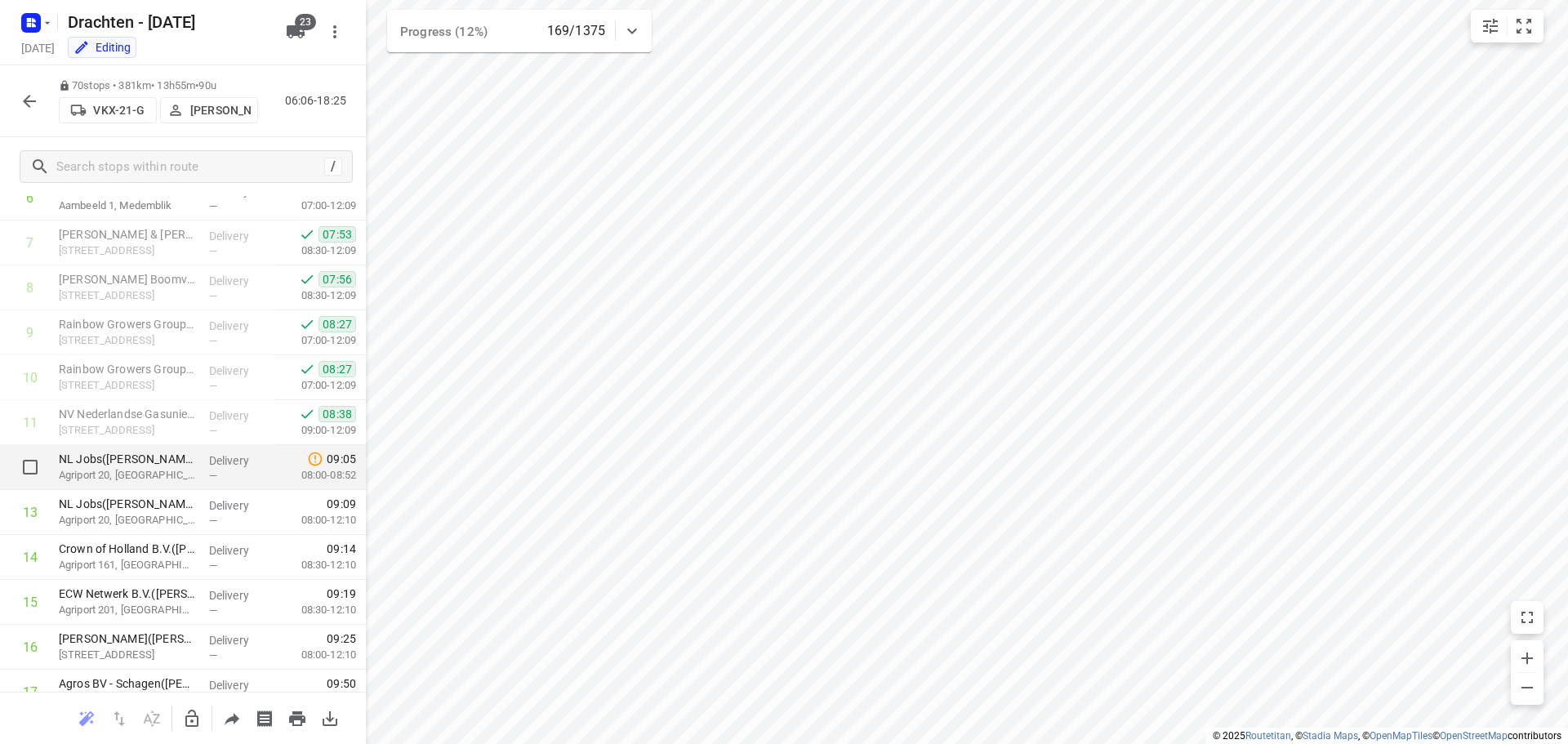
click at [158, 464] on p "NL Jobs(Vincent Jansen)" at bounding box center [127, 459] width 137 height 16
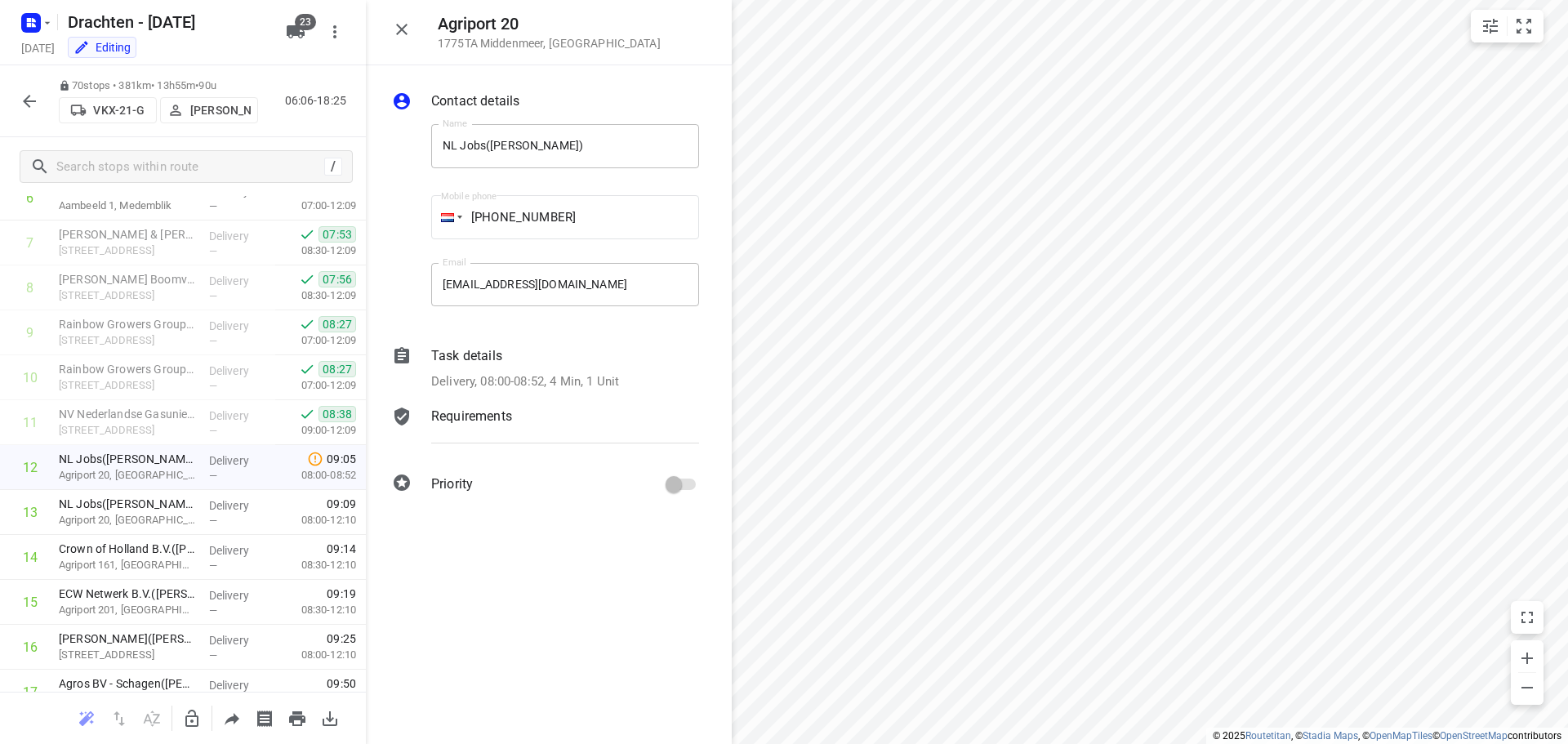
click at [474, 355] on p "Task details" at bounding box center [467, 356] width 71 height 20
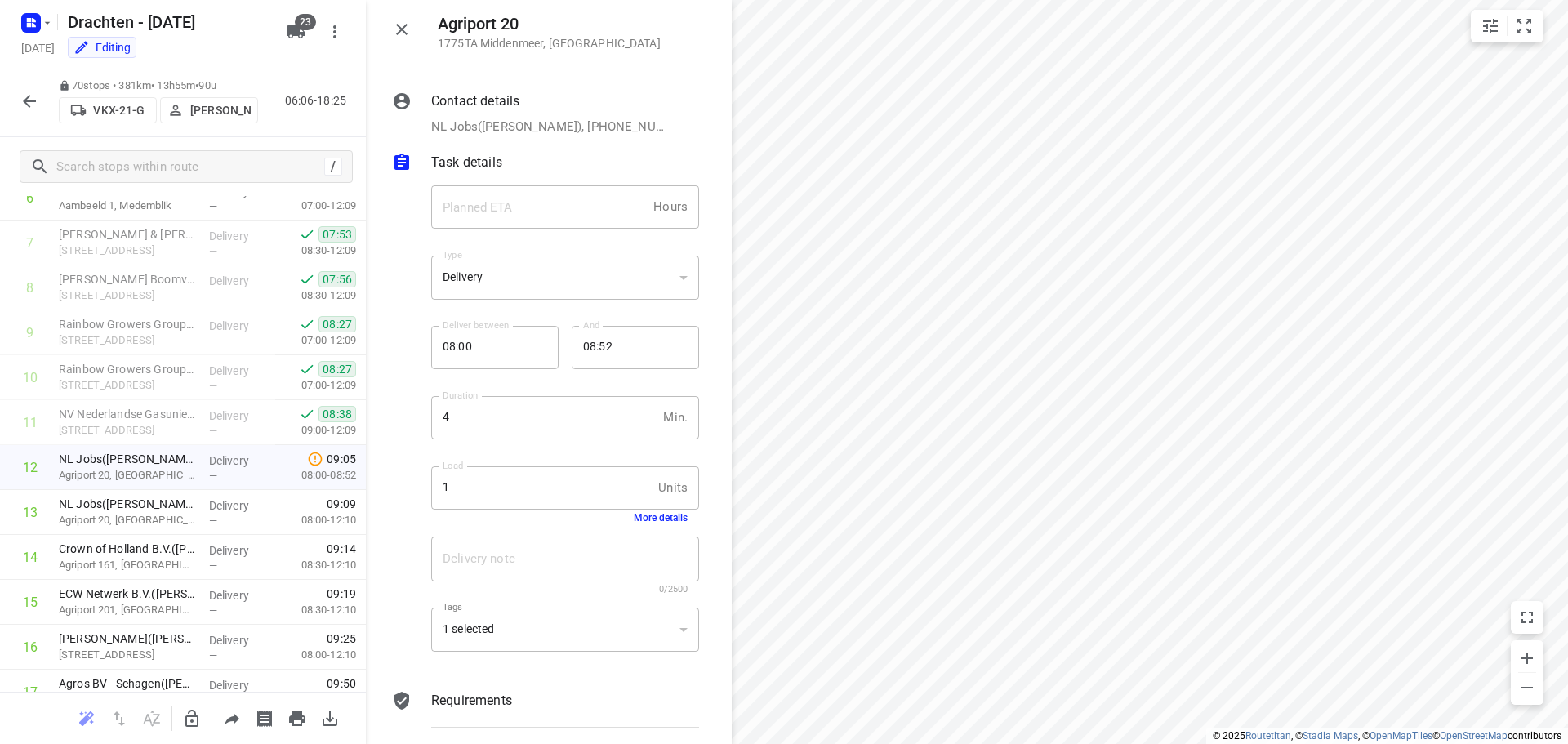
click at [635, 515] on button "More details" at bounding box center [661, 517] width 54 height 11
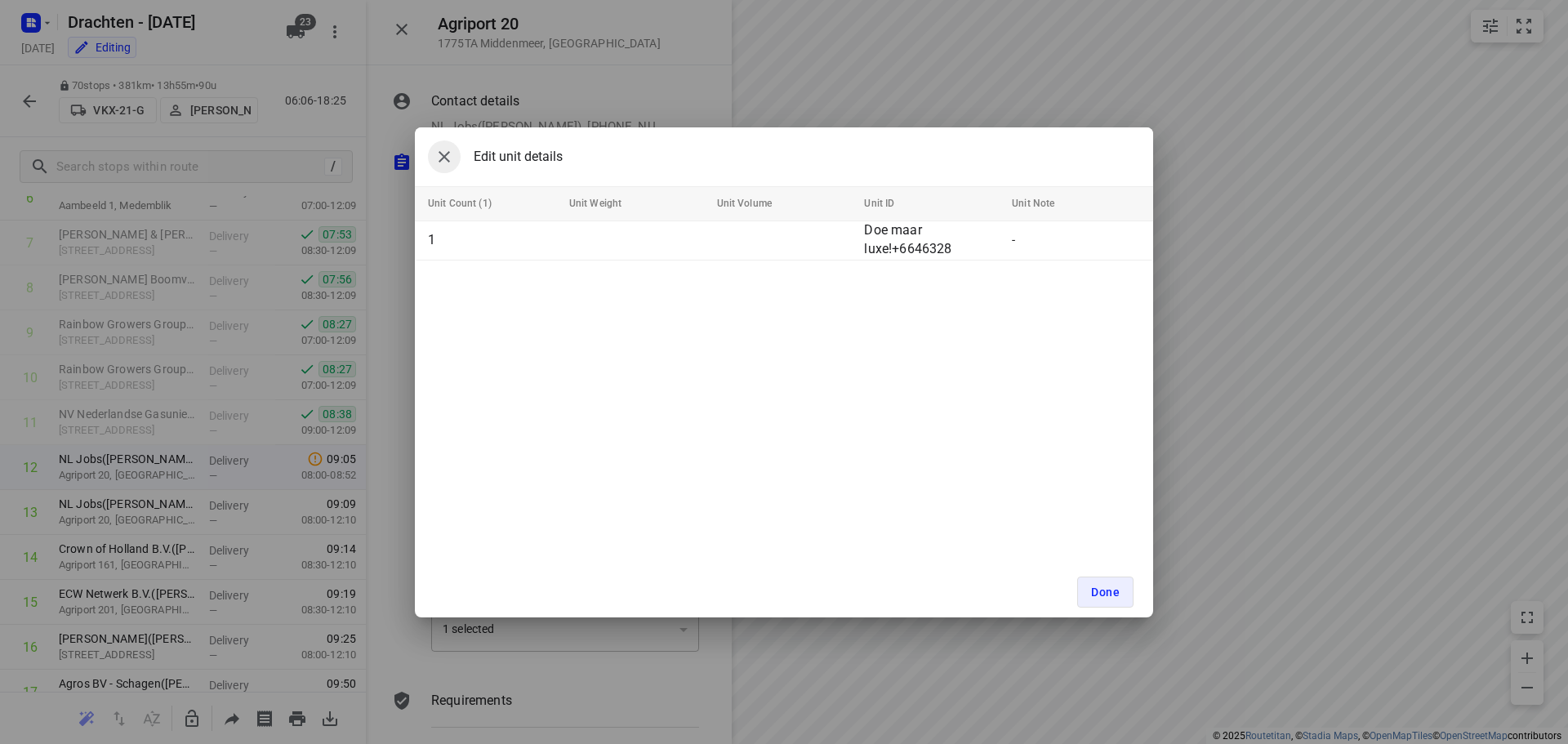
click at [452, 153] on icon "button" at bounding box center [444, 156] width 20 height 20
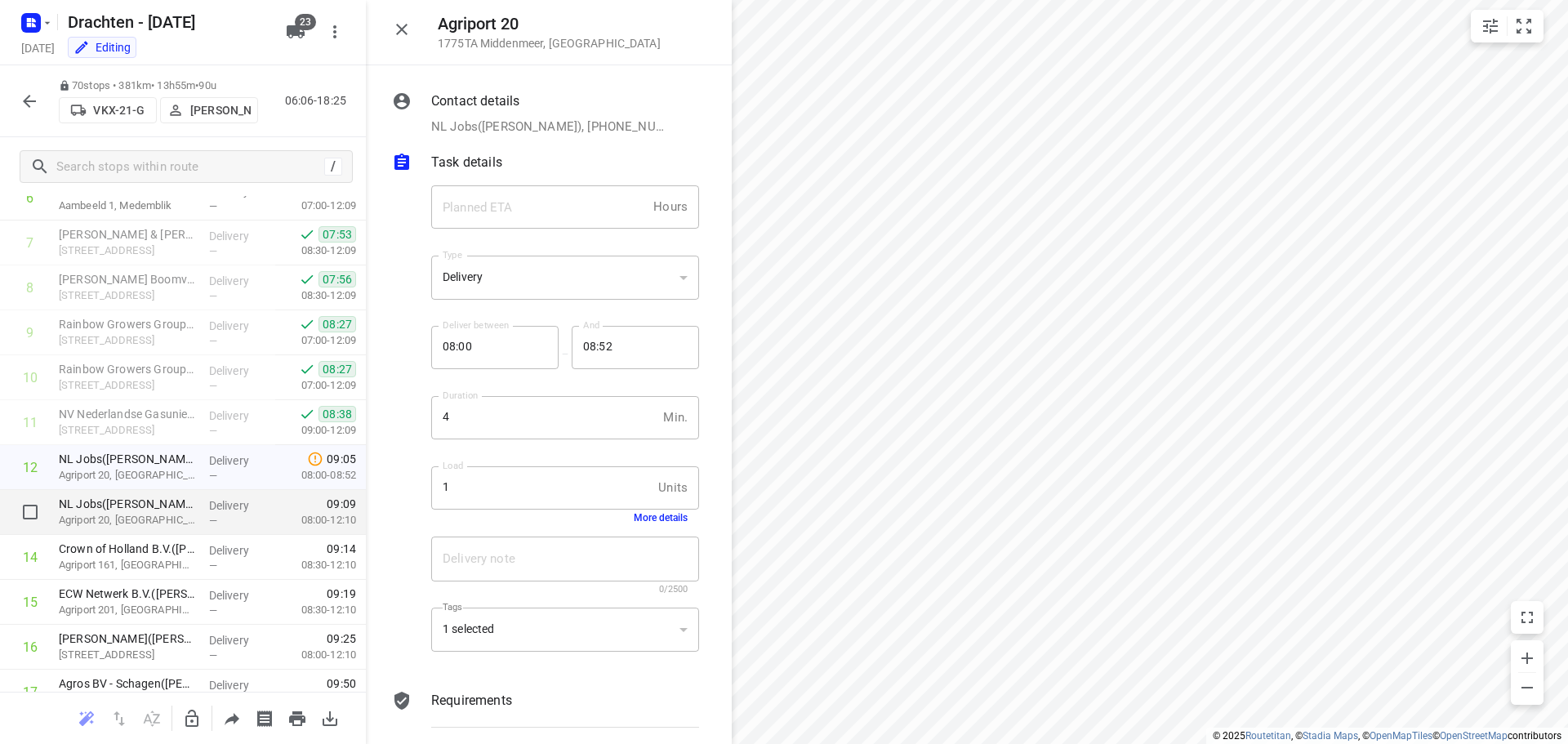
click at [149, 509] on p "NL Jobs(Vincent Jansen)" at bounding box center [127, 503] width 137 height 16
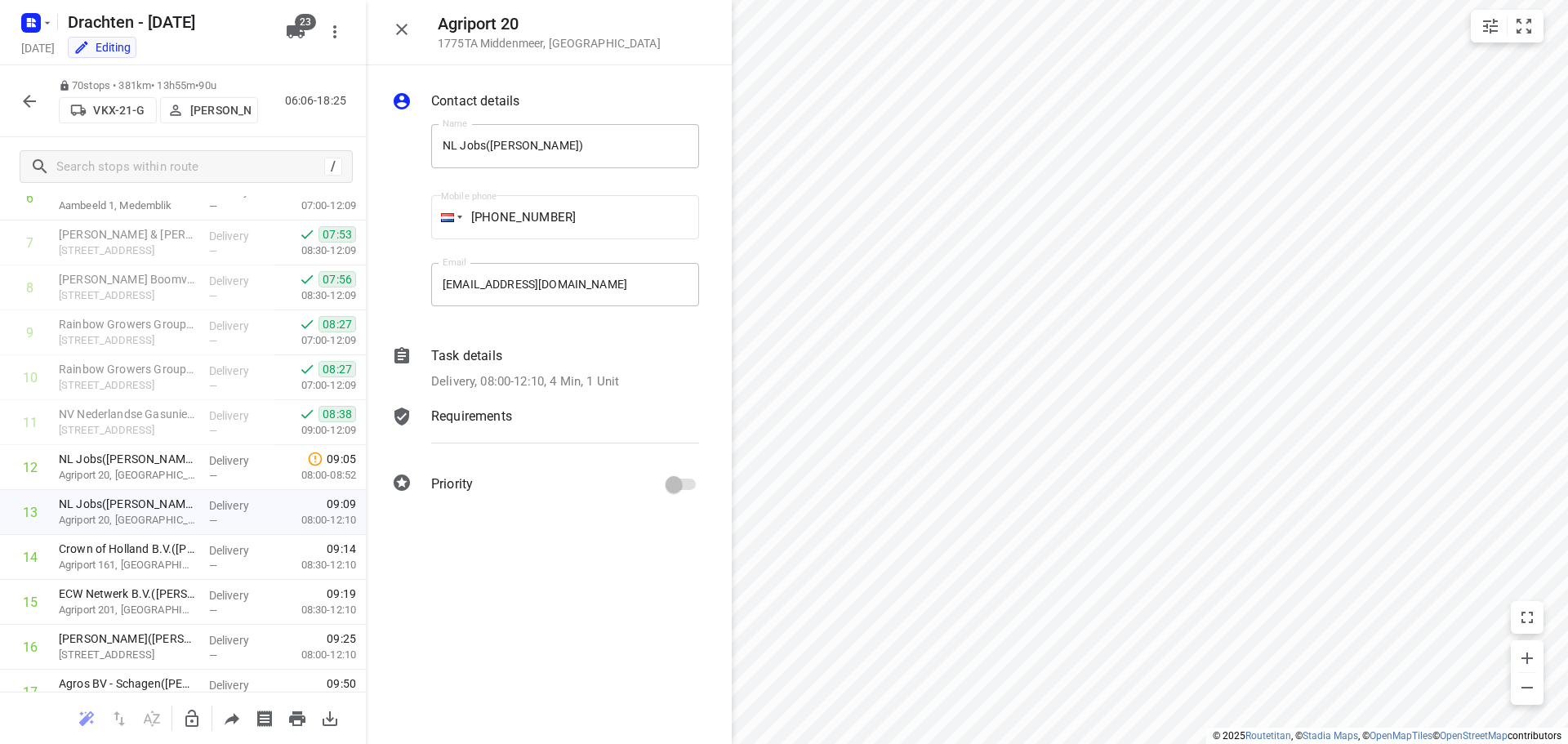
click at [461, 361] on p "Task details" at bounding box center [467, 356] width 71 height 20
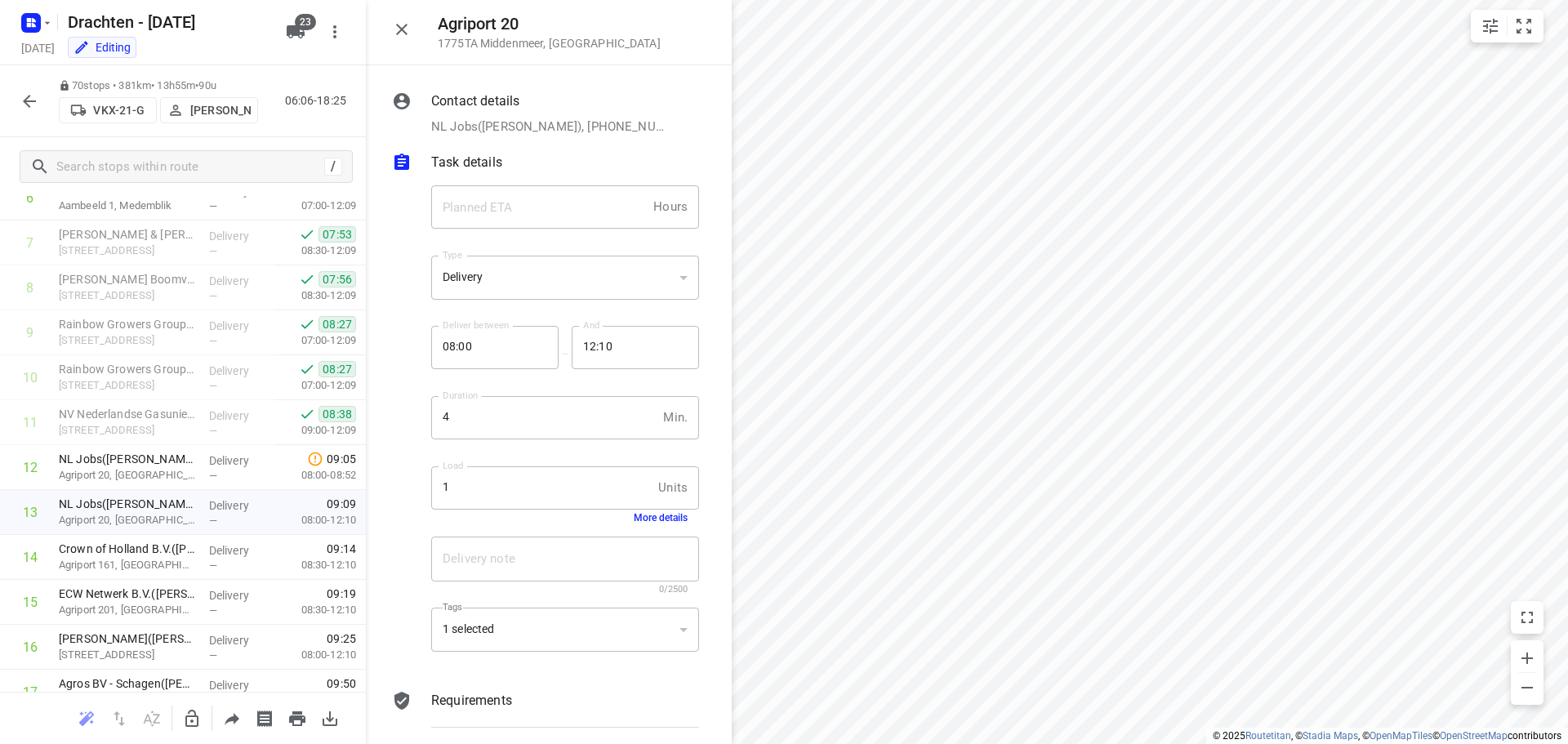
click at [660, 518] on button "More details" at bounding box center [661, 517] width 54 height 11
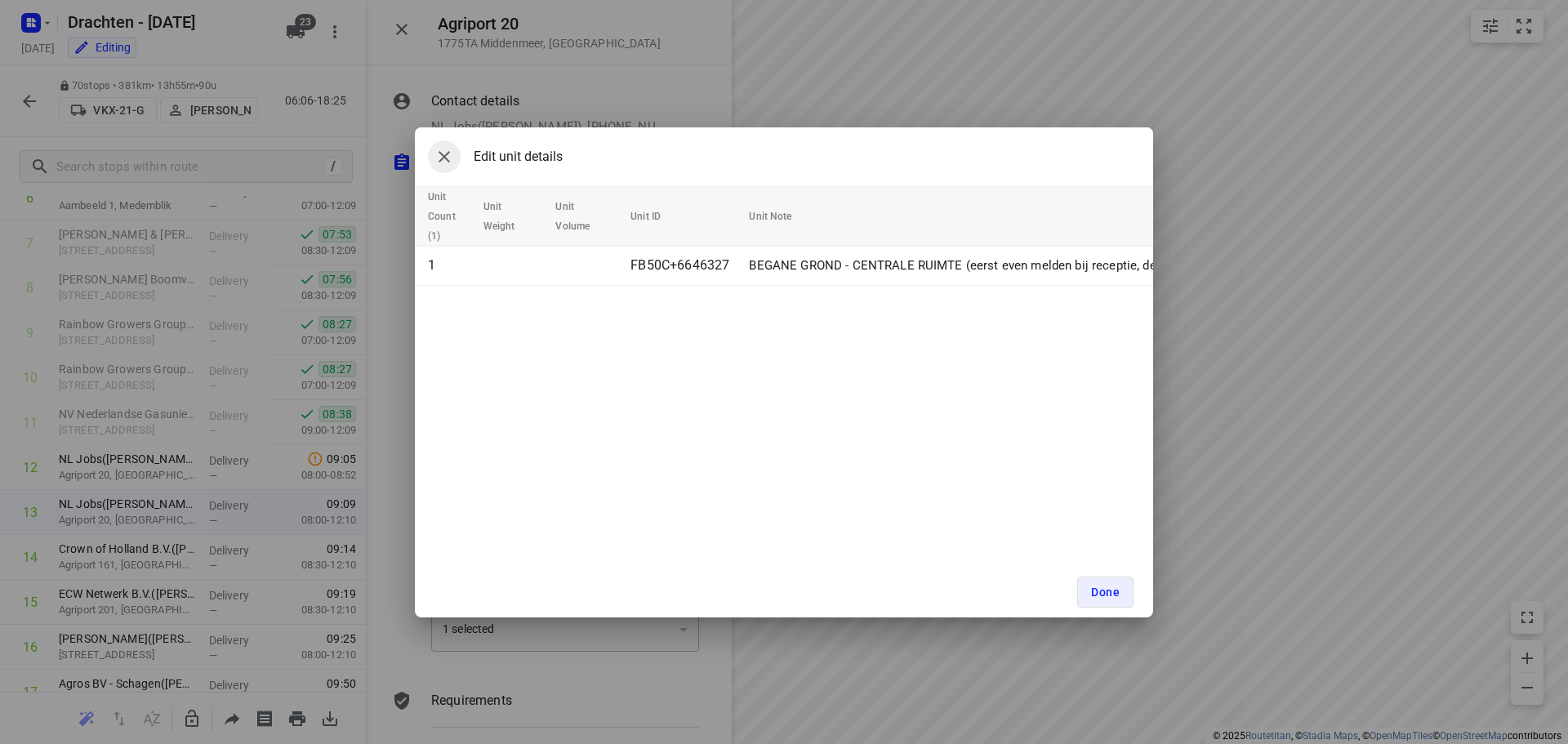
click at [448, 170] on button "button" at bounding box center [444, 156] width 33 height 33
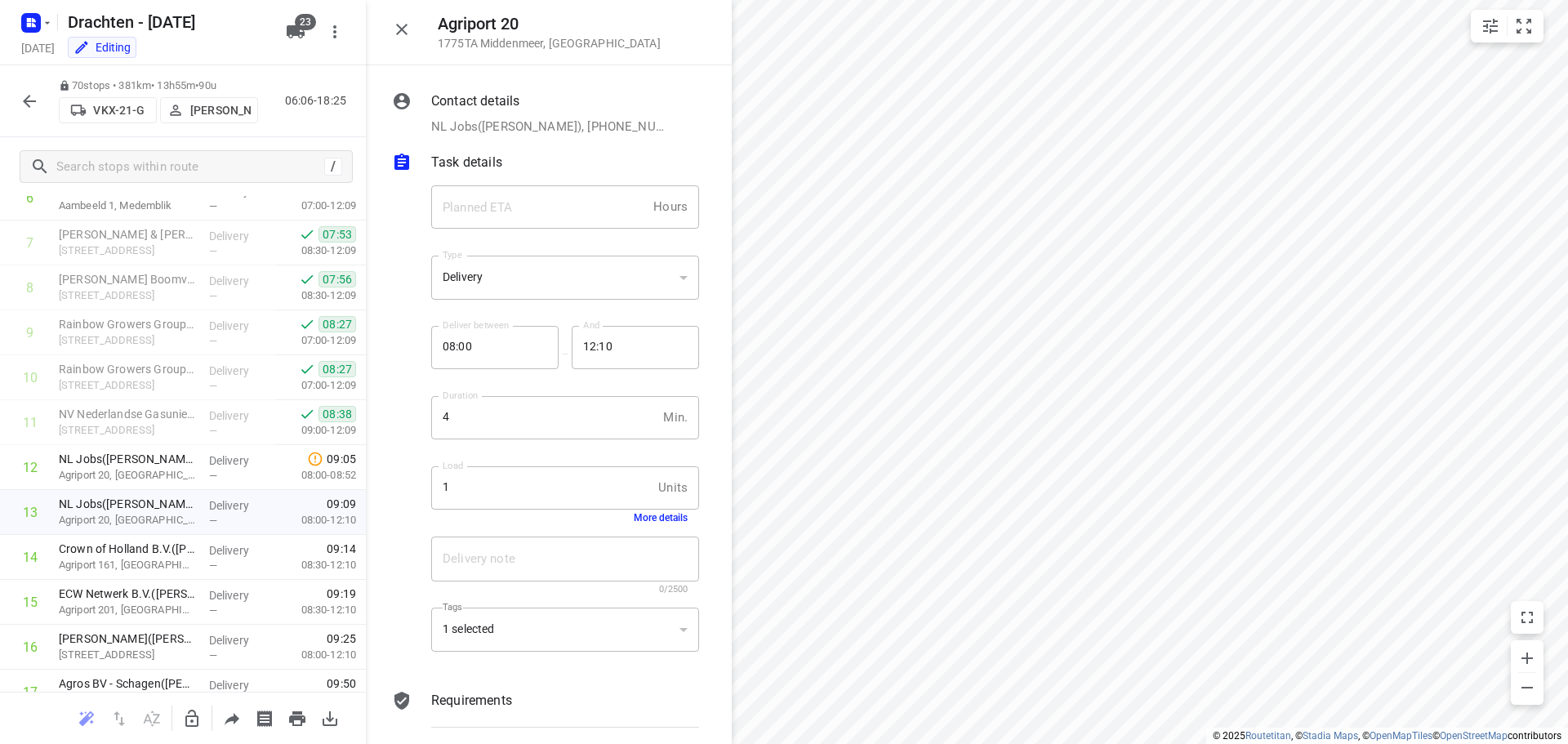
click at [38, 96] on icon "button" at bounding box center [29, 101] width 20 height 20
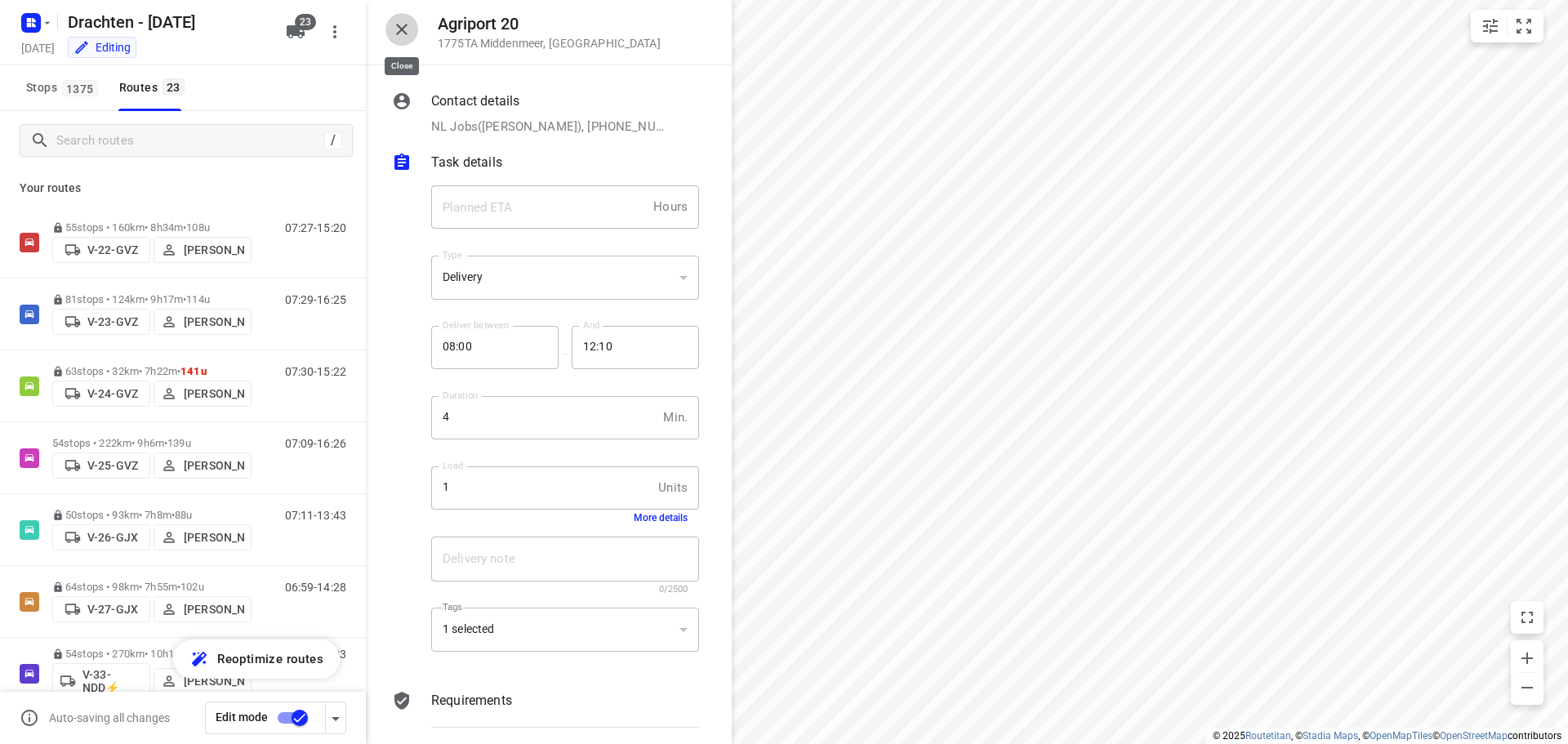
click at [400, 27] on icon "button" at bounding box center [401, 29] width 11 height 11
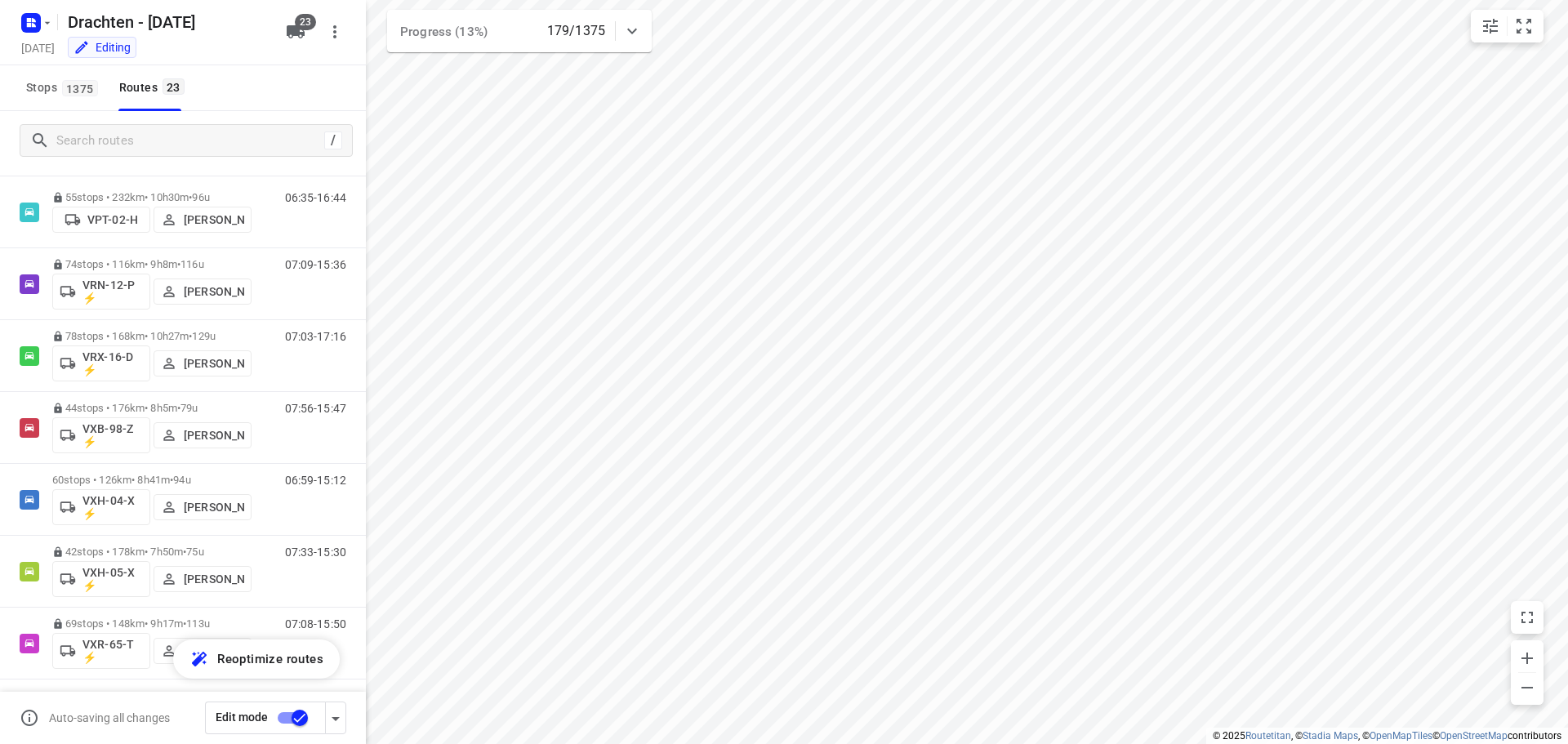
scroll to position [1184, 0]
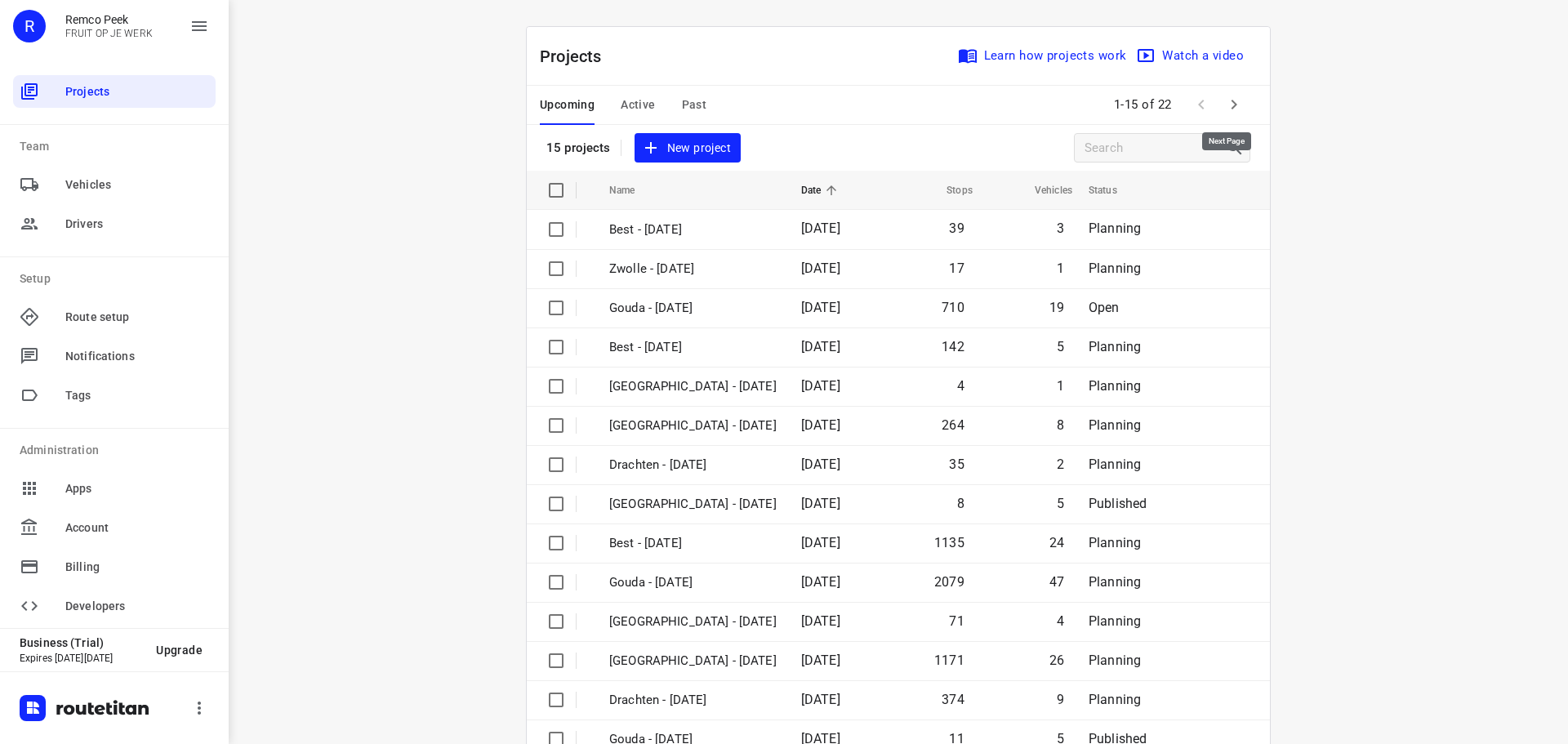
click at [1217, 105] on button "button" at bounding box center [1234, 105] width 33 height 33
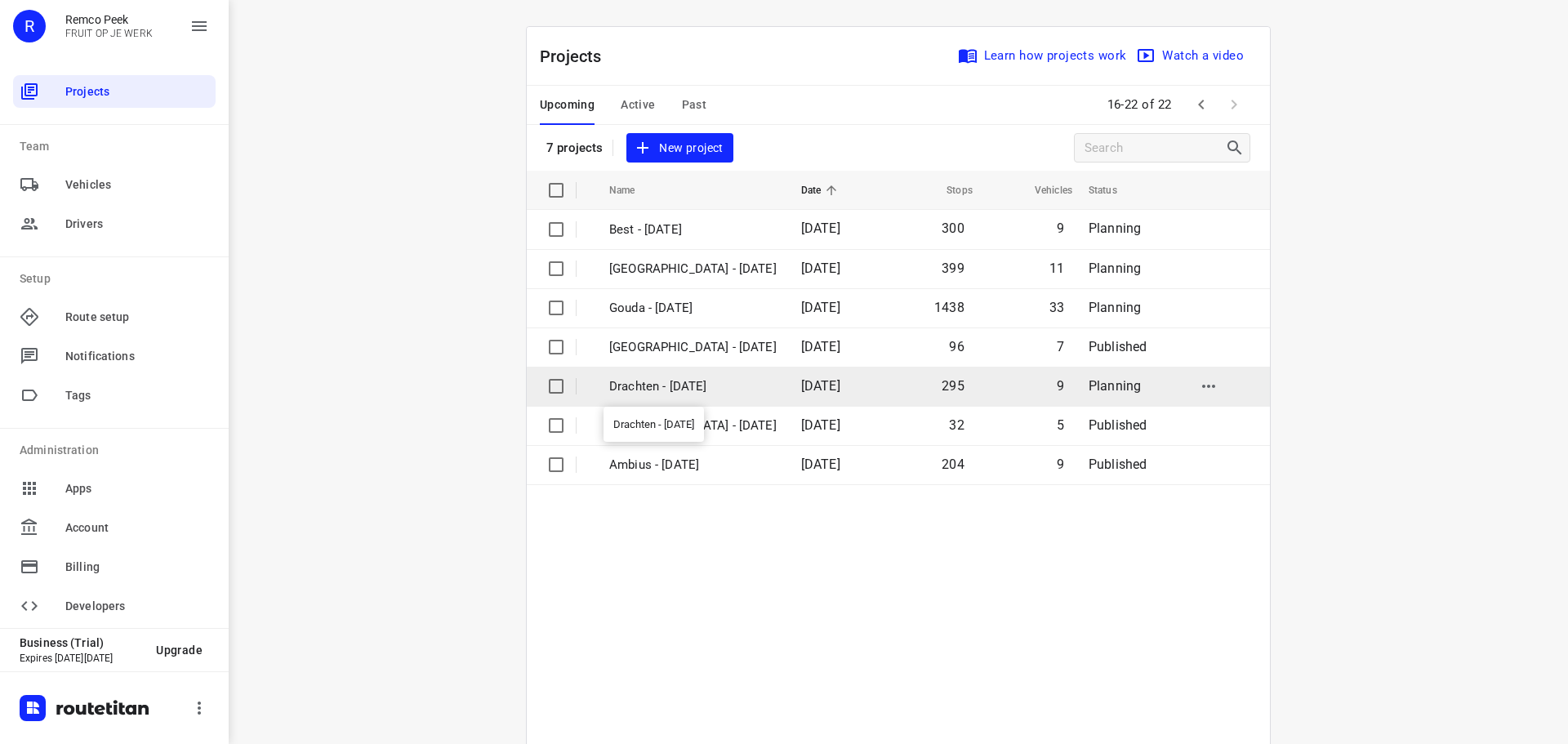
click at [633, 386] on p "Drachten - [DATE]" at bounding box center [692, 387] width 168 height 19
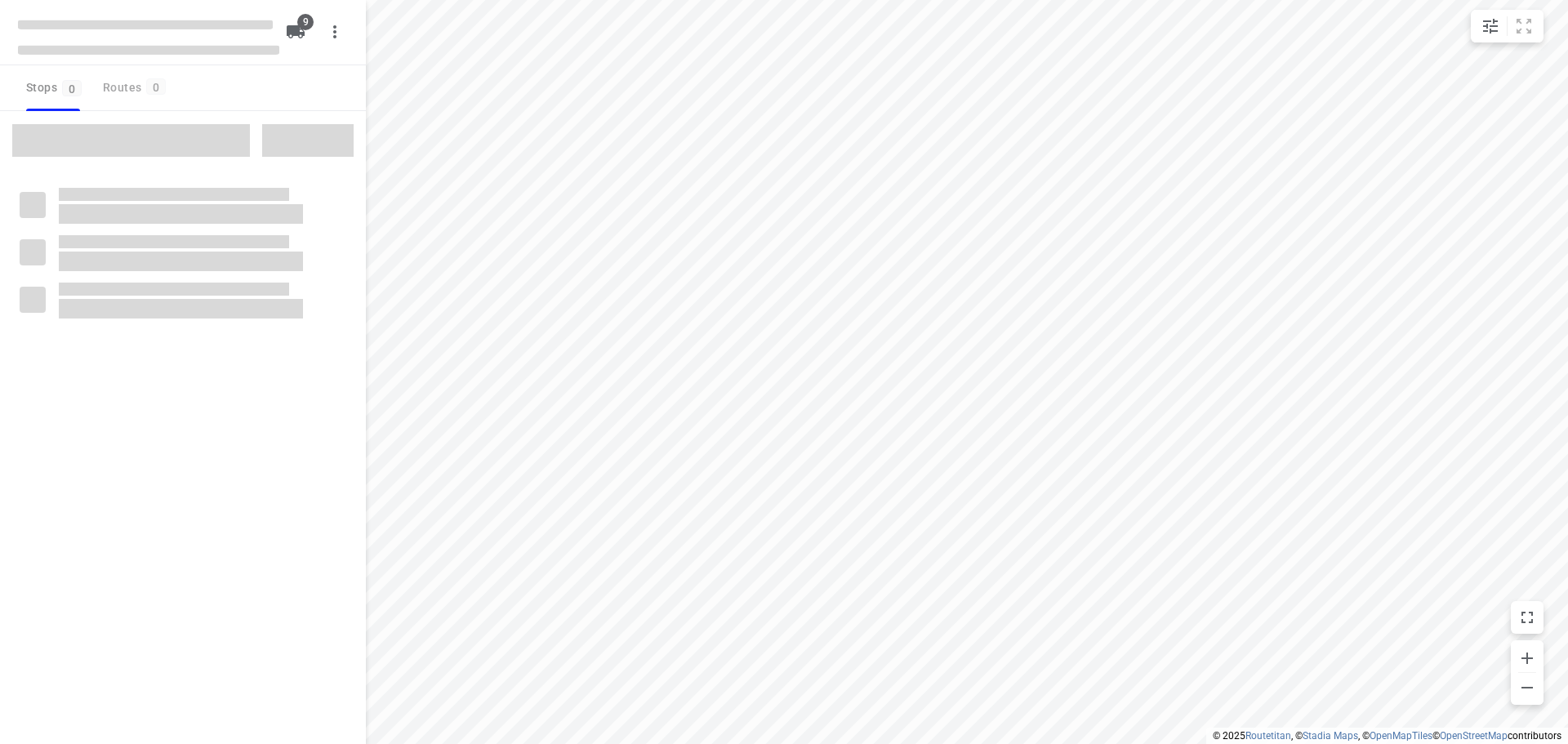
checkbox input "true"
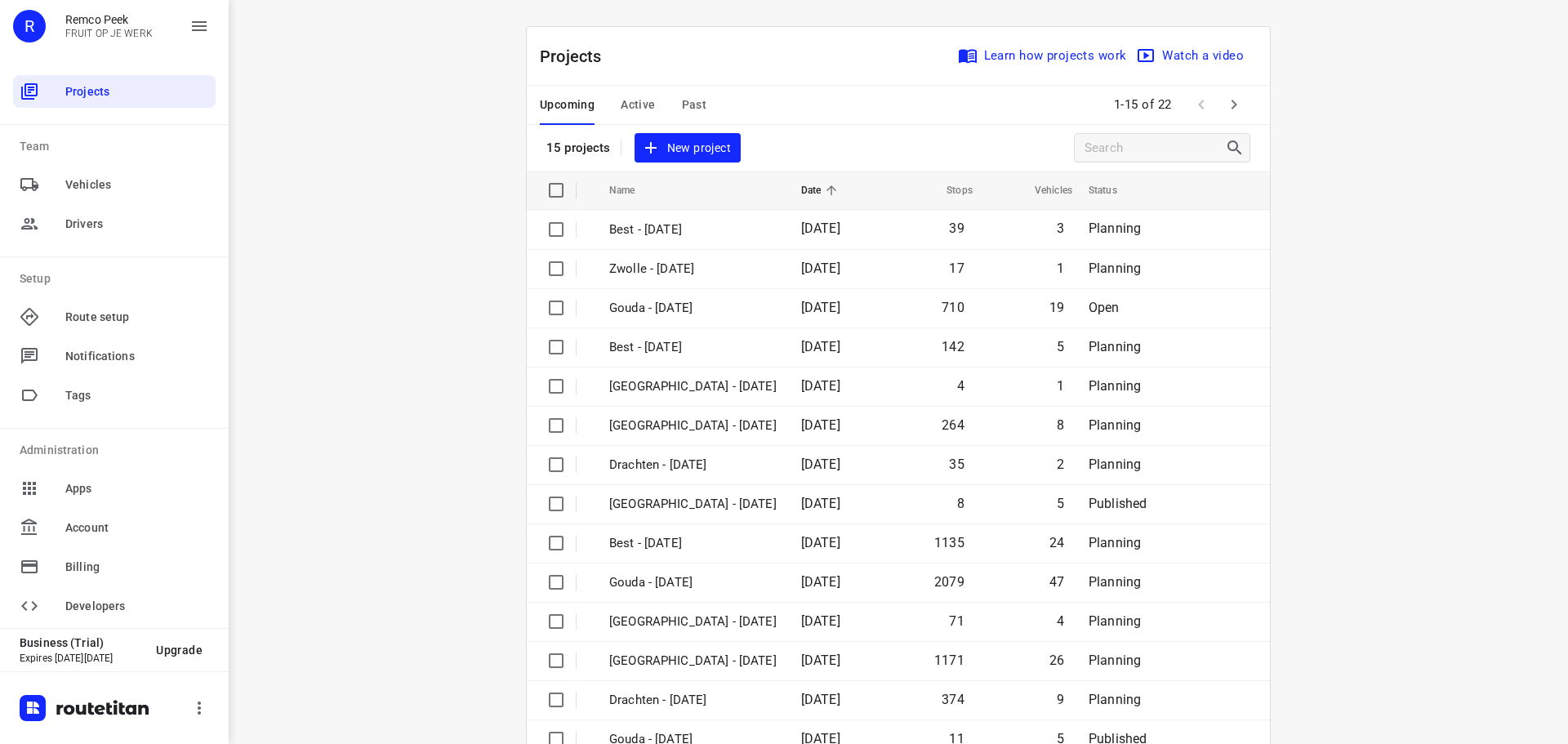
click at [637, 105] on span "Active" at bounding box center [638, 105] width 34 height 21
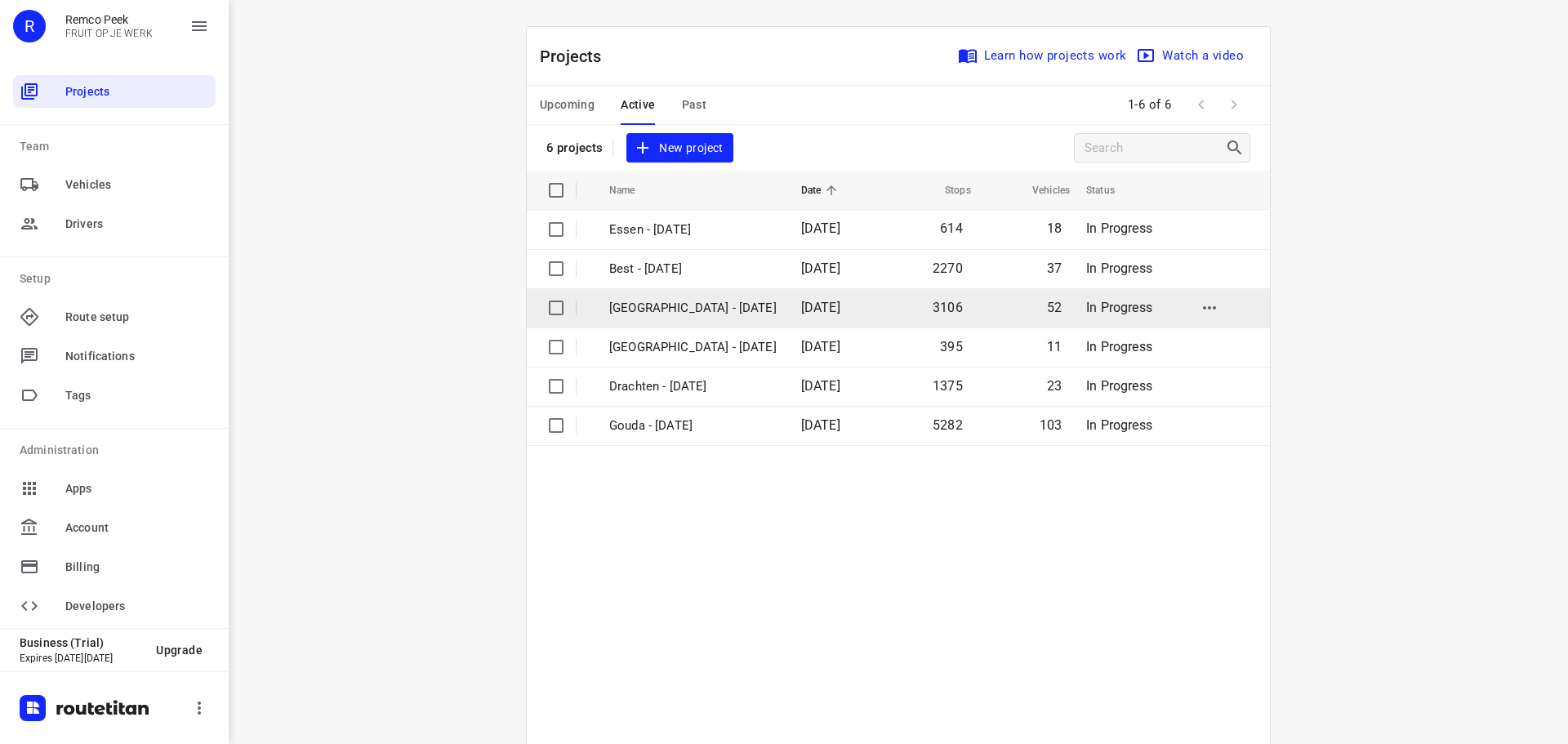
click at [673, 302] on p "Zwolle - Monday" at bounding box center [692, 308] width 168 height 19
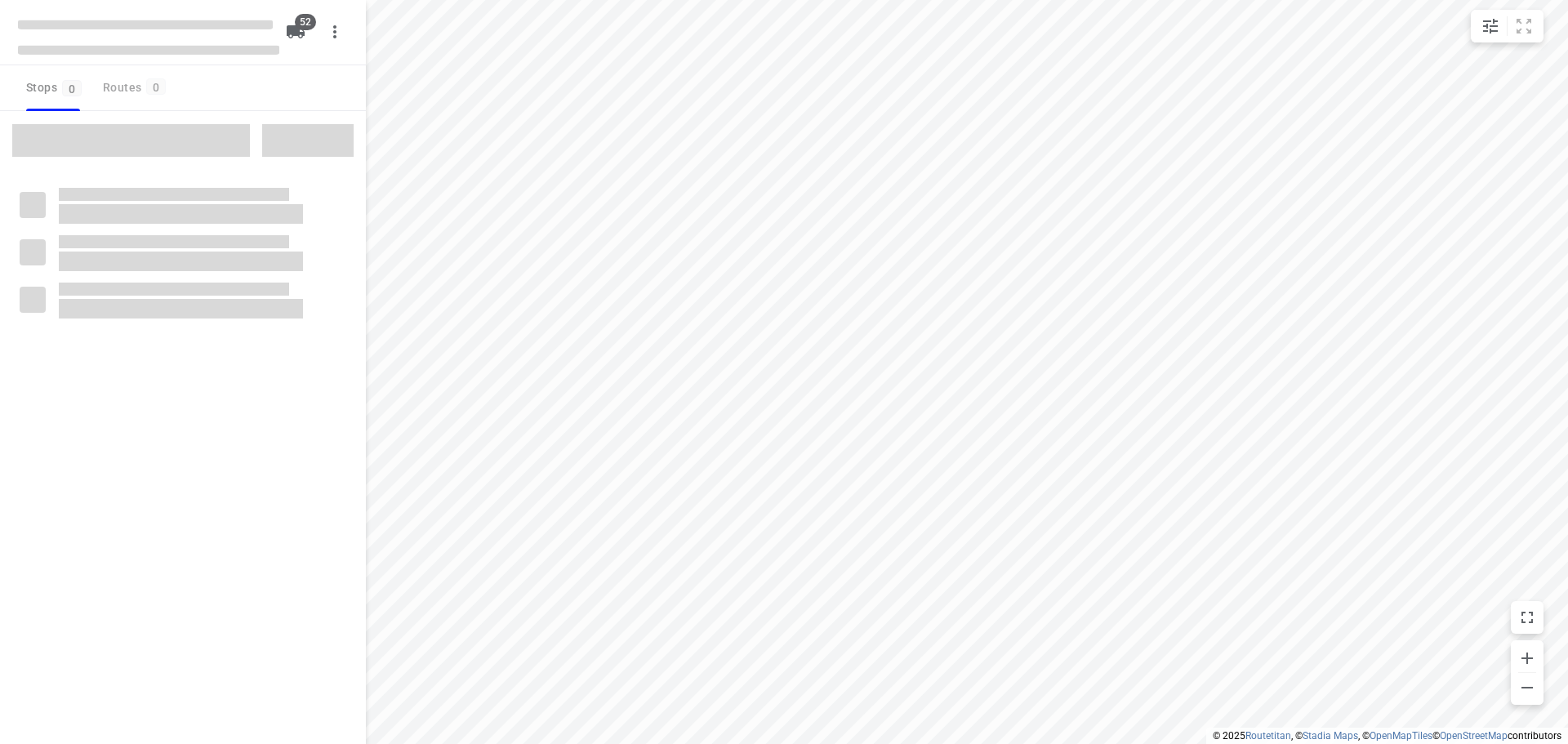
checkbox input "true"
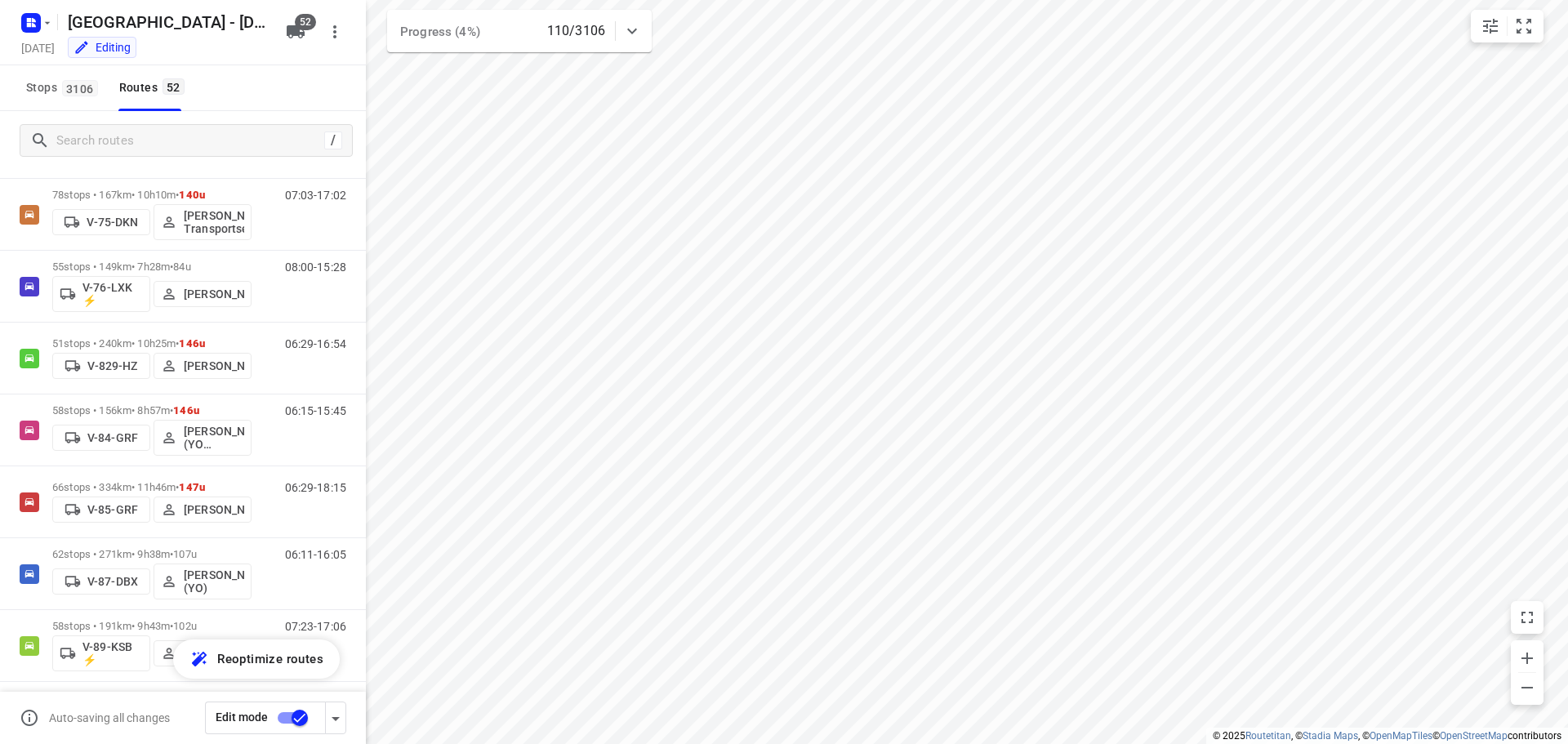
scroll to position [1796, 0]
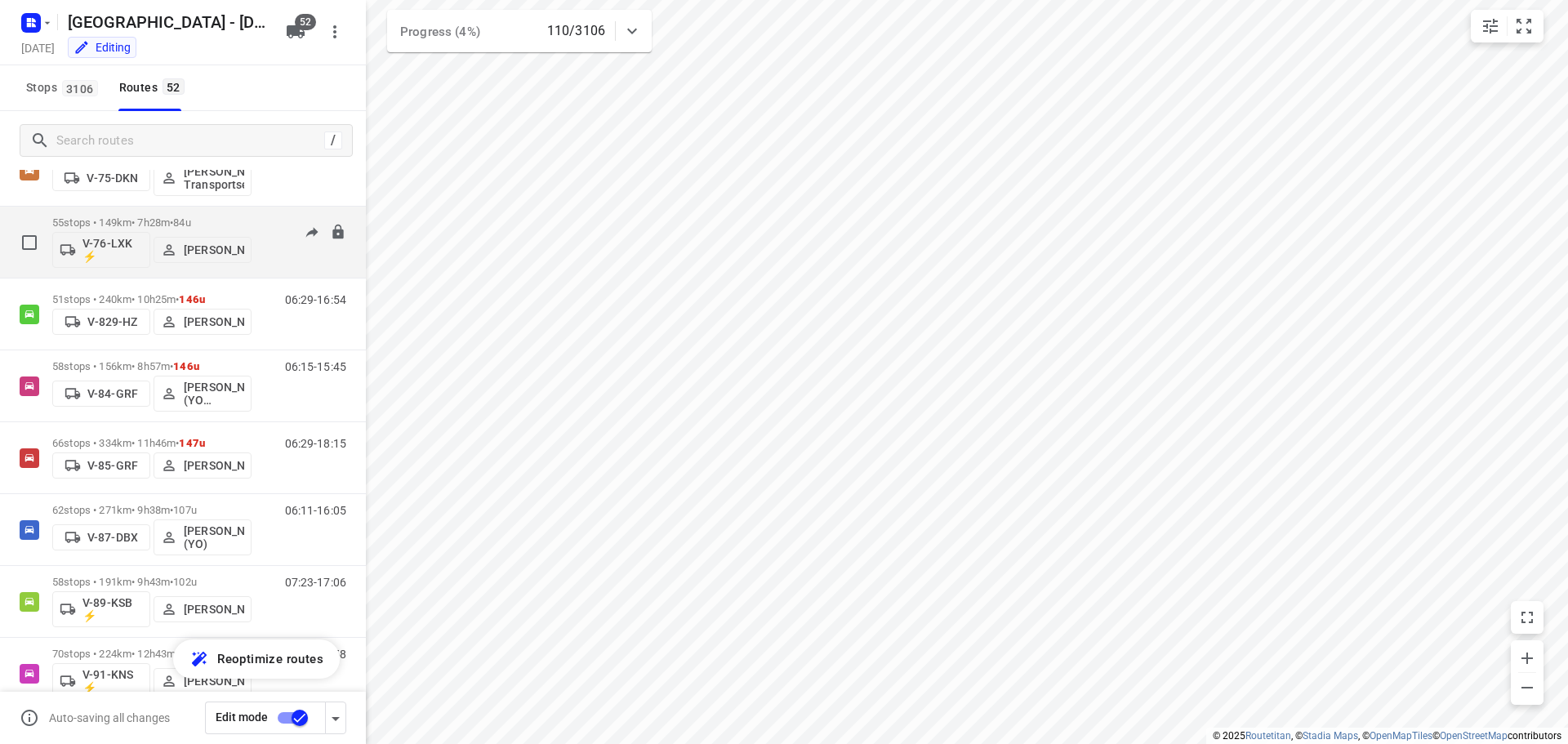
click at [190, 221] on span "84u" at bounding box center [181, 223] width 17 height 12
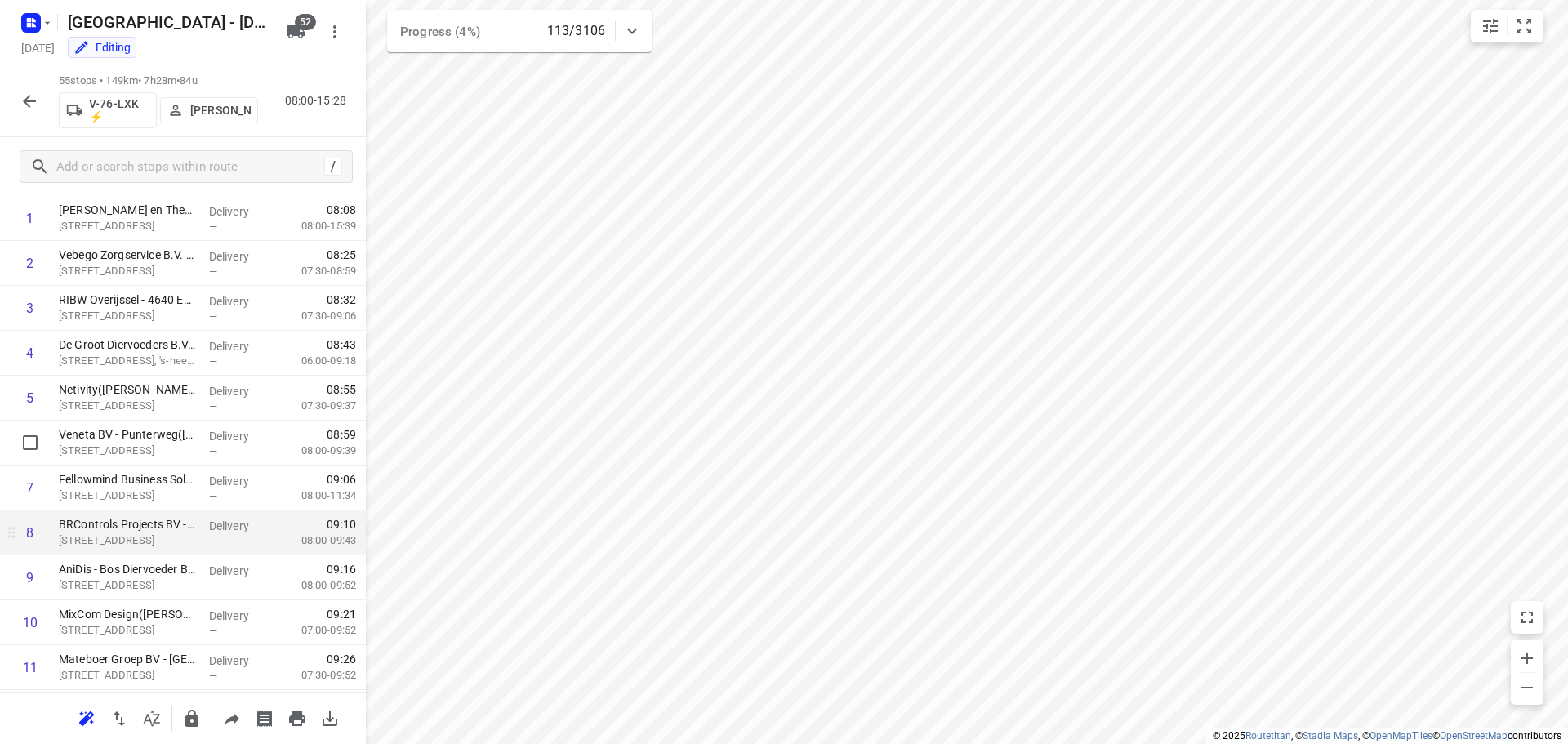
scroll to position [0, 0]
